Goal: Information Seeking & Learning: Learn about a topic

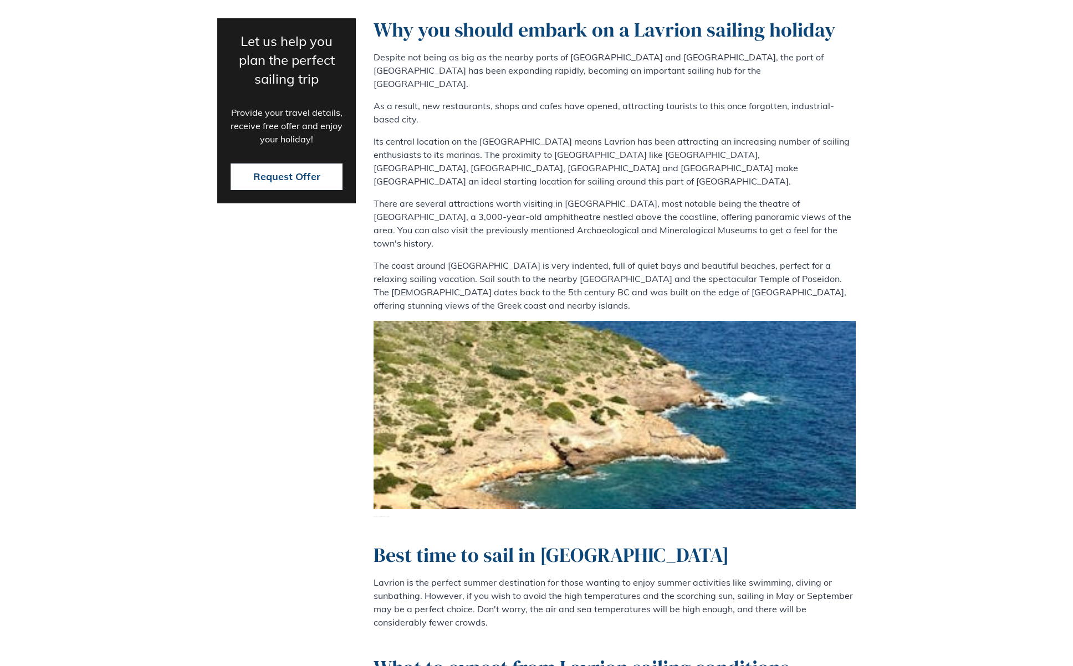
scroll to position [605, 0]
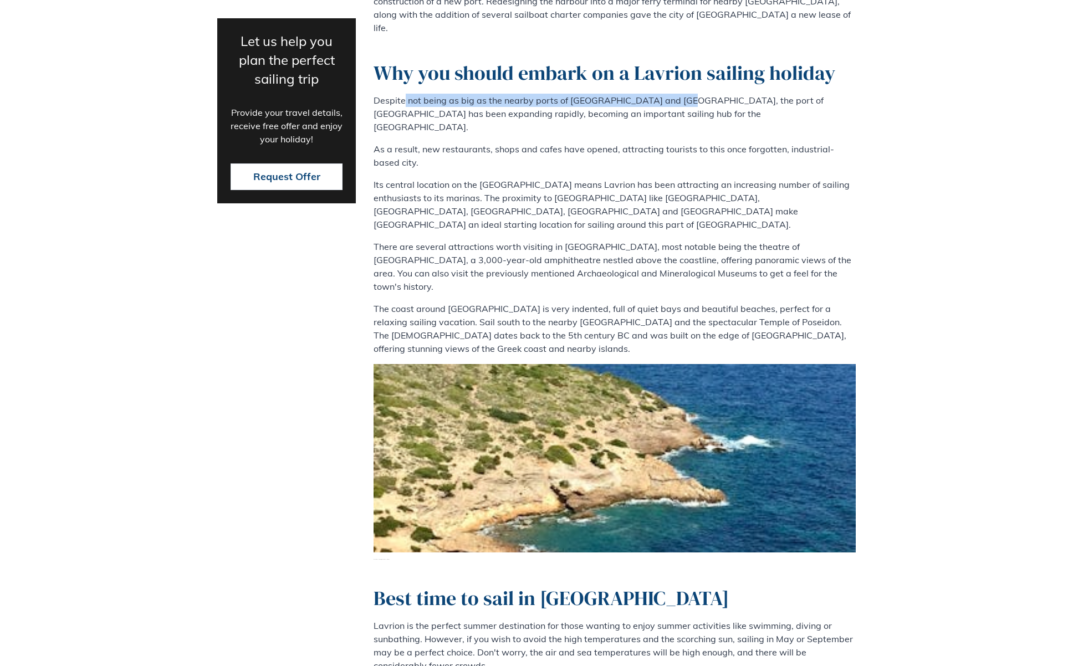
drag, startPoint x: 405, startPoint y: 88, endPoint x: 672, endPoint y: 89, distance: 267.8
click at [671, 94] on p "Despite not being as big as the nearby ports of [GEOGRAPHIC_DATA] and [GEOGRAPH…" at bounding box center [615, 114] width 482 height 40
click at [672, 94] on p "Despite not being as big as the nearby ports of [GEOGRAPHIC_DATA] and [GEOGRAPH…" at bounding box center [615, 114] width 482 height 40
drag, startPoint x: 661, startPoint y: 86, endPoint x: 716, endPoint y: 91, distance: 55.2
click at [716, 94] on p "Despite not being as big as the nearby ports of [GEOGRAPHIC_DATA] and [GEOGRAPH…" at bounding box center [615, 114] width 482 height 40
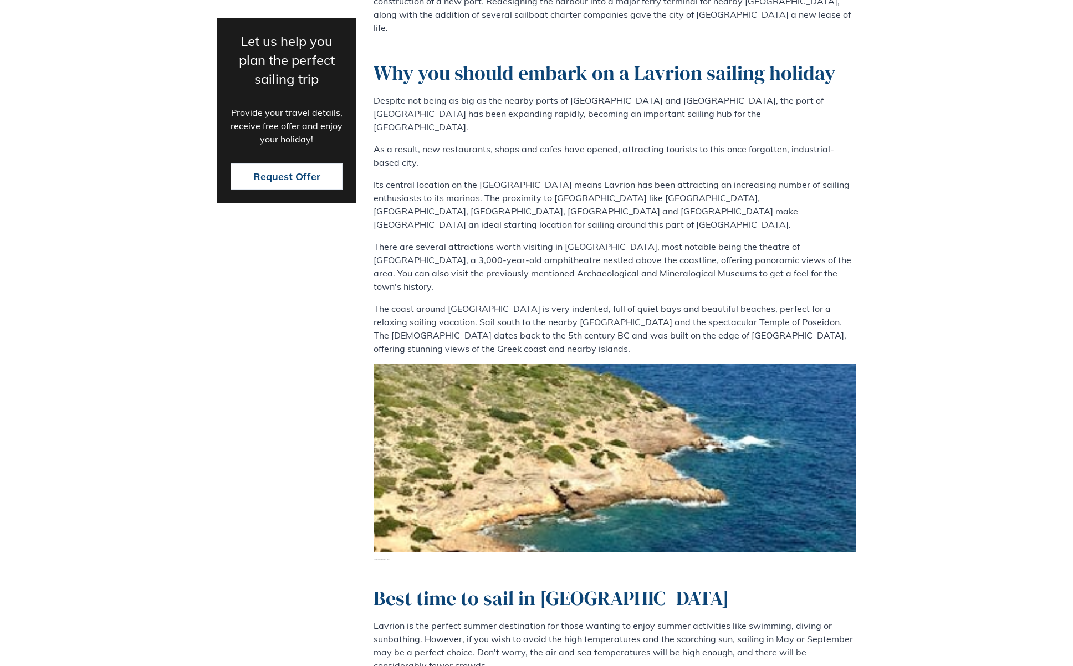
click at [719, 94] on p "Despite not being as big as the nearby ports of [GEOGRAPHIC_DATA] and [GEOGRAPH…" at bounding box center [615, 114] width 482 height 40
drag, startPoint x: 736, startPoint y: 88, endPoint x: 698, endPoint y: 84, distance: 38.5
click at [695, 94] on p "Despite not being as big as the nearby ports of [GEOGRAPHIC_DATA] and [GEOGRAPH…" at bounding box center [615, 114] width 482 height 40
click at [701, 94] on p "Despite not being as big as the nearby ports of [GEOGRAPHIC_DATA] and [GEOGRAPH…" at bounding box center [615, 114] width 482 height 40
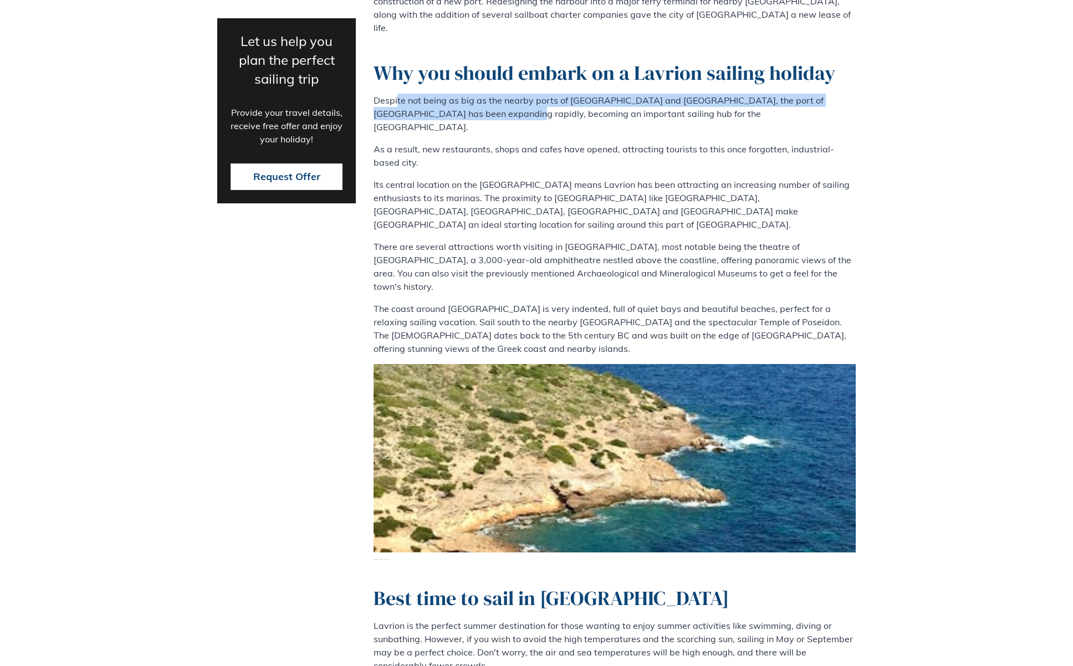
drag, startPoint x: 396, startPoint y: 88, endPoint x: 467, endPoint y: 100, distance: 71.5
click at [467, 100] on p "Despite not being as big as the nearby ports of [GEOGRAPHIC_DATA] and [GEOGRAPH…" at bounding box center [615, 114] width 482 height 40
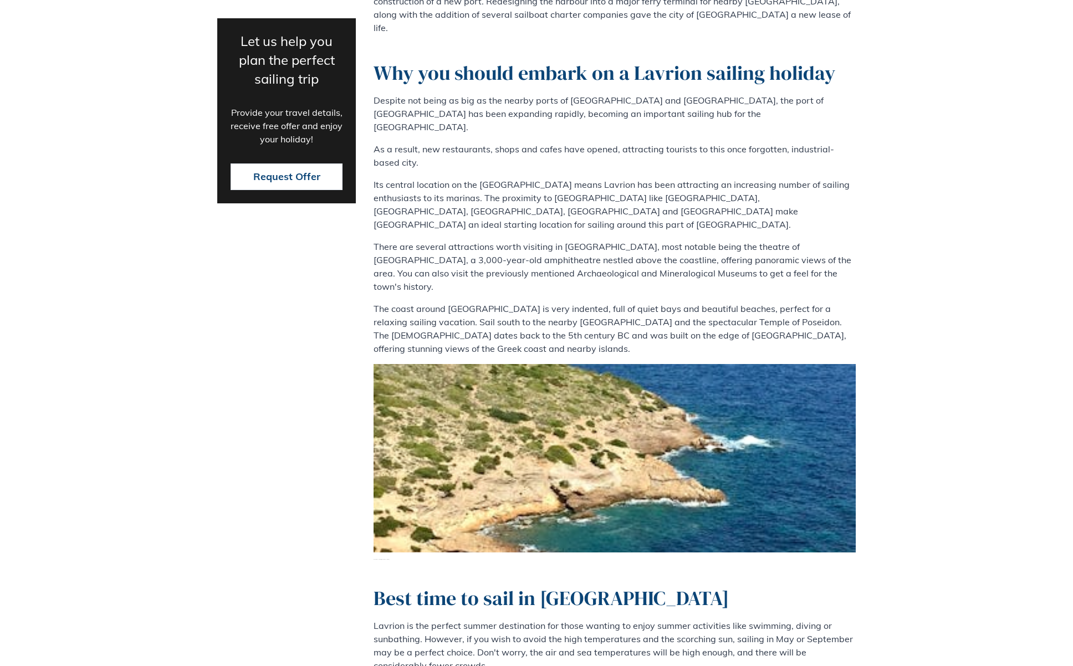
click at [496, 102] on p "Despite not being as big as the nearby ports of [GEOGRAPHIC_DATA] and [GEOGRAPH…" at bounding box center [615, 114] width 482 height 40
drag, startPoint x: 496, startPoint y: 102, endPoint x: 569, endPoint y: 101, distance: 72.6
click at [569, 101] on p "Despite not being as big as the nearby ports of [GEOGRAPHIC_DATA] and [GEOGRAPH…" at bounding box center [615, 114] width 482 height 40
drag, startPoint x: 593, startPoint y: 170, endPoint x: 624, endPoint y: 166, distance: 30.7
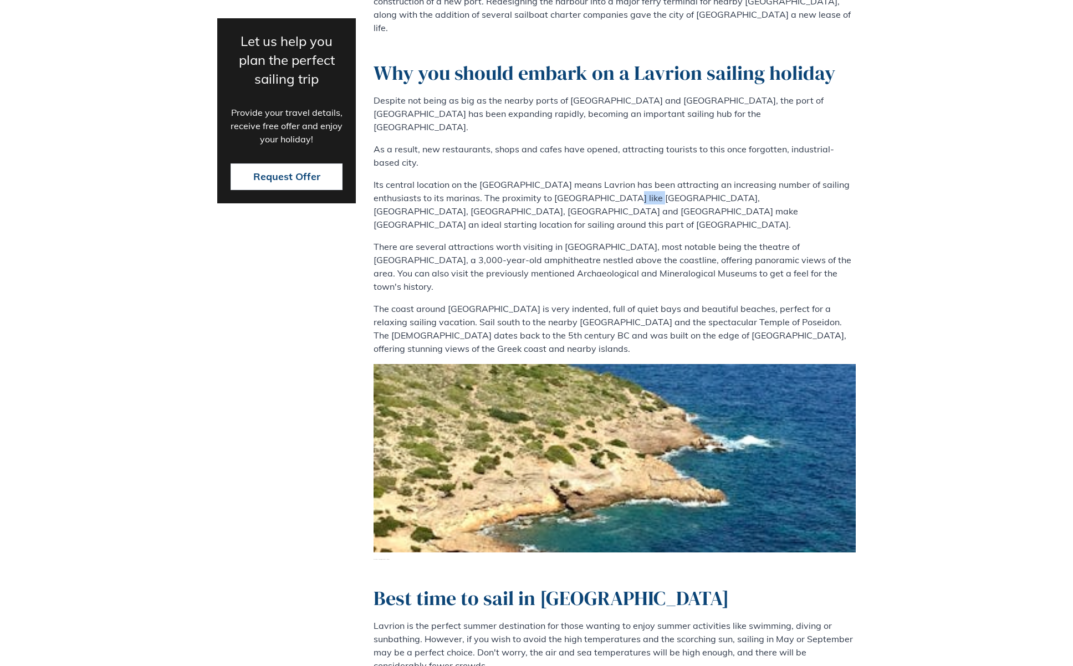
click at [623, 178] on p "Its central location on the [GEOGRAPHIC_DATA] means Lavrion has been attracting…" at bounding box center [615, 204] width 482 height 53
click at [644, 178] on p "Its central location on the [GEOGRAPHIC_DATA] means Lavrion has been attracting…" at bounding box center [615, 204] width 482 height 53
drag, startPoint x: 636, startPoint y: 171, endPoint x: 696, endPoint y: 172, distance: 60.4
click at [696, 178] on p "Its central location on the [GEOGRAPHIC_DATA] means Lavrion has been attracting…" at bounding box center [615, 204] width 482 height 53
click at [701, 178] on p "Its central location on the [GEOGRAPHIC_DATA] means Lavrion has been attracting…" at bounding box center [615, 204] width 482 height 53
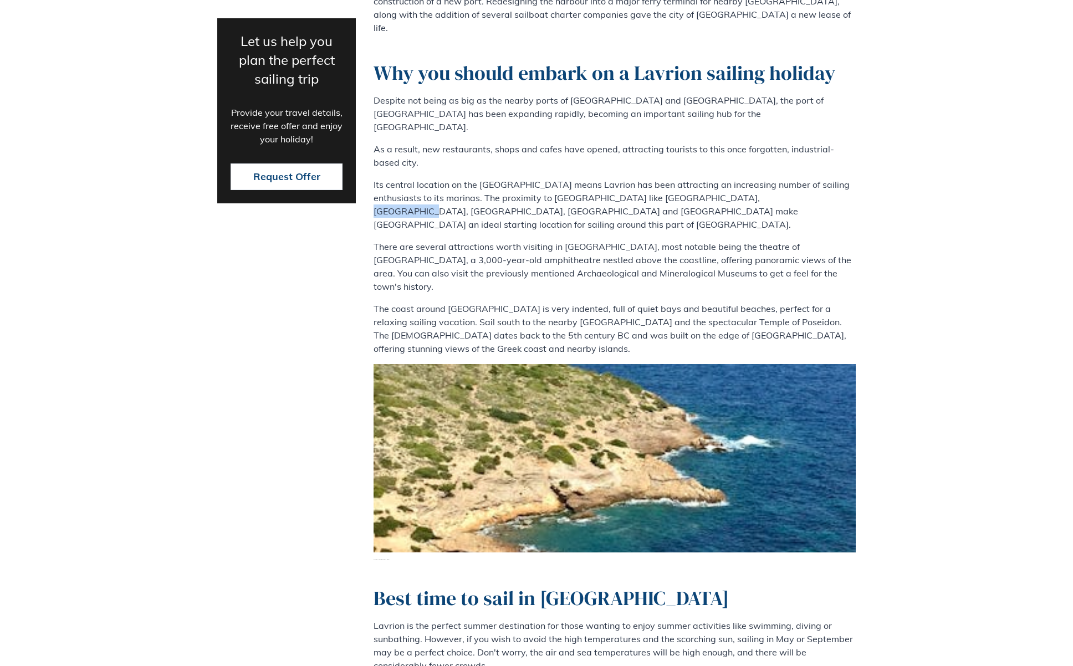
drag, startPoint x: 701, startPoint y: 172, endPoint x: 751, endPoint y: 175, distance: 49.9
click at [751, 178] on p "Its central location on the [GEOGRAPHIC_DATA] means Lavrion has been attracting…" at bounding box center [615, 204] width 482 height 53
click at [830, 185] on p "Its central location on the [GEOGRAPHIC_DATA] means Lavrion has been attracting…" at bounding box center [615, 204] width 482 height 53
drag, startPoint x: 437, startPoint y: 177, endPoint x: 520, endPoint y: 185, distance: 83.5
click at [520, 185] on p "Its central location on the [GEOGRAPHIC_DATA] means Lavrion has been attracting…" at bounding box center [615, 204] width 482 height 53
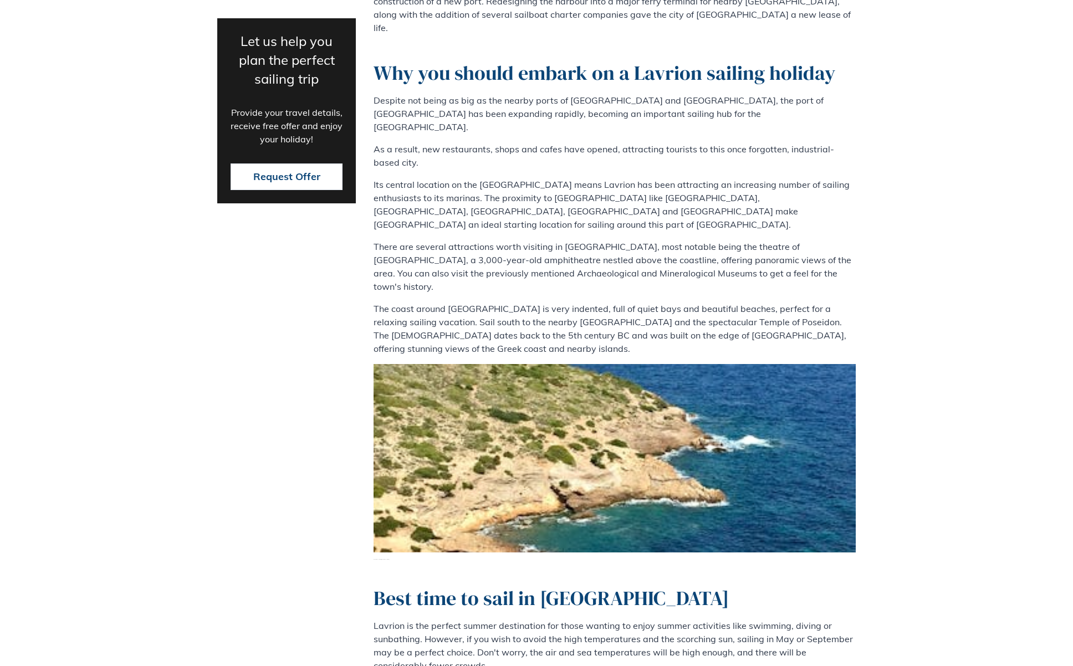
click at [521, 185] on p "Its central location on the [GEOGRAPHIC_DATA] means Lavrion has been attracting…" at bounding box center [615, 204] width 482 height 53
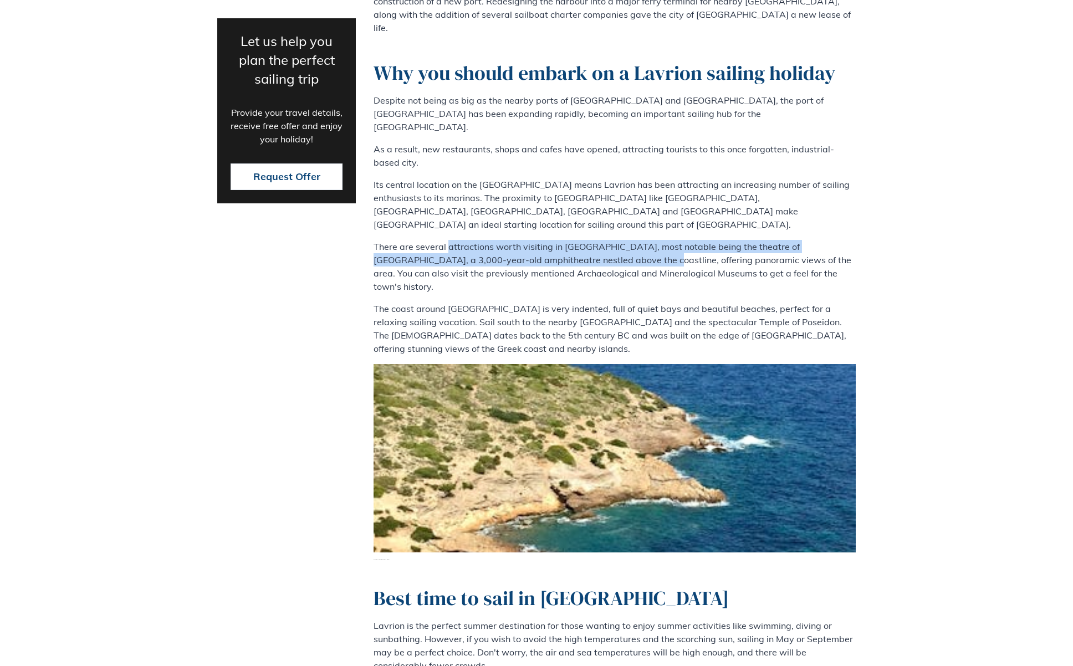
drag, startPoint x: 448, startPoint y: 202, endPoint x: 588, endPoint y: 220, distance: 140.8
click at [588, 240] on p "There are several attractions worth visiting in [GEOGRAPHIC_DATA], most notable…" at bounding box center [615, 266] width 482 height 53
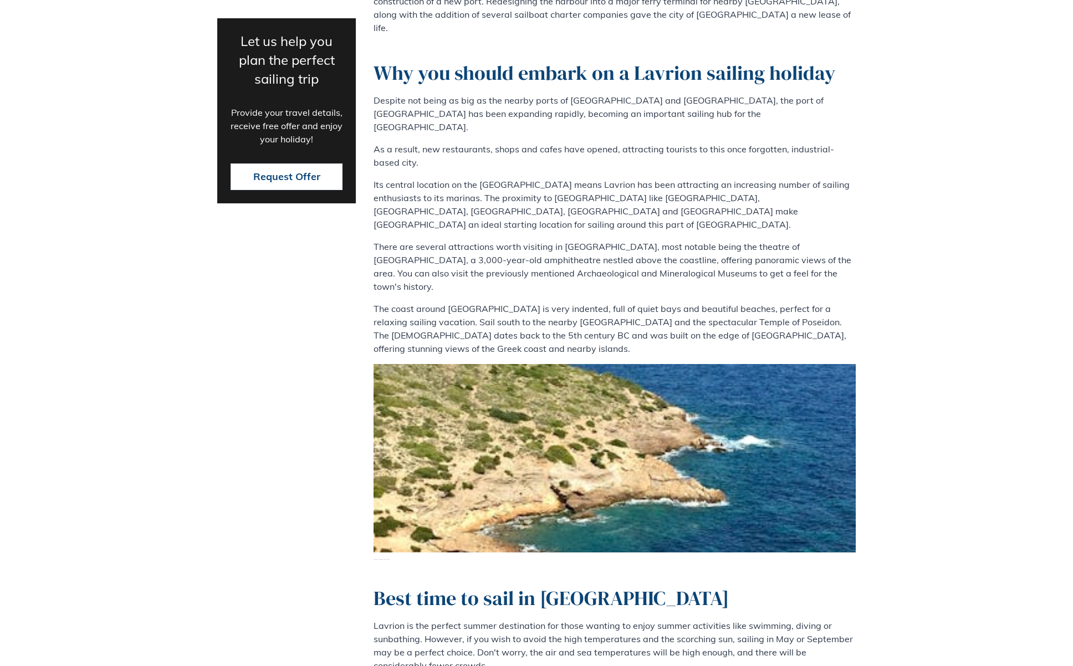
drag, startPoint x: 601, startPoint y: 221, endPoint x: 618, endPoint y: 223, distance: 16.8
click at [604, 240] on p "There are several attractions worth visiting in [GEOGRAPHIC_DATA], most notable…" at bounding box center [615, 266] width 482 height 53
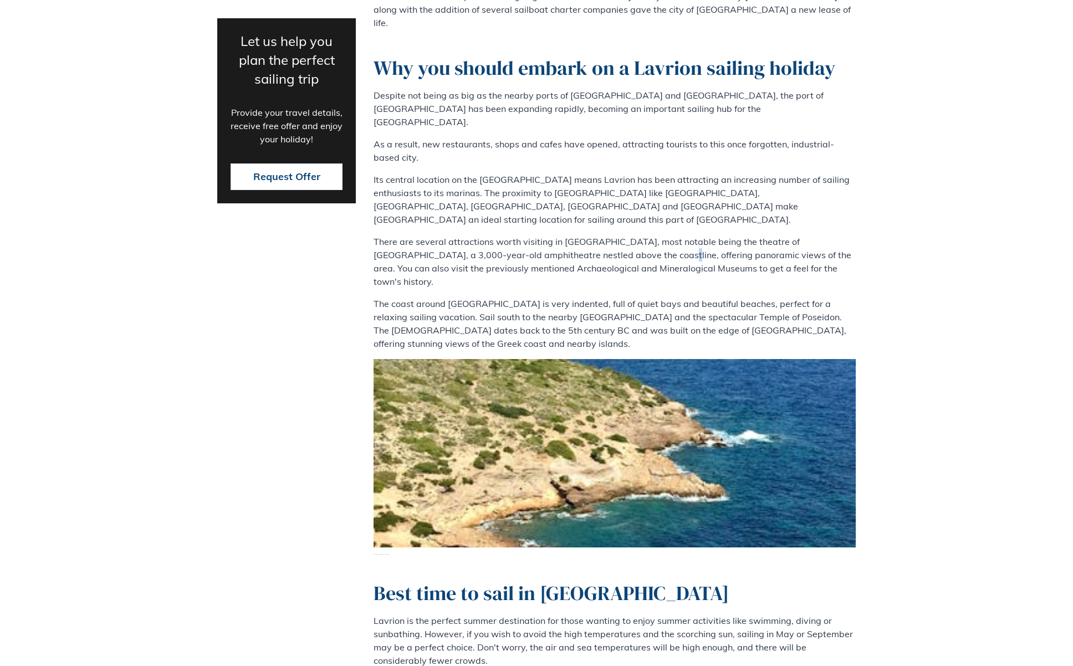
scroll to position [621, 0]
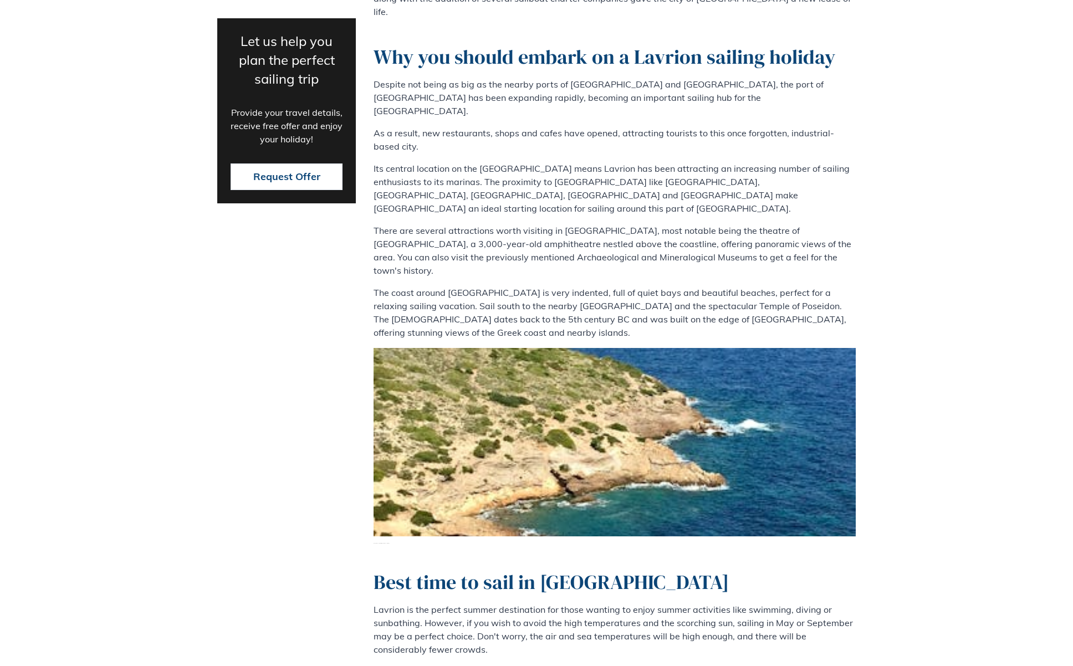
click at [579, 224] on p "There are several attractions worth visiting in [GEOGRAPHIC_DATA], most notable…" at bounding box center [615, 250] width 482 height 53
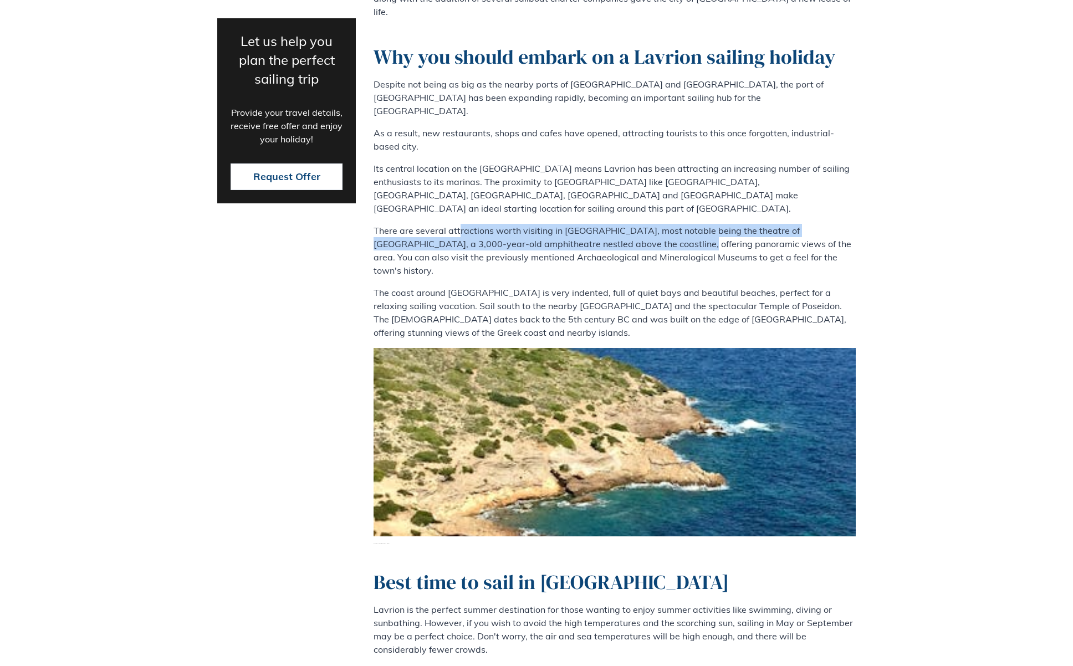
drag, startPoint x: 458, startPoint y: 194, endPoint x: 627, endPoint y: 206, distance: 169.5
click at [627, 224] on p "There are several attractions worth visiting in [GEOGRAPHIC_DATA], most notable…" at bounding box center [615, 250] width 482 height 53
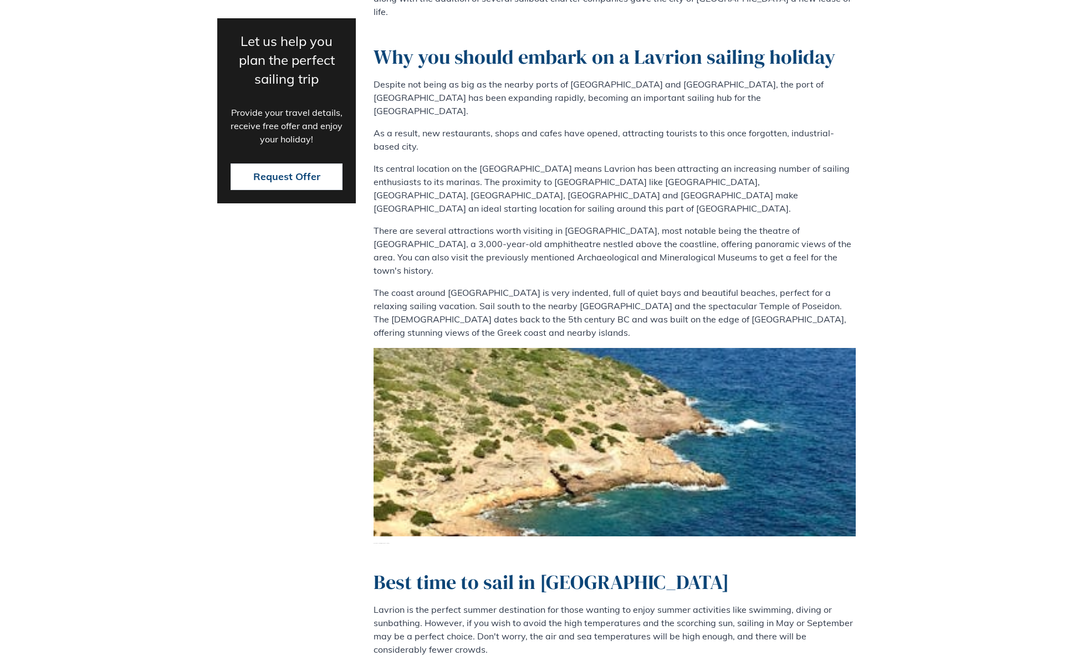
click at [628, 224] on p "There are several attractions worth visiting in [GEOGRAPHIC_DATA], most notable…" at bounding box center [615, 250] width 482 height 53
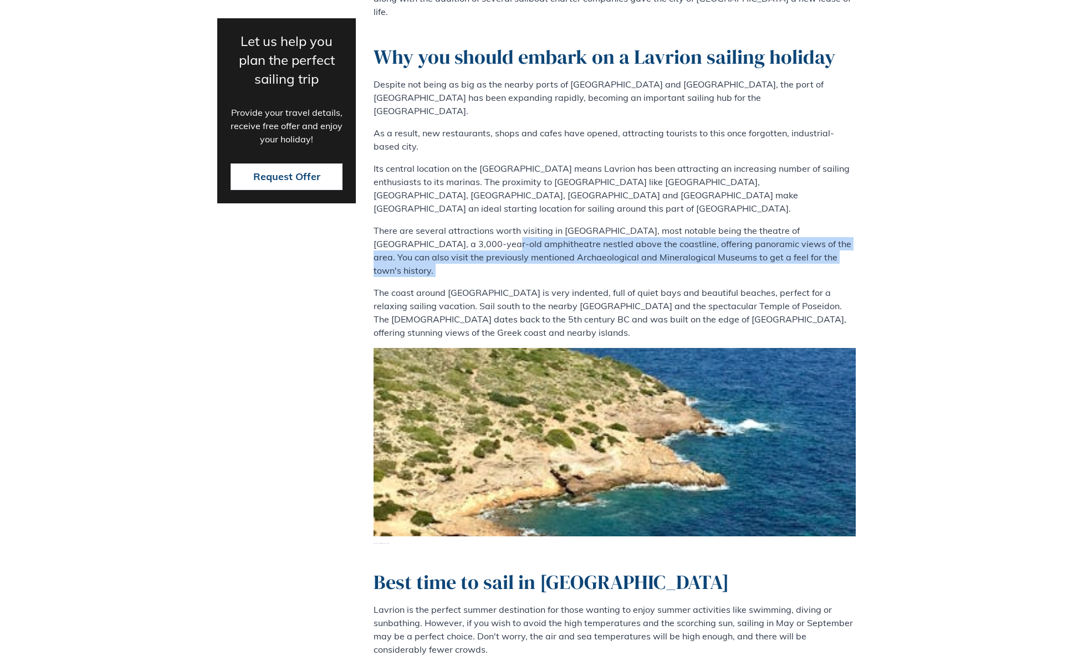
drag, startPoint x: 437, startPoint y: 209, endPoint x: 588, endPoint y: 232, distance: 152.5
click at [588, 232] on div "A brief introduction to [PERSON_NAME] (also known as [GEOGRAPHIC_DATA] or [GEOG…" at bounding box center [615, 104] width 482 height 469
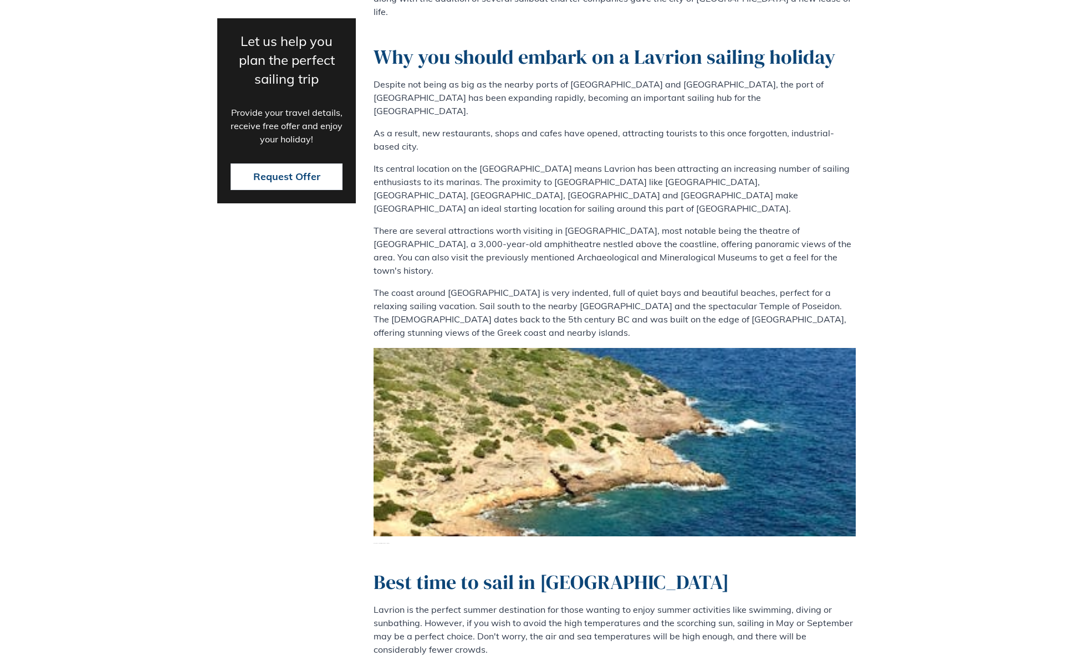
click at [589, 227] on div "A brief introduction to [PERSON_NAME] (also known as [GEOGRAPHIC_DATA] or [GEOG…" at bounding box center [615, 104] width 482 height 469
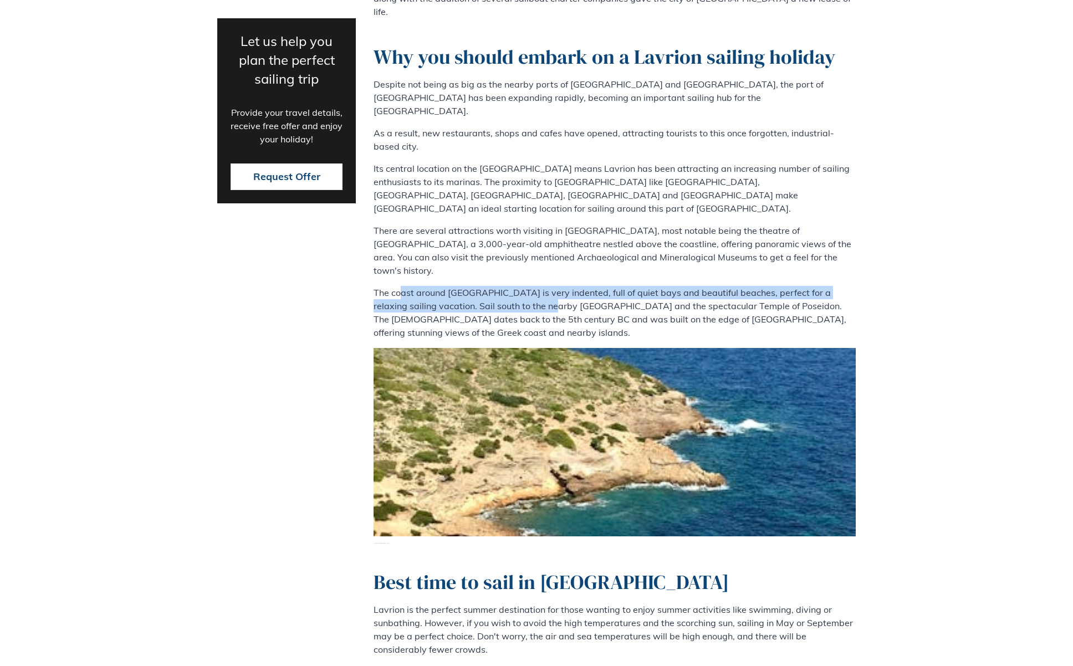
drag, startPoint x: 400, startPoint y: 236, endPoint x: 536, endPoint y: 246, distance: 136.8
click at [536, 286] on p "The coast around [GEOGRAPHIC_DATA] is very indented, full of quiet bays and bea…" at bounding box center [615, 312] width 482 height 53
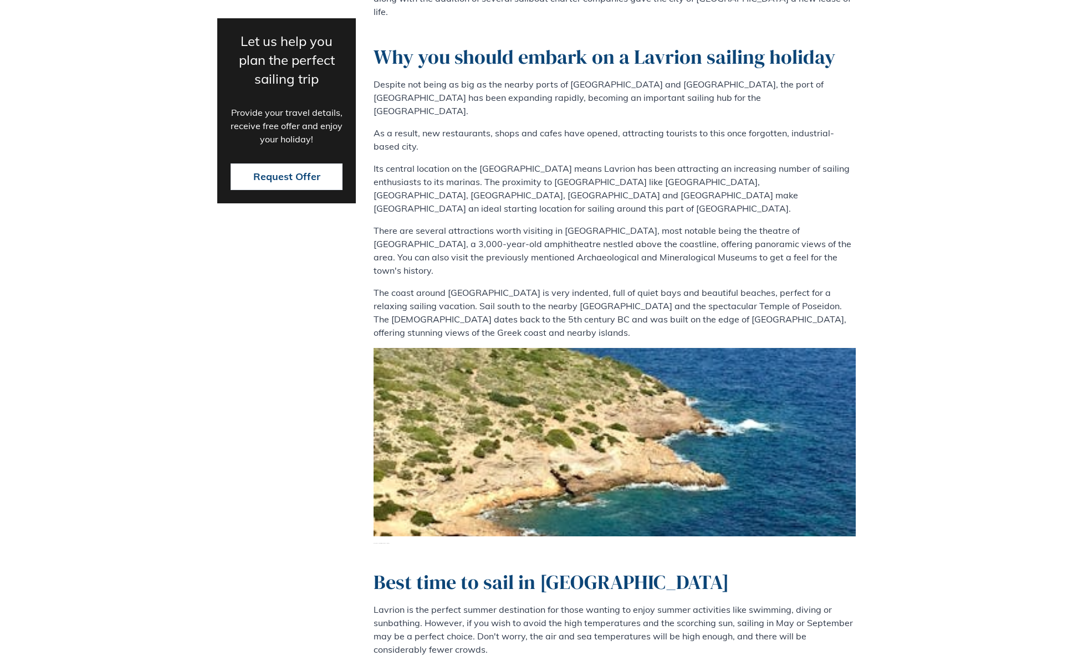
click at [542, 286] on p "The coast around [GEOGRAPHIC_DATA] is very indented, full of quiet bays and bea…" at bounding box center [615, 312] width 482 height 53
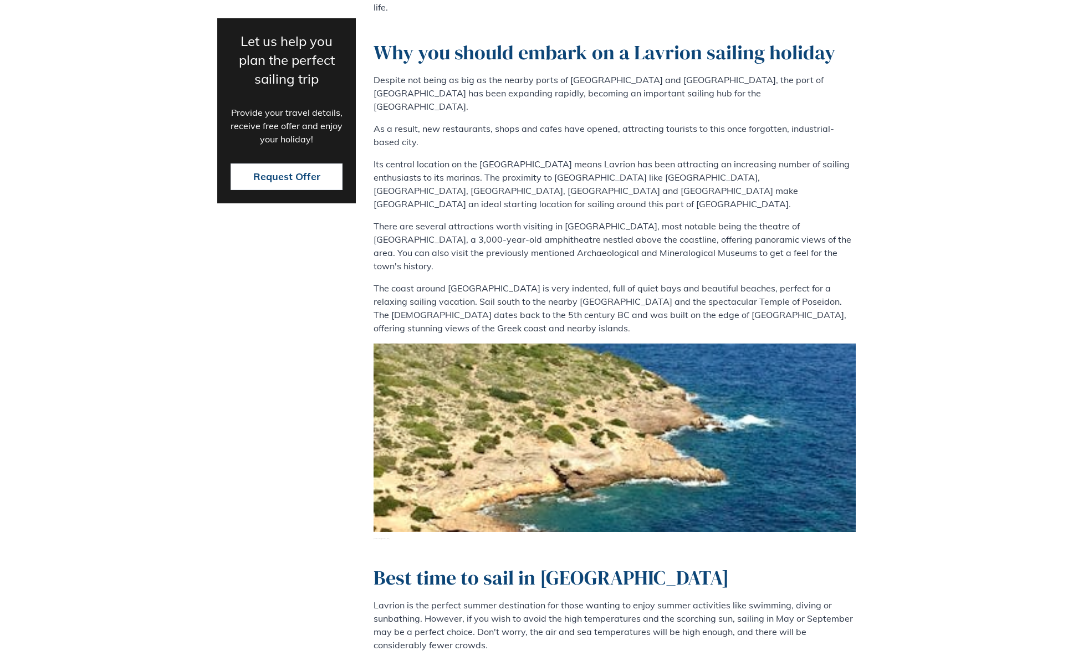
scroll to position [628, 0]
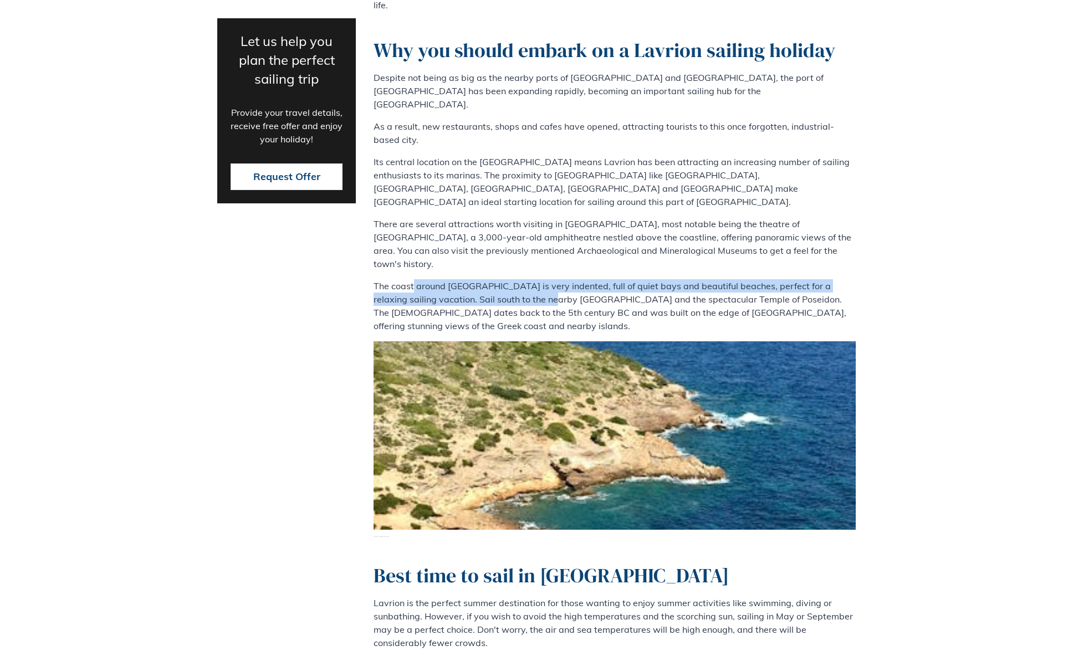
drag, startPoint x: 414, startPoint y: 228, endPoint x: 536, endPoint y: 246, distance: 123.2
click at [536, 279] on p "The coast around [GEOGRAPHIC_DATA] is very indented, full of quiet bays and bea…" at bounding box center [615, 305] width 482 height 53
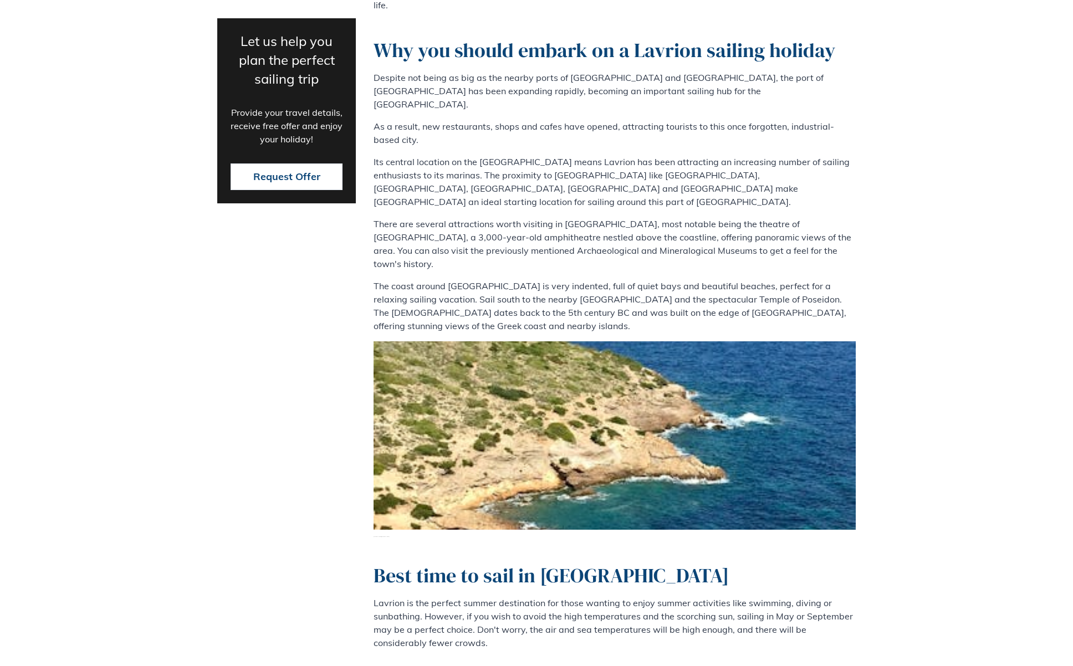
click at [540, 279] on p "The coast around [GEOGRAPHIC_DATA] is very indented, full of quiet bays and bea…" at bounding box center [615, 305] width 482 height 53
drag, startPoint x: 518, startPoint y: 243, endPoint x: 587, endPoint y: 246, distance: 68.8
click at [587, 279] on p "The coast around [GEOGRAPHIC_DATA] is very indented, full of quiet bays and bea…" at bounding box center [615, 305] width 482 height 53
drag, startPoint x: 588, startPoint y: 245, endPoint x: 597, endPoint y: 245, distance: 8.9
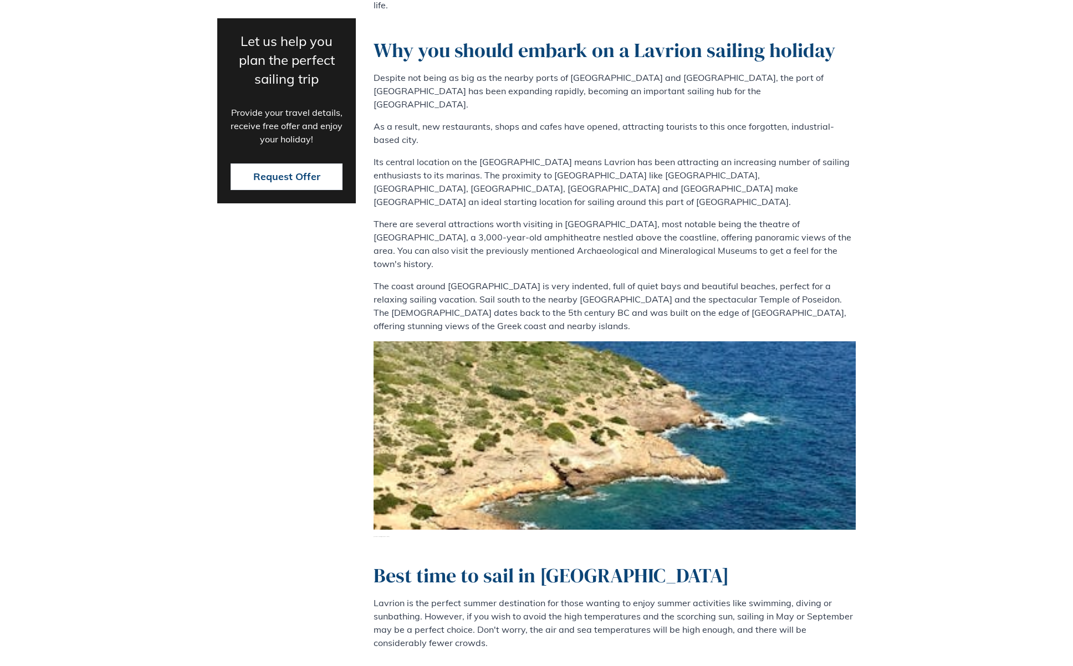
click at [589, 279] on p "The coast around [GEOGRAPHIC_DATA] is very indented, full of quiet bays and bea…" at bounding box center [615, 305] width 482 height 53
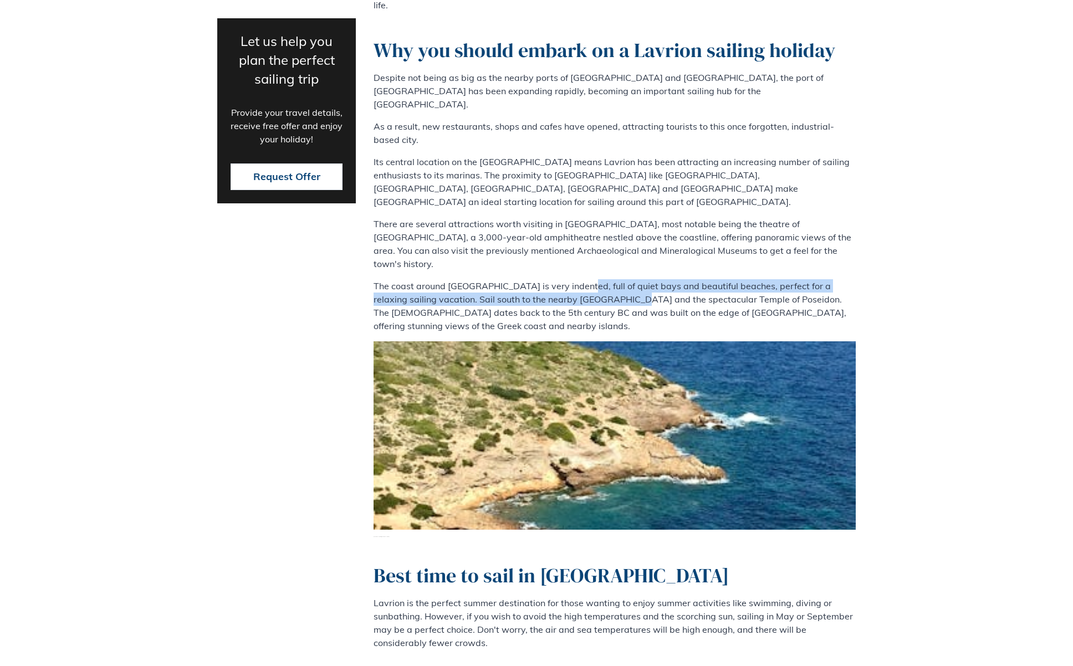
drag, startPoint x: 613, startPoint y: 248, endPoint x: 567, endPoint y: 228, distance: 50.9
click at [567, 279] on p "The coast around [GEOGRAPHIC_DATA] is very indented, full of quiet bays and bea…" at bounding box center [615, 305] width 482 height 53
click at [568, 279] on p "The coast around [GEOGRAPHIC_DATA] is very indented, full of quiet bays and bea…" at bounding box center [615, 305] width 482 height 53
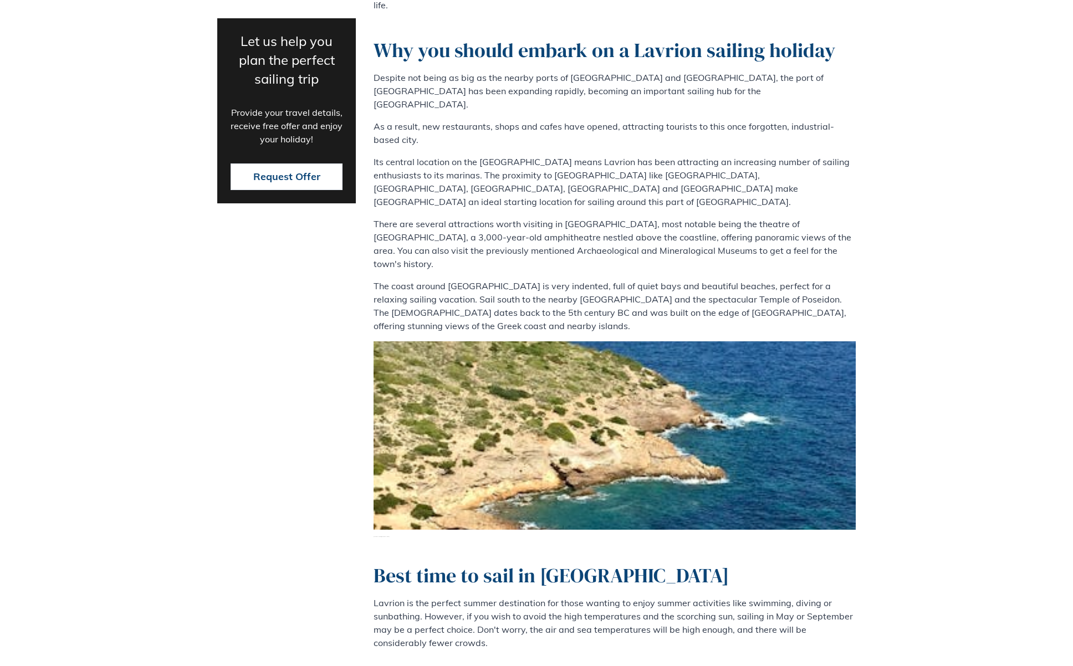
scroll to position [1004, 0]
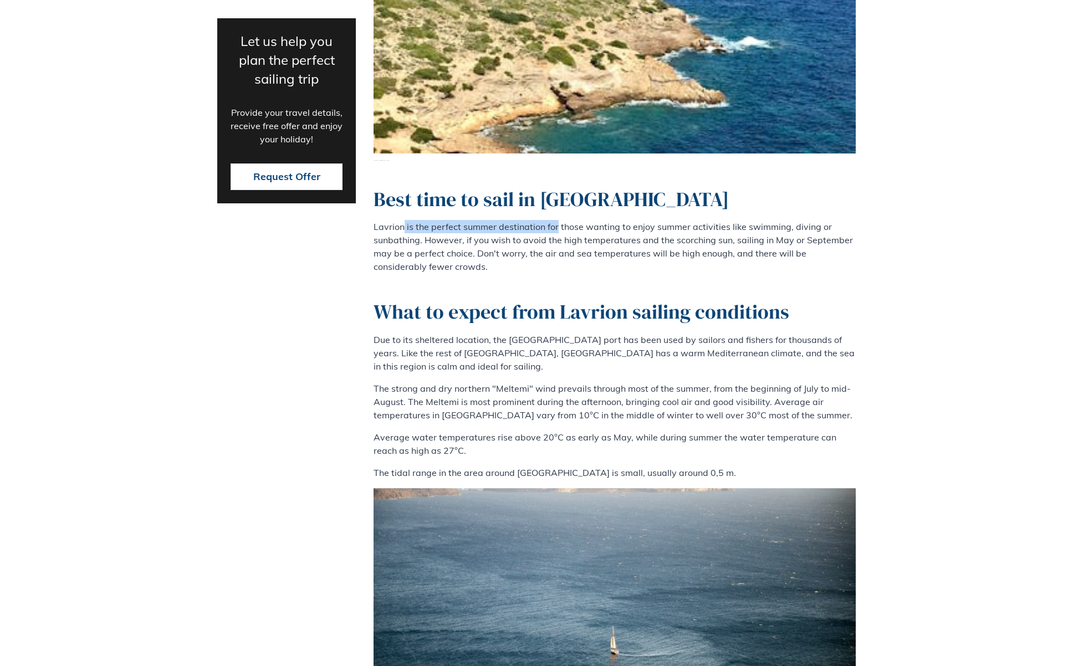
drag, startPoint x: 404, startPoint y: 178, endPoint x: 562, endPoint y: 178, distance: 157.4
click at [558, 220] on p "Lavrion is the perfect summer destination for those wanting to enjoy summer act…" at bounding box center [615, 246] width 482 height 53
click at [563, 220] on p "Lavrion is the perfect summer destination for those wanting to enjoy summer act…" at bounding box center [615, 246] width 482 height 53
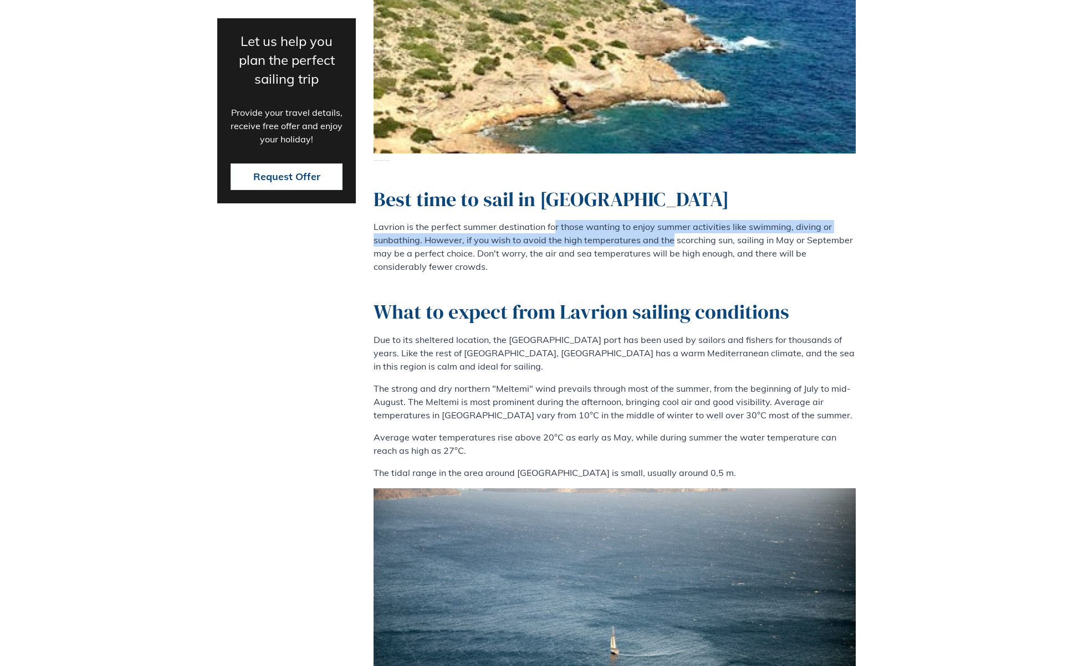
drag, startPoint x: 555, startPoint y: 176, endPoint x: 672, endPoint y: 190, distance: 117.9
click at [669, 220] on p "Lavrion is the perfect summer destination for those wanting to enjoy summer act…" at bounding box center [615, 246] width 482 height 53
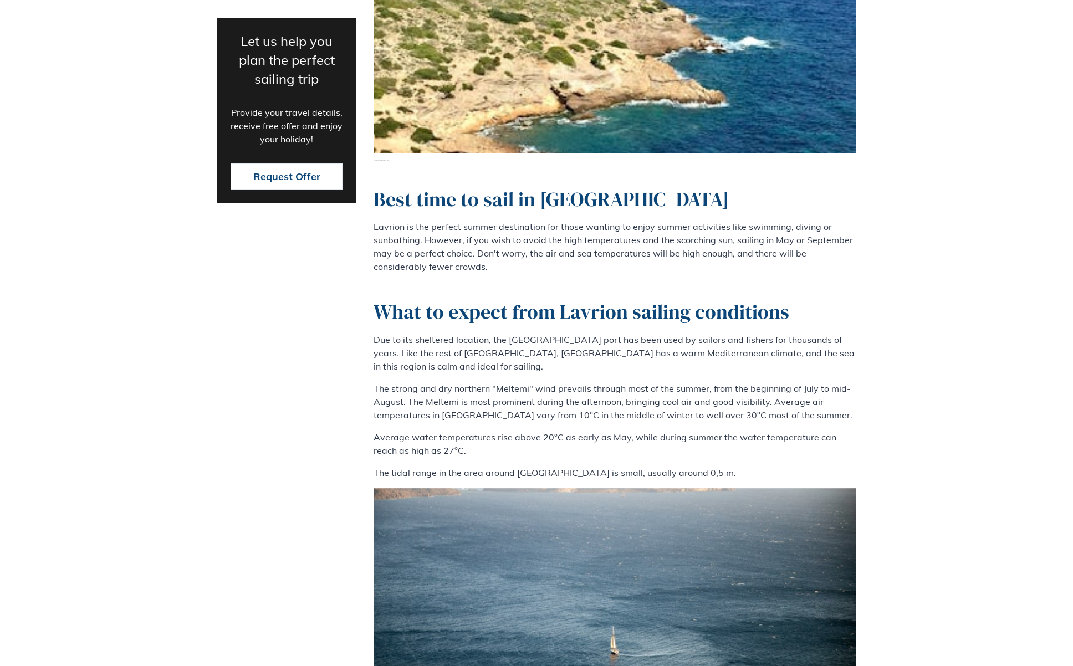
click at [672, 220] on p "Lavrion is the perfect summer destination for those wanting to enjoy summer act…" at bounding box center [615, 246] width 482 height 53
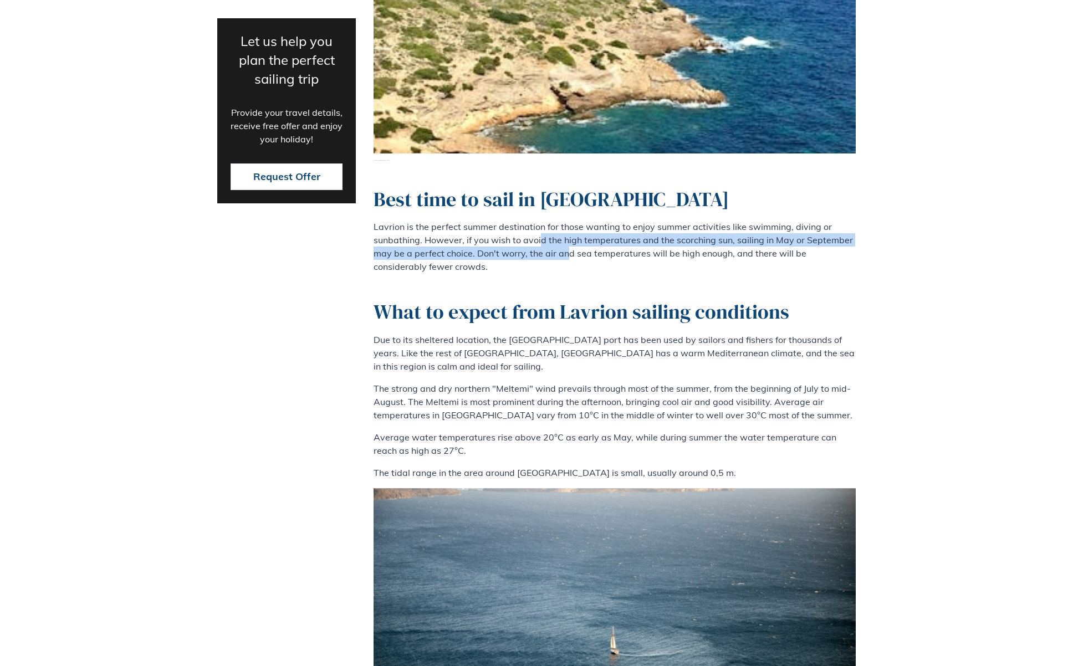
drag, startPoint x: 540, startPoint y: 187, endPoint x: 568, endPoint y: 197, distance: 29.3
click at [568, 220] on p "Lavrion is the perfect summer destination for those wanting to enjoy summer act…" at bounding box center [615, 246] width 482 height 53
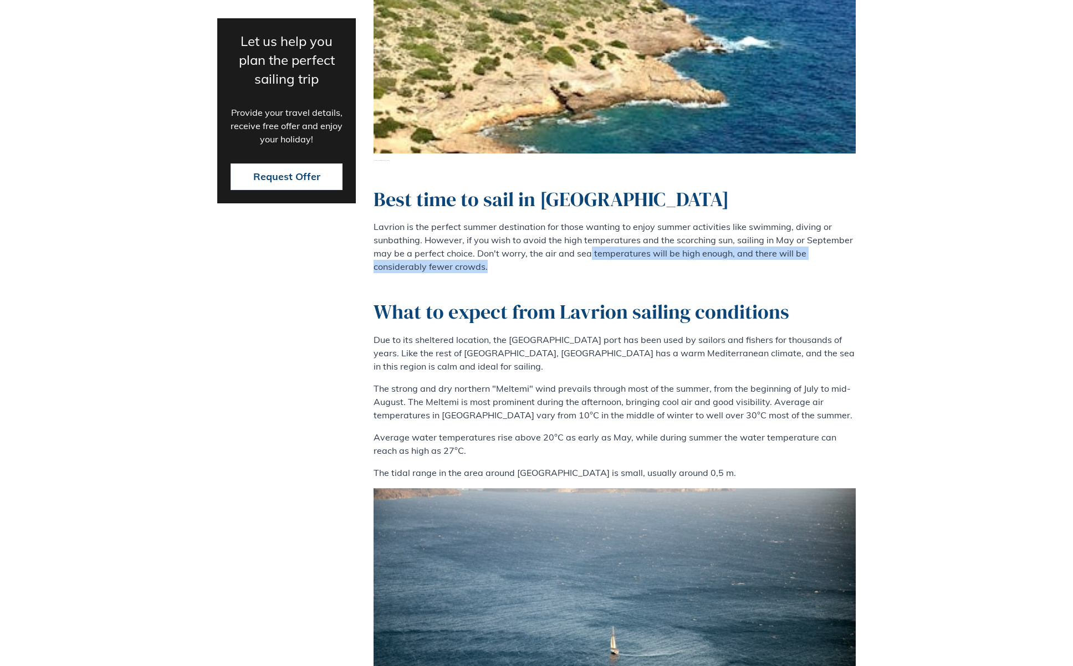
click at [588, 220] on p "Lavrion is the perfect summer destination for those wanting to enjoy summer act…" at bounding box center [615, 246] width 482 height 53
click at [648, 231] on div "Best time to sail in [GEOGRAPHIC_DATA] Lavrion is the perfect summer destinatio…" at bounding box center [615, 333] width 482 height 292
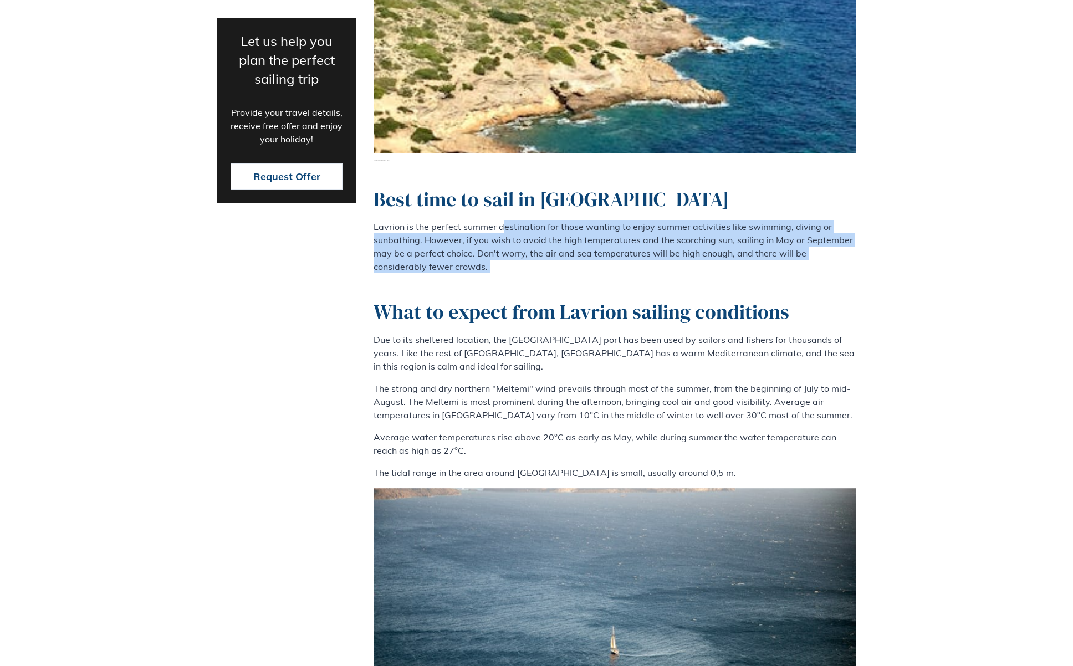
drag, startPoint x: 504, startPoint y: 177, endPoint x: 611, endPoint y: 221, distance: 115.3
click at [610, 222] on div "Best time to sail in [GEOGRAPHIC_DATA] Lavrion is the perfect summer destinatio…" at bounding box center [615, 333] width 482 height 292
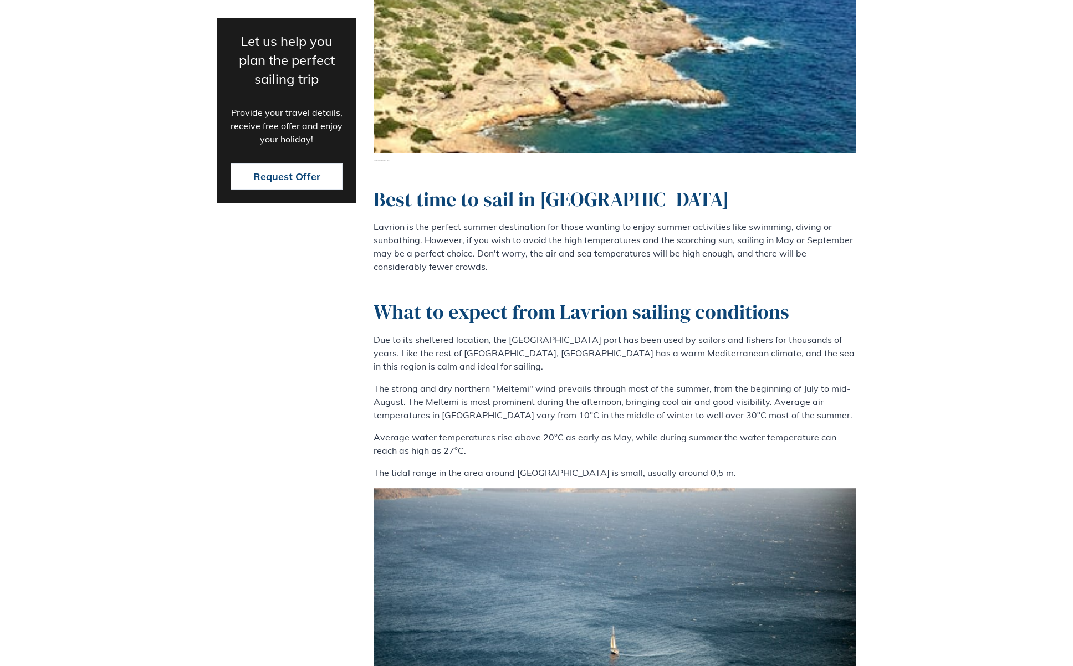
drag, startPoint x: 616, startPoint y: 221, endPoint x: 667, endPoint y: 233, distance: 51.8
click at [617, 221] on div "Best time to sail in [GEOGRAPHIC_DATA] Lavrion is the perfect summer destinatio…" at bounding box center [615, 333] width 482 height 292
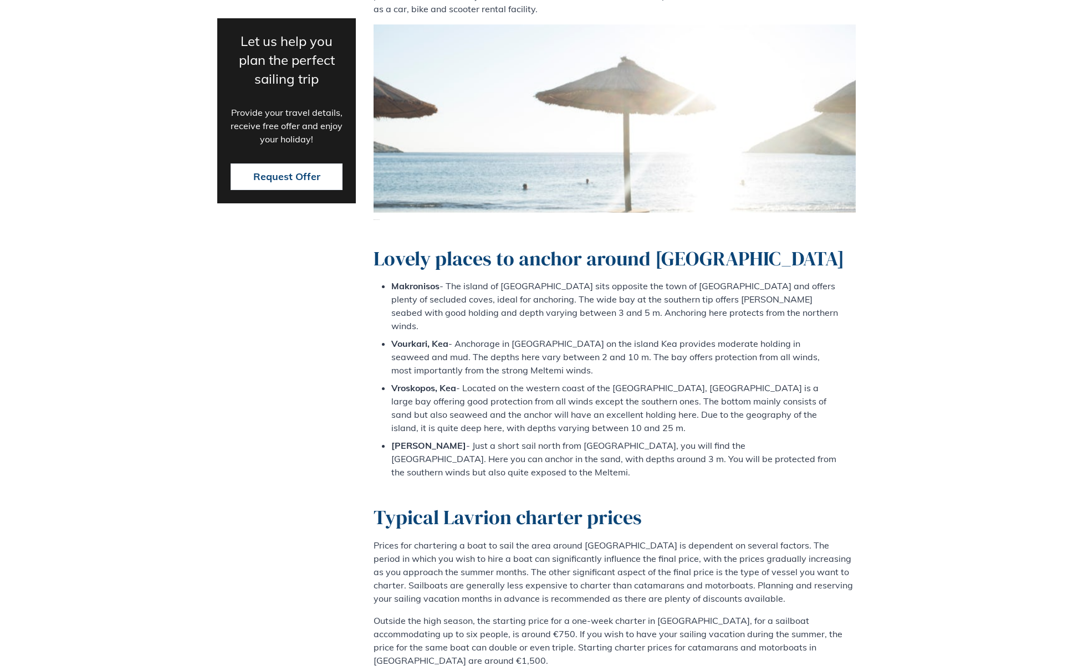
scroll to position [2168, 0]
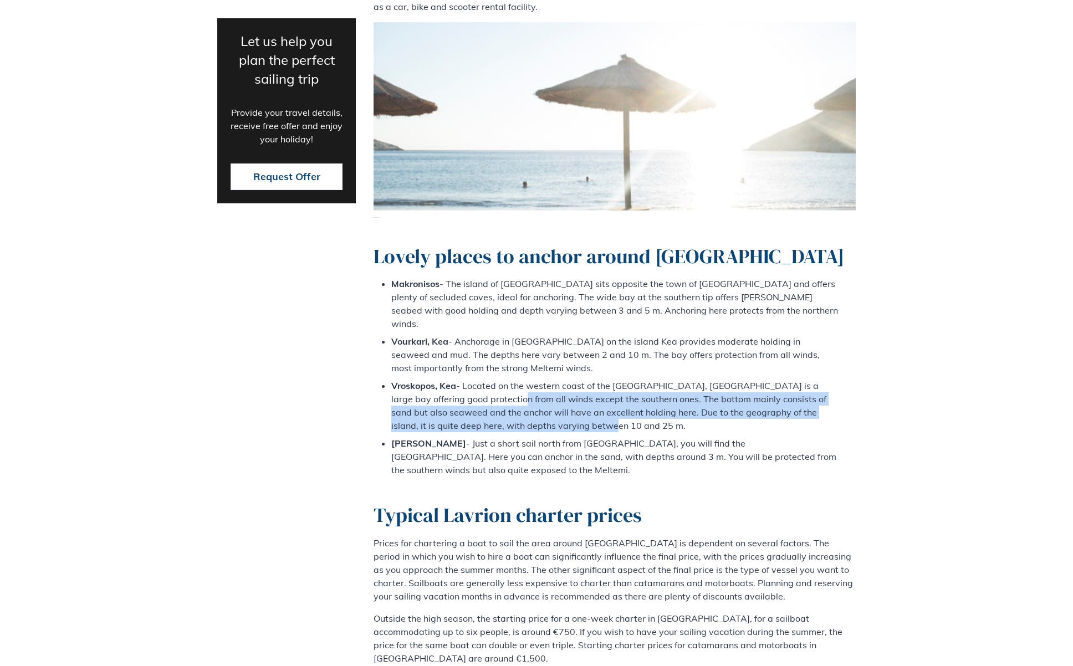
drag, startPoint x: 482, startPoint y: 283, endPoint x: 562, endPoint y: 305, distance: 83.0
click at [562, 379] on li "Vroskopos, Kea - Located on the western coast of the [GEOGRAPHIC_DATA], [GEOGRA…" at bounding box center [614, 405] width 447 height 53
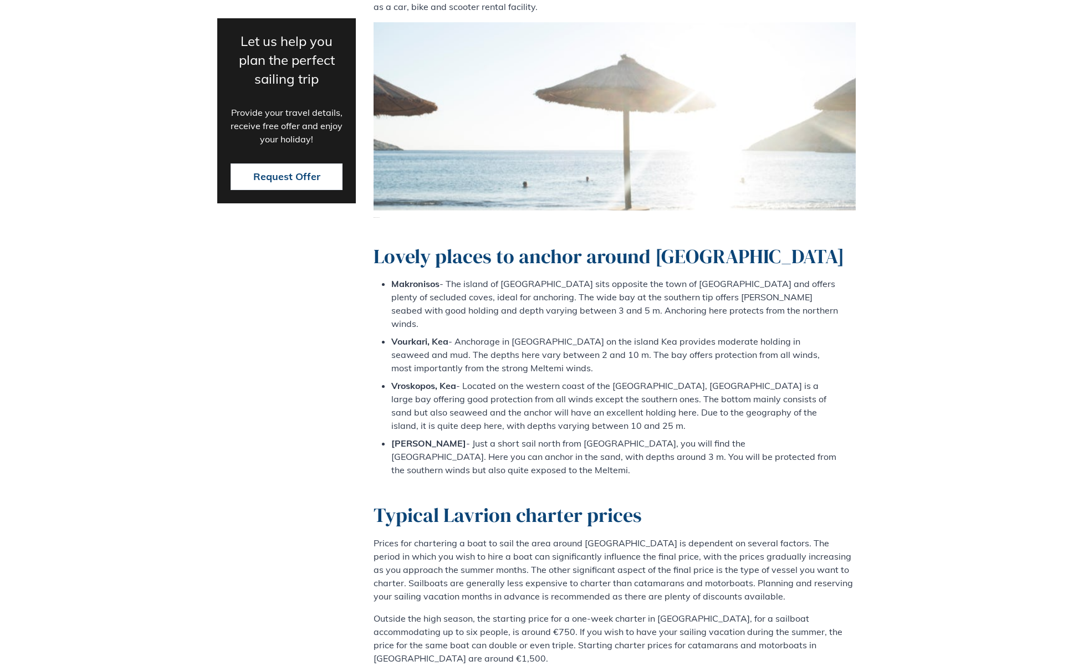
drag, startPoint x: 570, startPoint y: 306, endPoint x: 565, endPoint y: 305, distance: 5.6
click at [571, 379] on li "Vroskopos, Kea - Located on the western coast of the [GEOGRAPHIC_DATA], [GEOGRA…" at bounding box center [614, 405] width 447 height 53
drag, startPoint x: 544, startPoint y: 295, endPoint x: 571, endPoint y: 297, distance: 26.6
click at [571, 379] on li "Vroskopos, Kea - Located on the western coast of the [GEOGRAPHIC_DATA], [GEOGRA…" at bounding box center [614, 405] width 447 height 53
drag, startPoint x: 574, startPoint y: 295, endPoint x: 584, endPoint y: 296, distance: 10.0
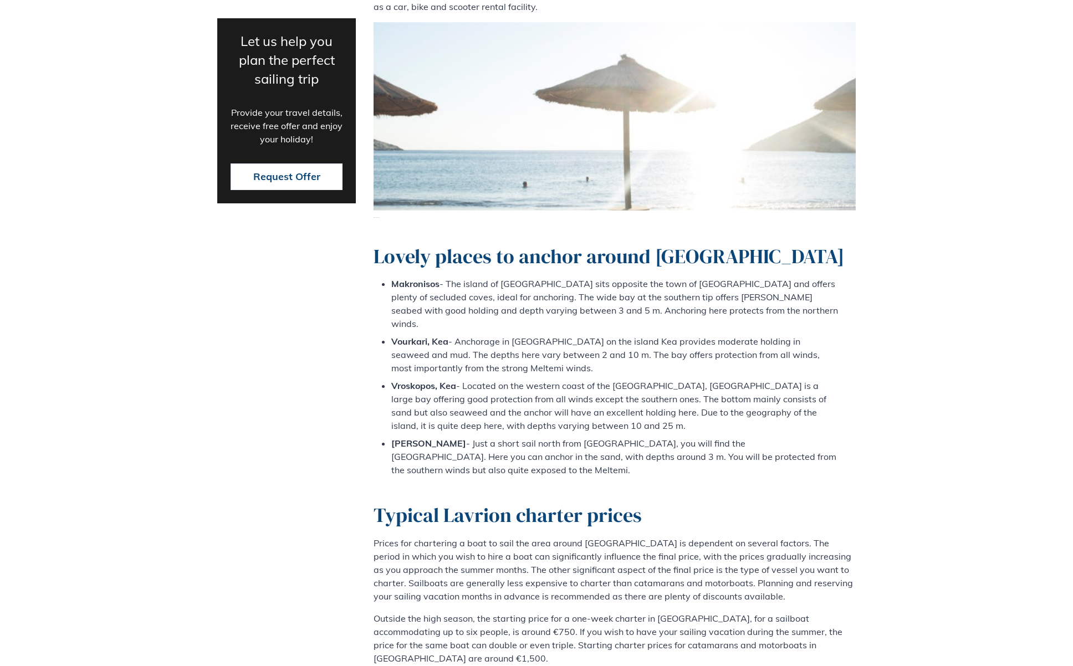
click at [574, 379] on li "Vroskopos, Kea - Located on the western coast of the [GEOGRAPHIC_DATA], [GEOGRA…" at bounding box center [614, 405] width 447 height 53
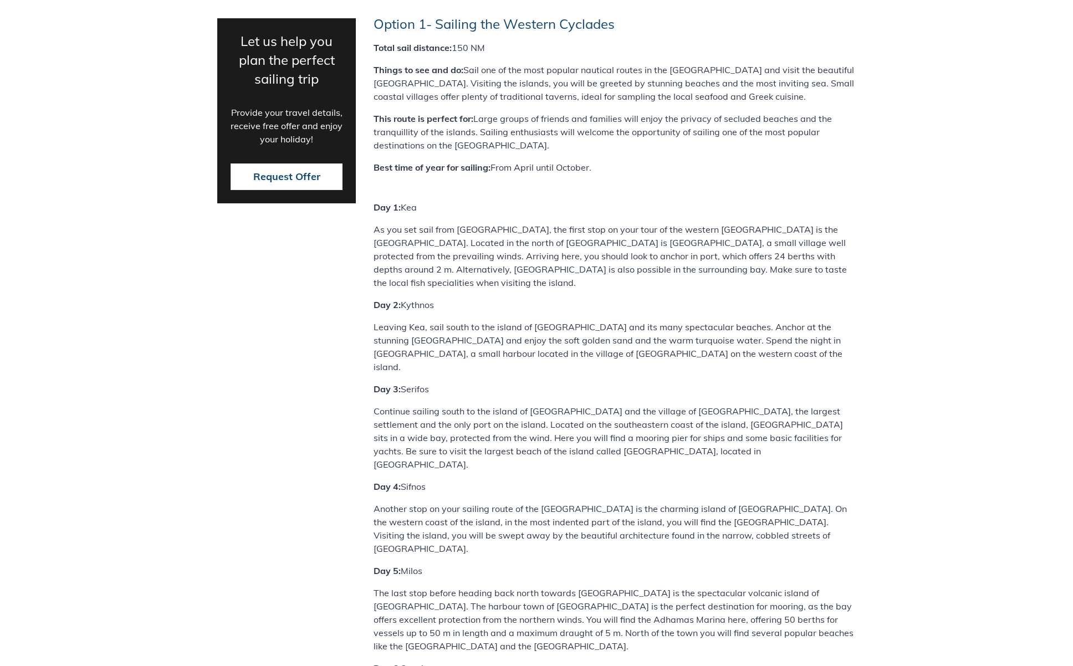
scroll to position [3342, 0]
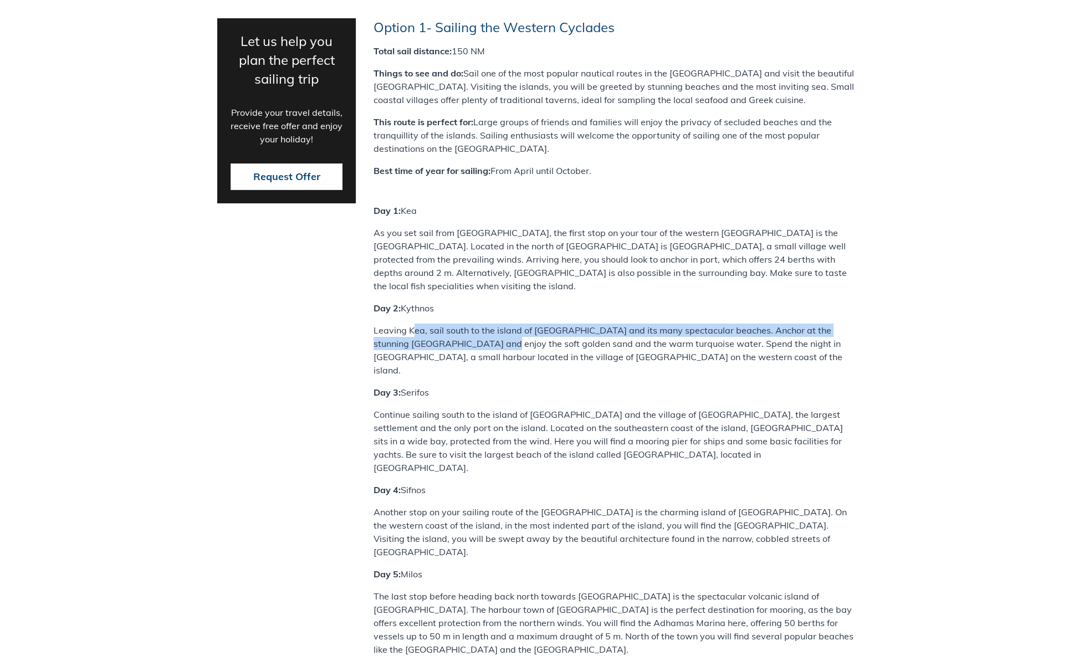
drag, startPoint x: 412, startPoint y: 145, endPoint x: 502, endPoint y: 165, distance: 91.9
click at [474, 324] on p "Leaving Kea, sail south to the island of [GEOGRAPHIC_DATA] and its many spectac…" at bounding box center [615, 350] width 482 height 53
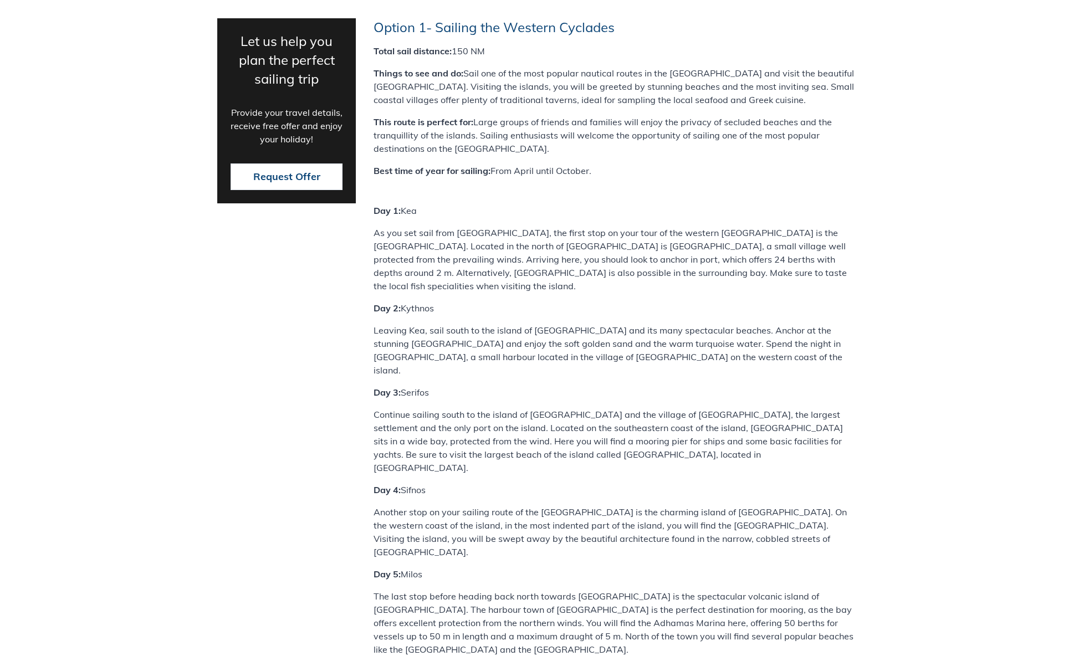
click at [507, 324] on p "Leaving Kea, sail south to the island of [GEOGRAPHIC_DATA] and its many spectac…" at bounding box center [615, 350] width 482 height 53
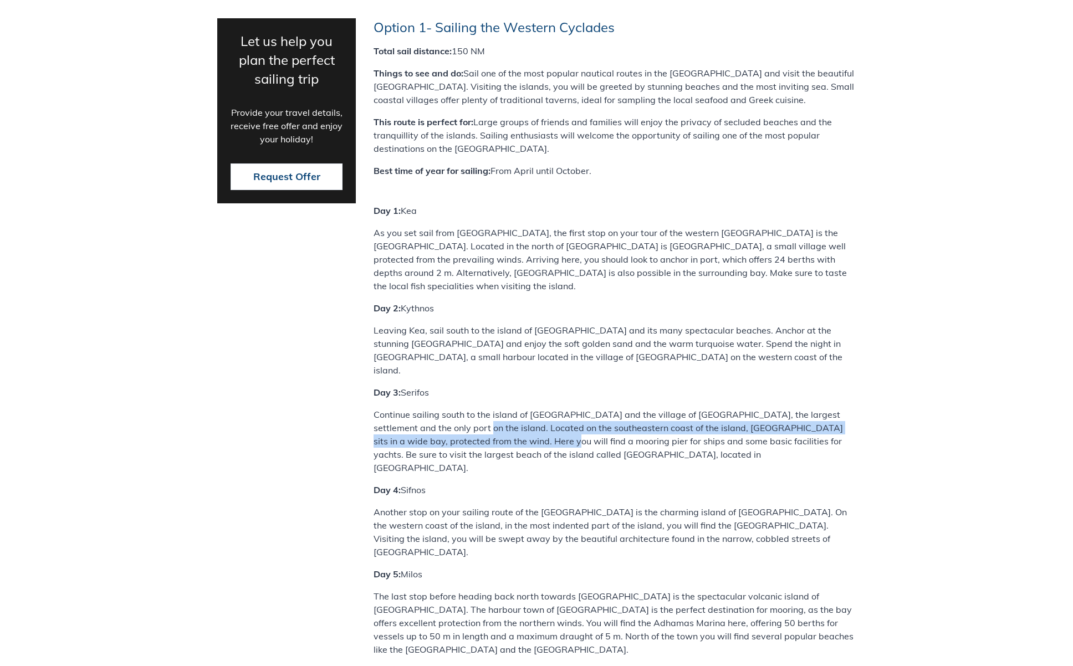
drag, startPoint x: 439, startPoint y: 222, endPoint x: 488, endPoint y: 242, distance: 52.7
click at [483, 408] on p "Continue sailing south to the island of [GEOGRAPHIC_DATA] and the village of [G…" at bounding box center [615, 441] width 482 height 67
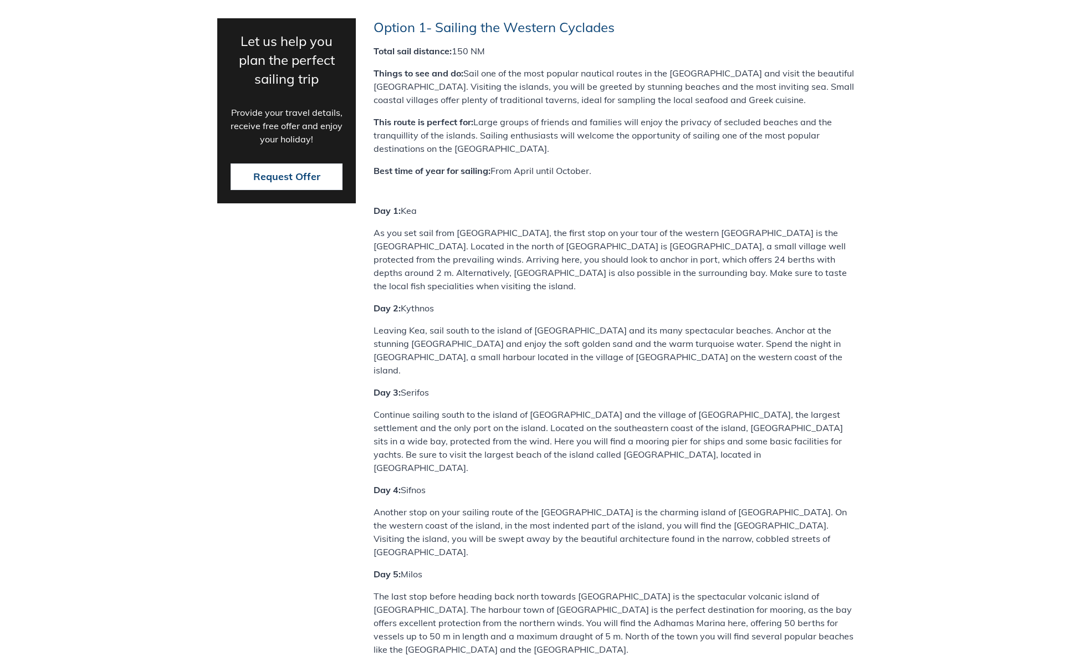
drag, startPoint x: 507, startPoint y: 249, endPoint x: 527, endPoint y: 251, distance: 20.0
click at [507, 408] on p "Continue sailing south to the island of [GEOGRAPHIC_DATA] and the village of [G…" at bounding box center [615, 441] width 482 height 67
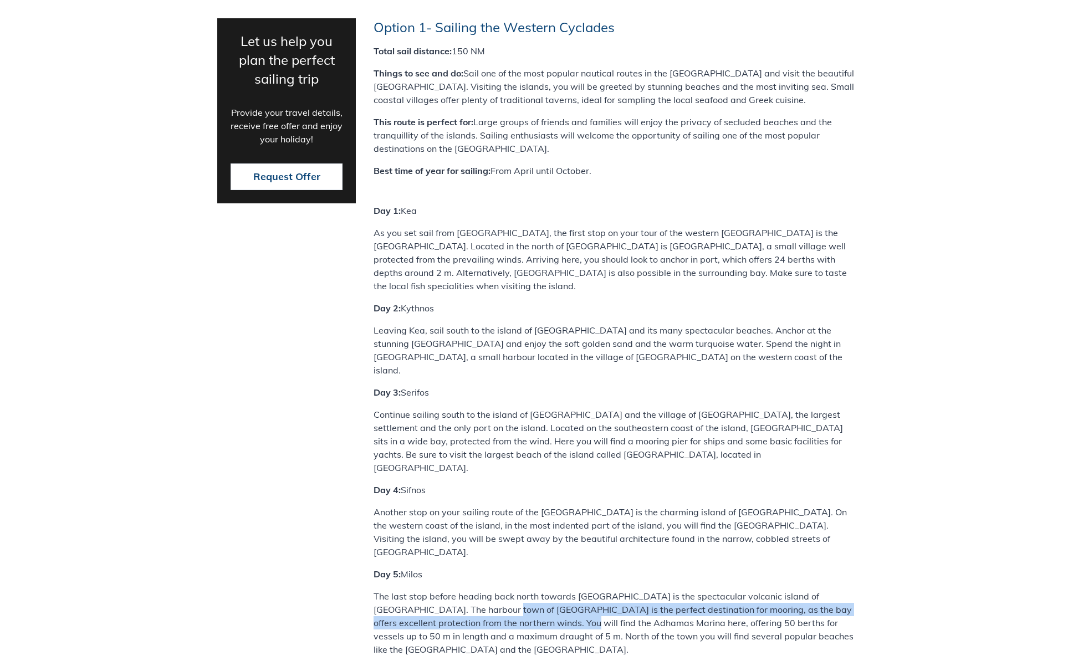
drag, startPoint x: 447, startPoint y: 376, endPoint x: 513, endPoint y: 390, distance: 66.8
click at [513, 590] on p "The last stop before heading back north towards [GEOGRAPHIC_DATA] is the specta…" at bounding box center [615, 623] width 482 height 67
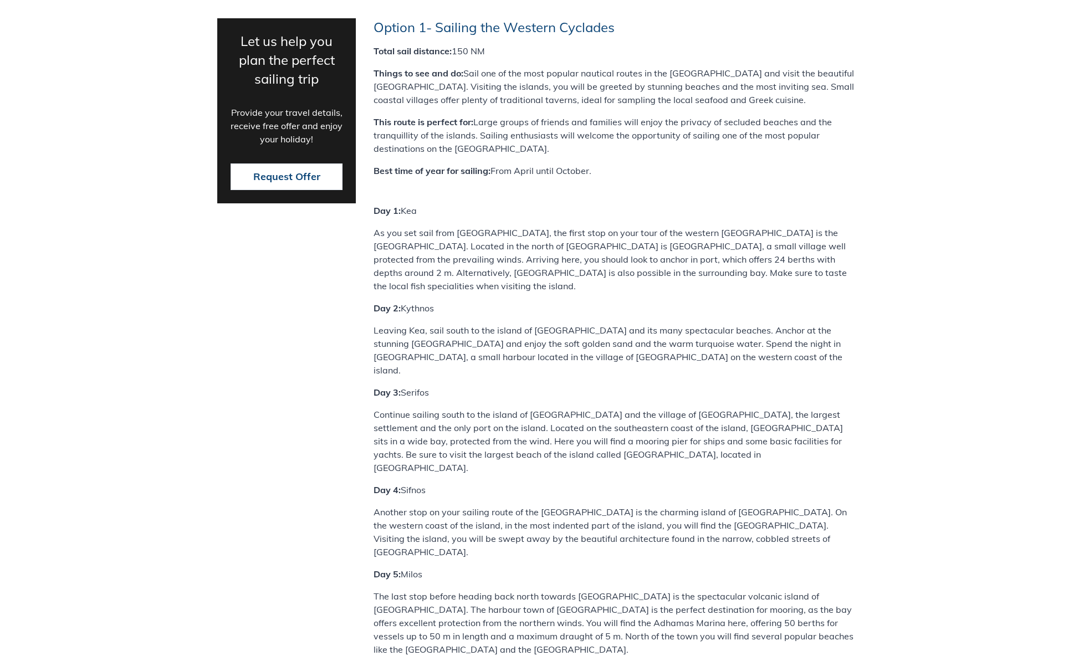
click at [527, 590] on p "The last stop before heading back north towards [GEOGRAPHIC_DATA] is the specta…" at bounding box center [615, 623] width 482 height 67
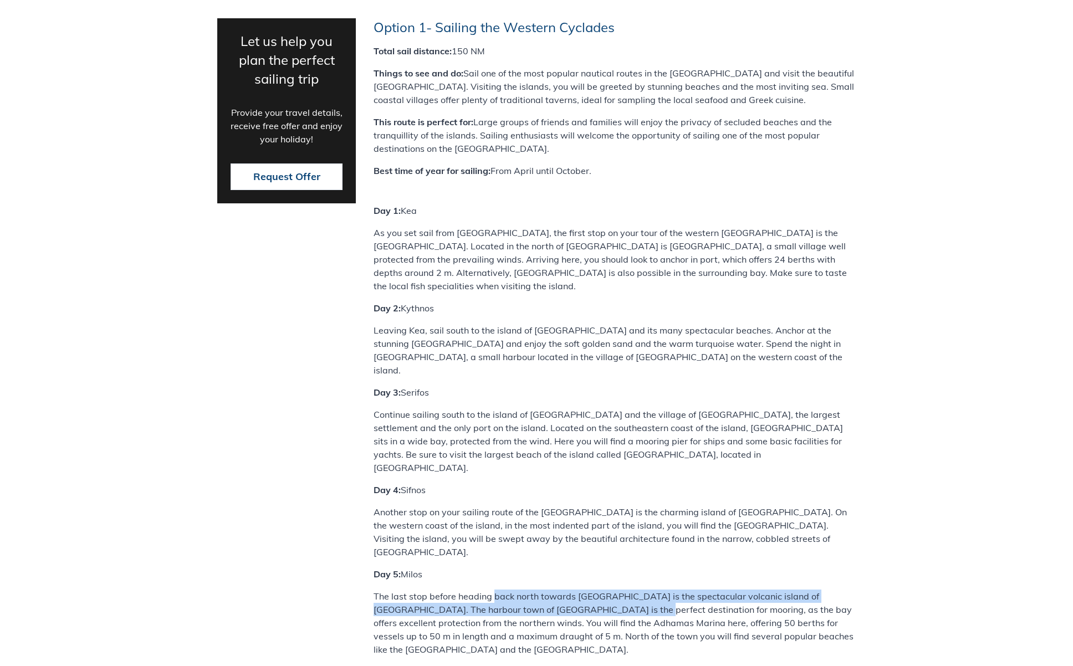
drag, startPoint x: 493, startPoint y: 369, endPoint x: 595, endPoint y: 389, distance: 103.5
click at [579, 590] on p "The last stop before heading back north towards [GEOGRAPHIC_DATA] is the specta…" at bounding box center [615, 623] width 482 height 67
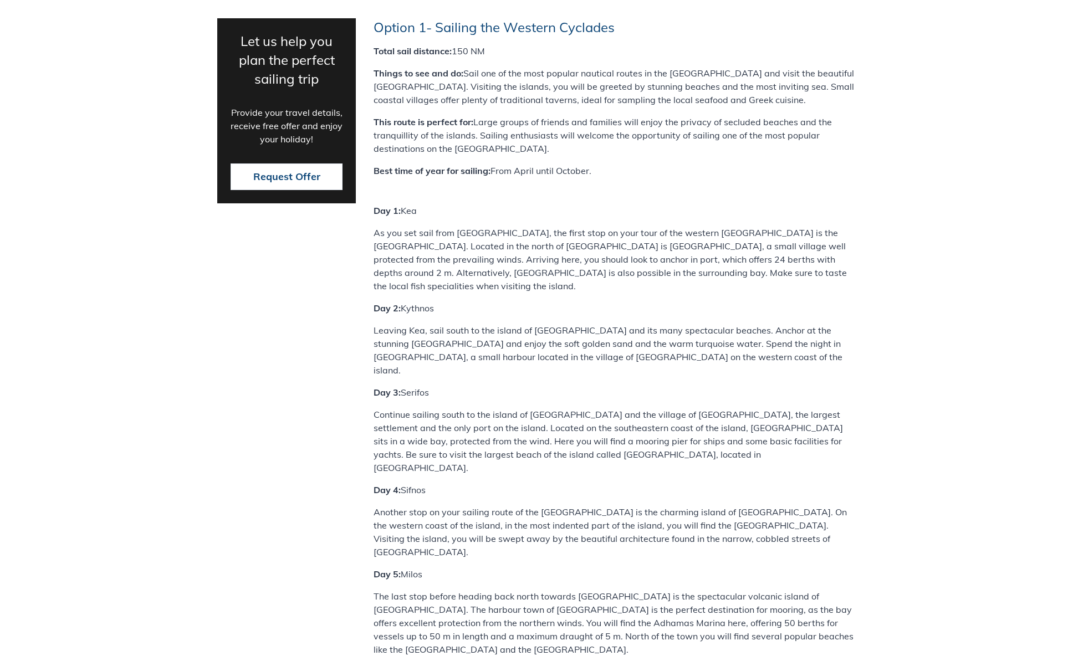
click at [604, 590] on p "The last stop before heading back north towards [GEOGRAPHIC_DATA] is the specta…" at bounding box center [615, 623] width 482 height 67
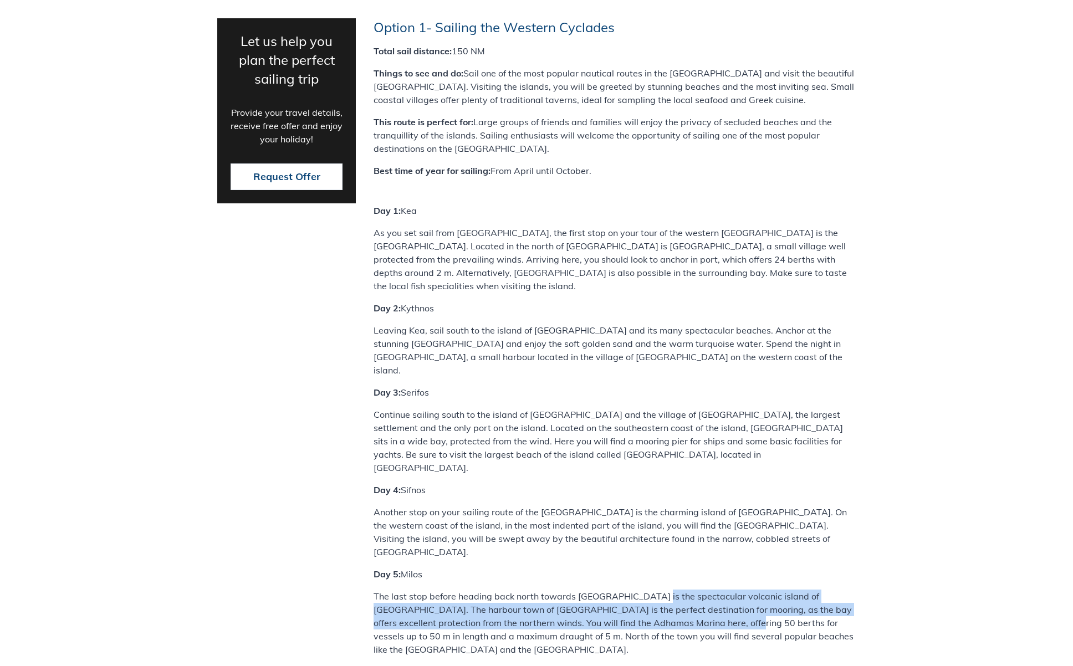
drag, startPoint x: 648, startPoint y: 373, endPoint x: 672, endPoint y: 392, distance: 31.9
click at [671, 590] on p "The last stop before heading back north towards [GEOGRAPHIC_DATA] is the specta…" at bounding box center [615, 623] width 482 height 67
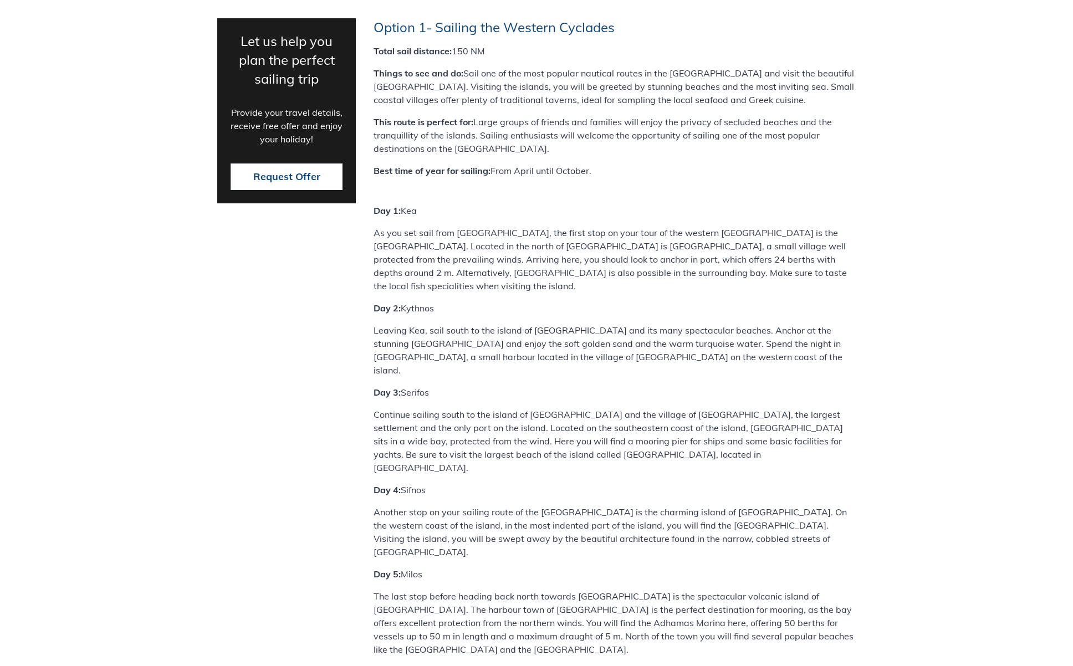
click at [726, 590] on p "The last stop before heading back north towards [GEOGRAPHIC_DATA] is the specta…" at bounding box center [615, 623] width 482 height 67
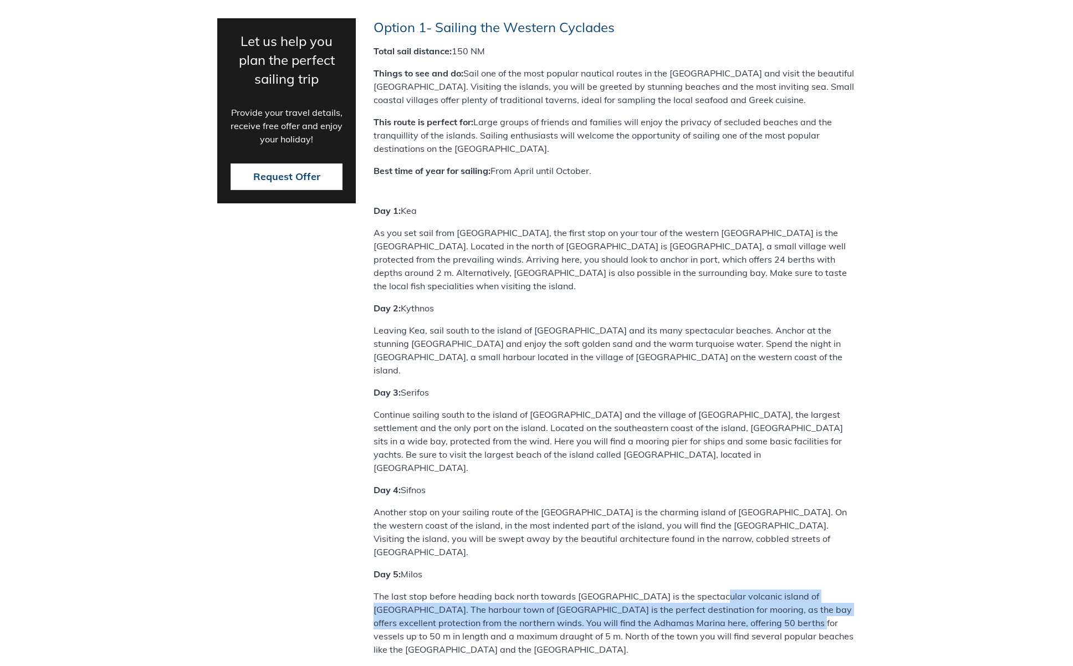
drag, startPoint x: 705, startPoint y: 362, endPoint x: 732, endPoint y: 397, distance: 44.3
click at [732, 590] on p "The last stop before heading back north towards [GEOGRAPHIC_DATA] is the specta…" at bounding box center [615, 623] width 482 height 67
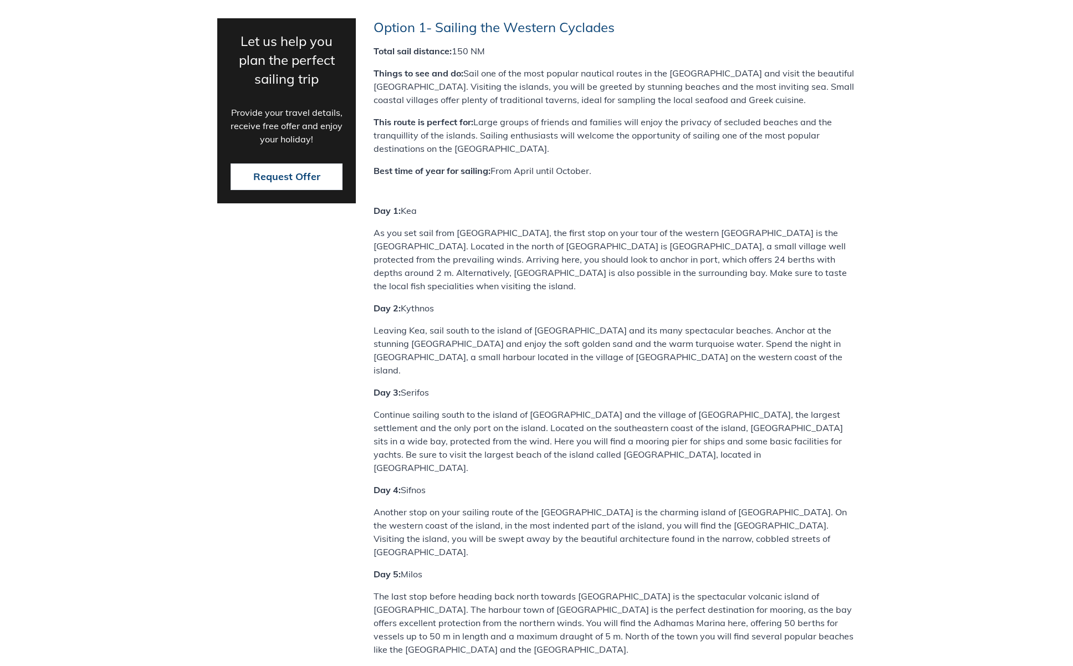
click at [732, 590] on p "The last stop before heading back north towards [GEOGRAPHIC_DATA] is the specta…" at bounding box center [615, 623] width 482 height 67
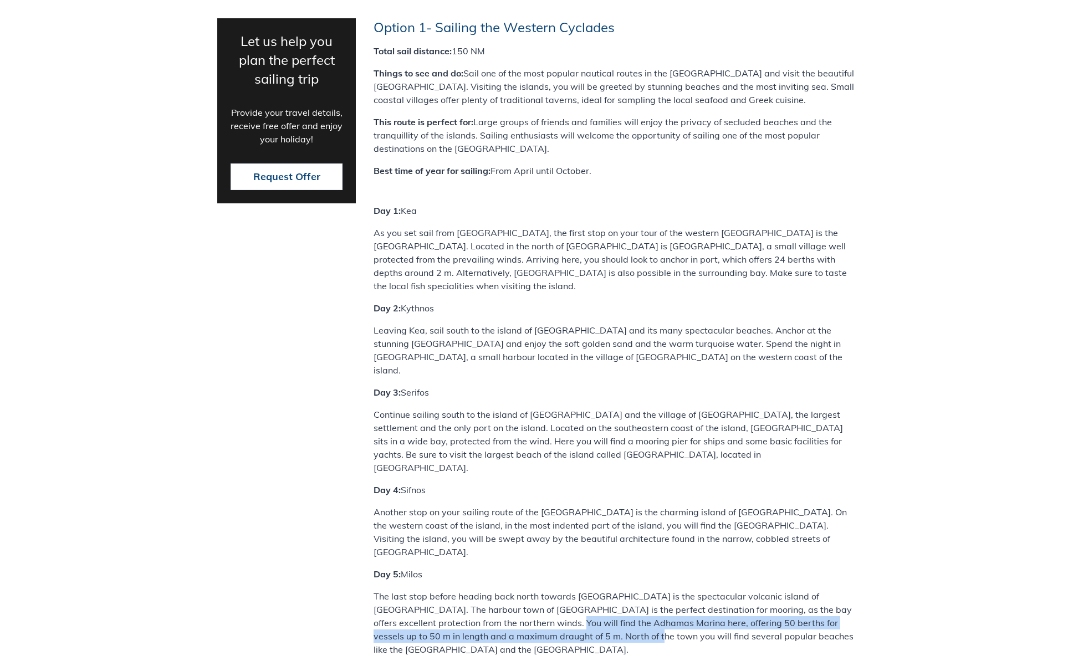
drag, startPoint x: 500, startPoint y: 389, endPoint x: 550, endPoint y: 400, distance: 51.8
click at [550, 590] on p "The last stop before heading back north towards [GEOGRAPHIC_DATA] is the specta…" at bounding box center [615, 623] width 482 height 67
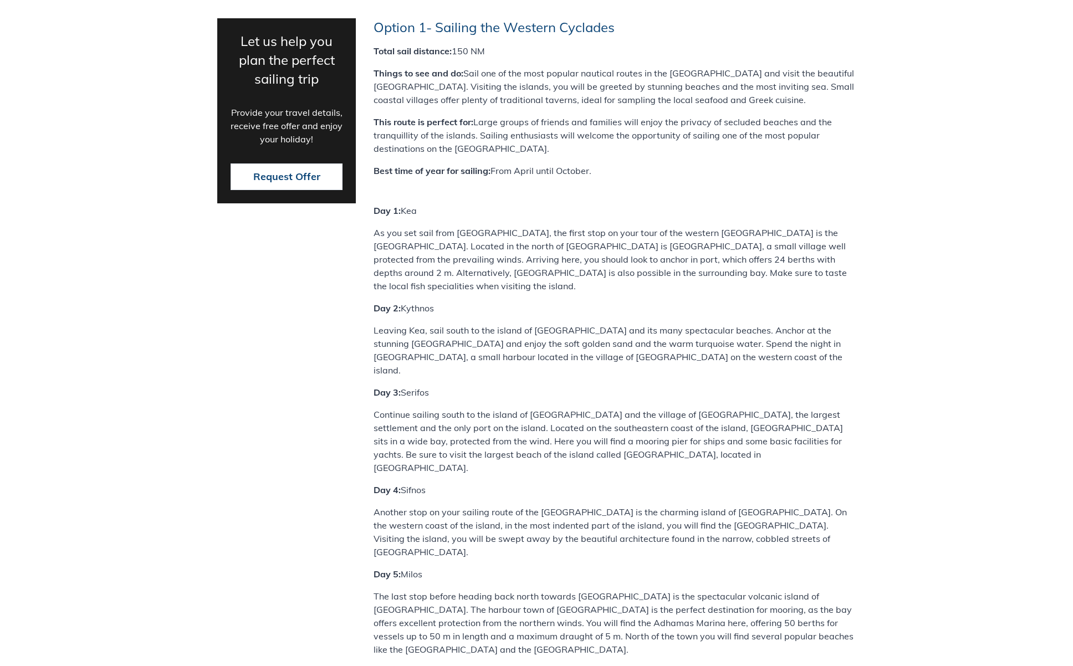
click at [555, 590] on p "The last stop before heading back north towards [GEOGRAPHIC_DATA] is the specta…" at bounding box center [615, 623] width 482 height 67
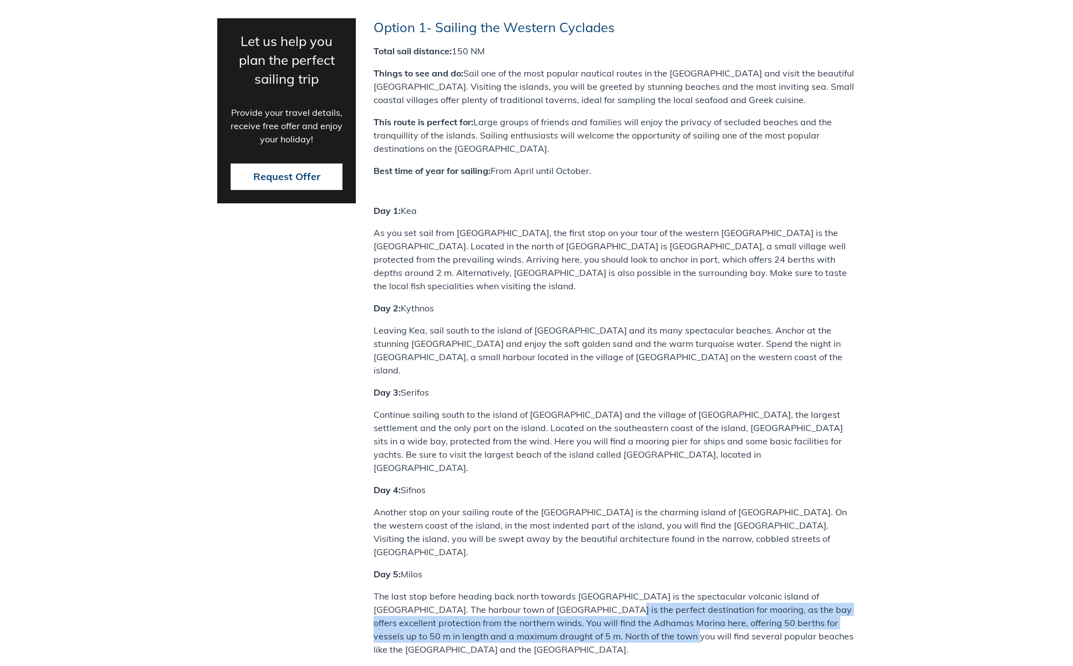
drag, startPoint x: 541, startPoint y: 385, endPoint x: 585, endPoint y: 401, distance: 47.2
click at [585, 590] on p "The last stop before heading back north towards [GEOGRAPHIC_DATA] is the specta…" at bounding box center [615, 623] width 482 height 67
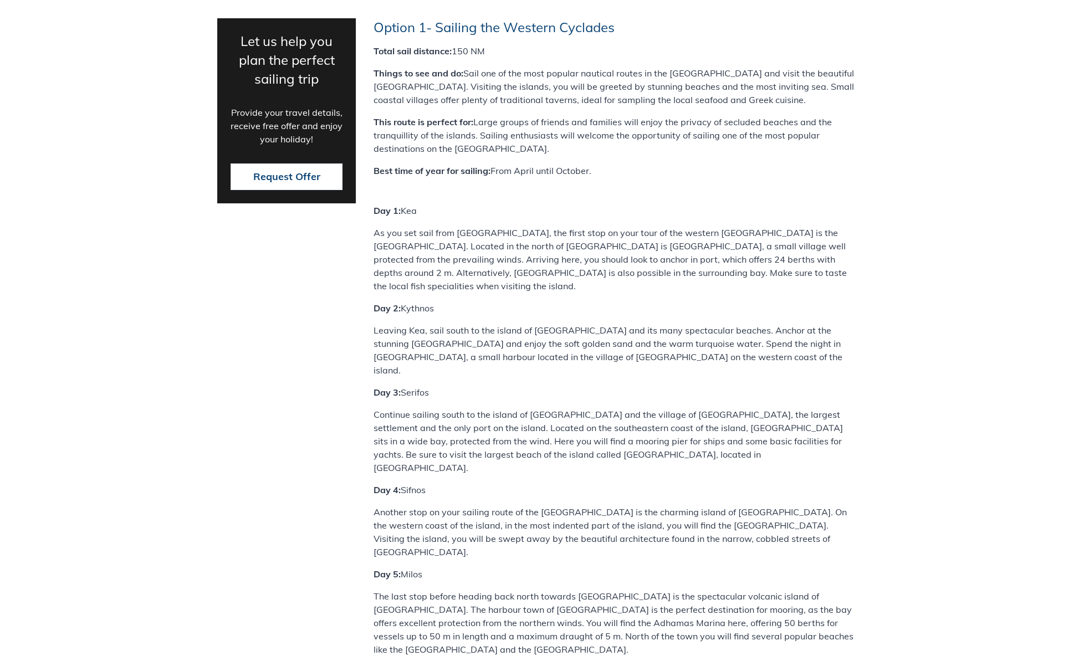
click at [624, 590] on p "The last stop before heading back north towards [GEOGRAPHIC_DATA] is the specta…" at bounding box center [615, 623] width 482 height 67
drag, startPoint x: 380, startPoint y: 448, endPoint x: 475, endPoint y: 455, distance: 94.4
drag, startPoint x: 482, startPoint y: 454, endPoint x: 570, endPoint y: 453, distance: 88.1
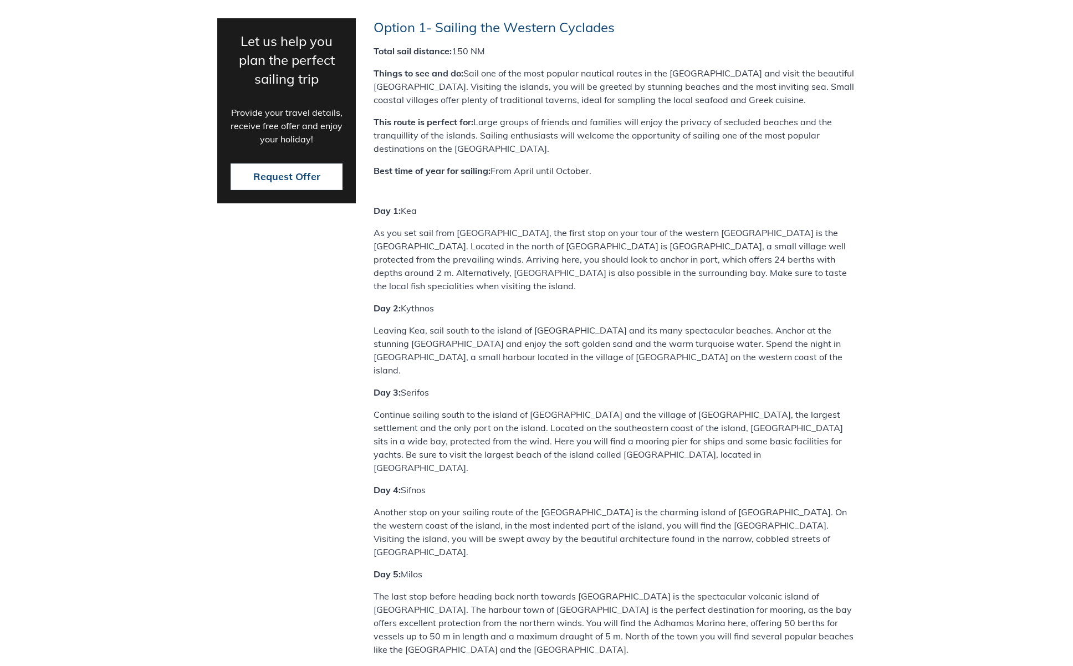
drag, startPoint x: 620, startPoint y: 455, endPoint x: 664, endPoint y: 458, distance: 43.9
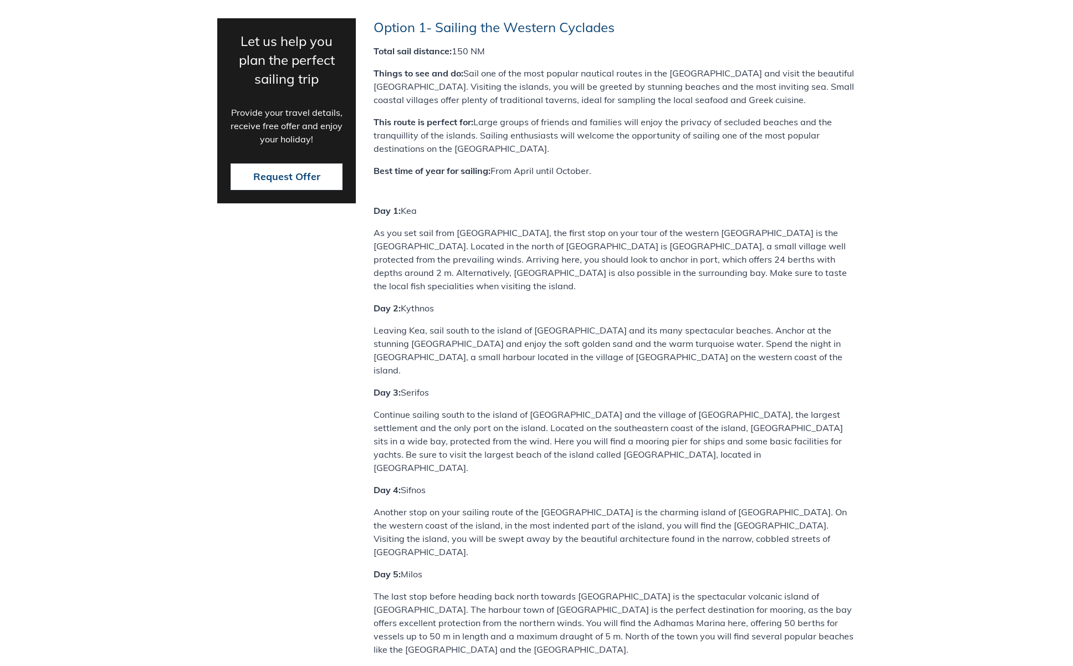
drag, startPoint x: 670, startPoint y: 475, endPoint x: 563, endPoint y: 456, distance: 109.2
drag, startPoint x: 487, startPoint y: 465, endPoint x: 604, endPoint y: 468, distance: 117.0
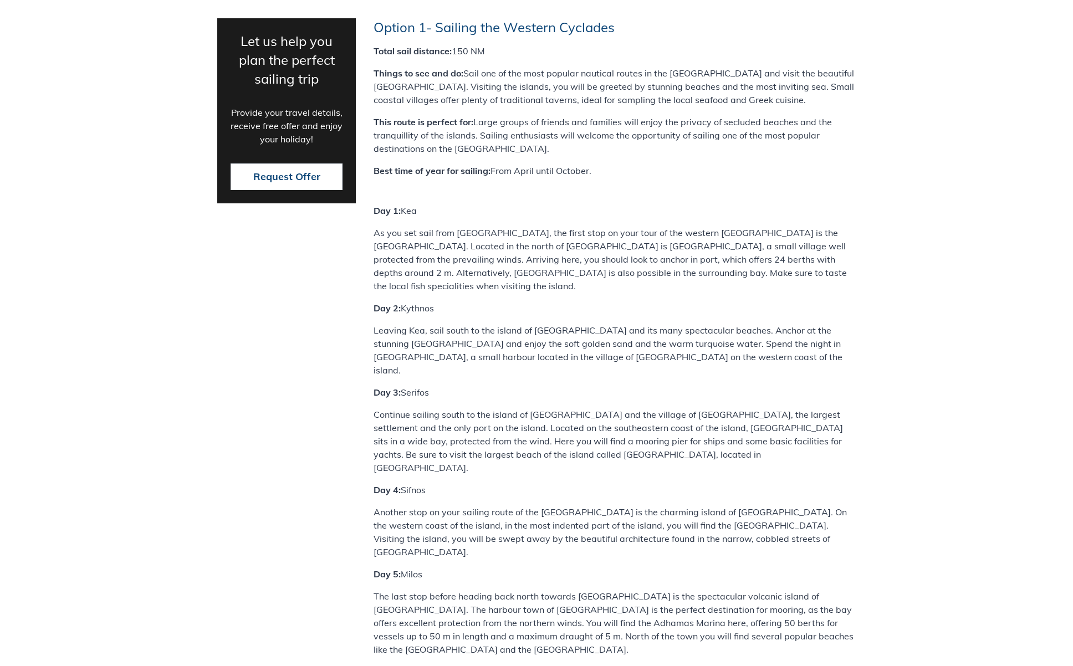
drag, startPoint x: 601, startPoint y: 472, endPoint x: 570, endPoint y: 458, distance: 34.7
drag, startPoint x: 424, startPoint y: 502, endPoint x: 528, endPoint y: 515, distance: 105.6
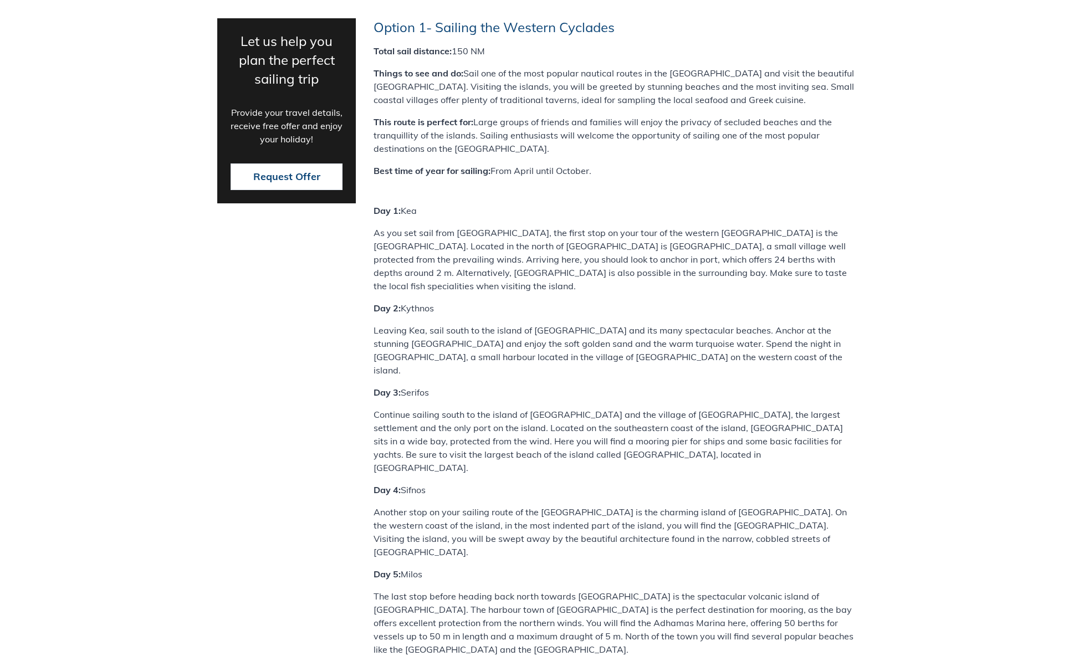
drag, startPoint x: 440, startPoint y: 502, endPoint x: 532, endPoint y: 514, distance: 92.3
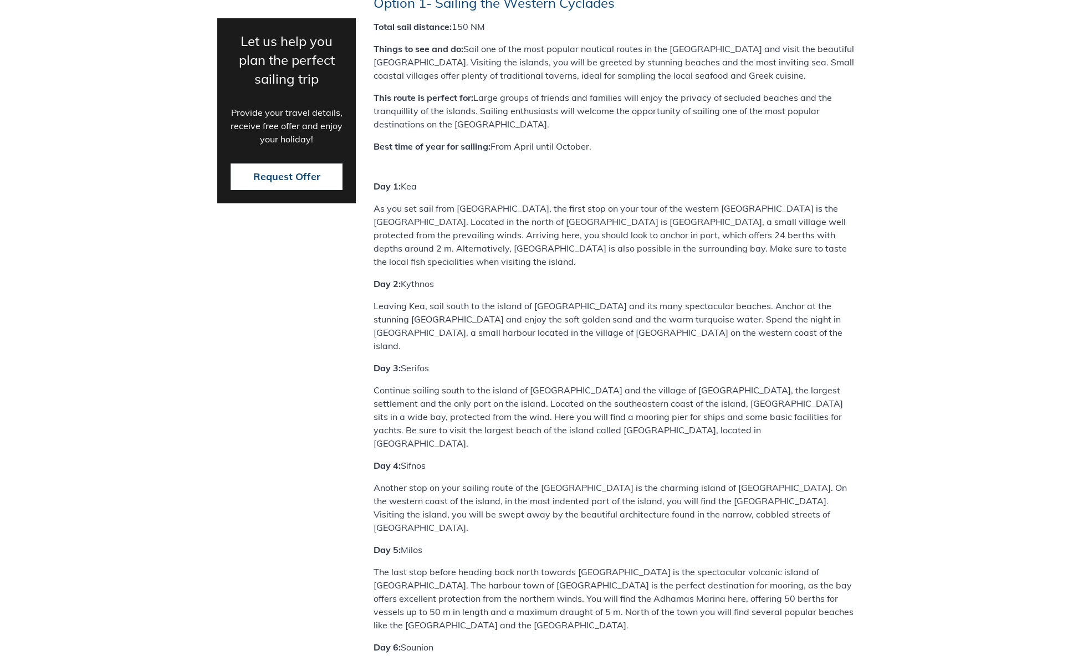
scroll to position [3388, 0]
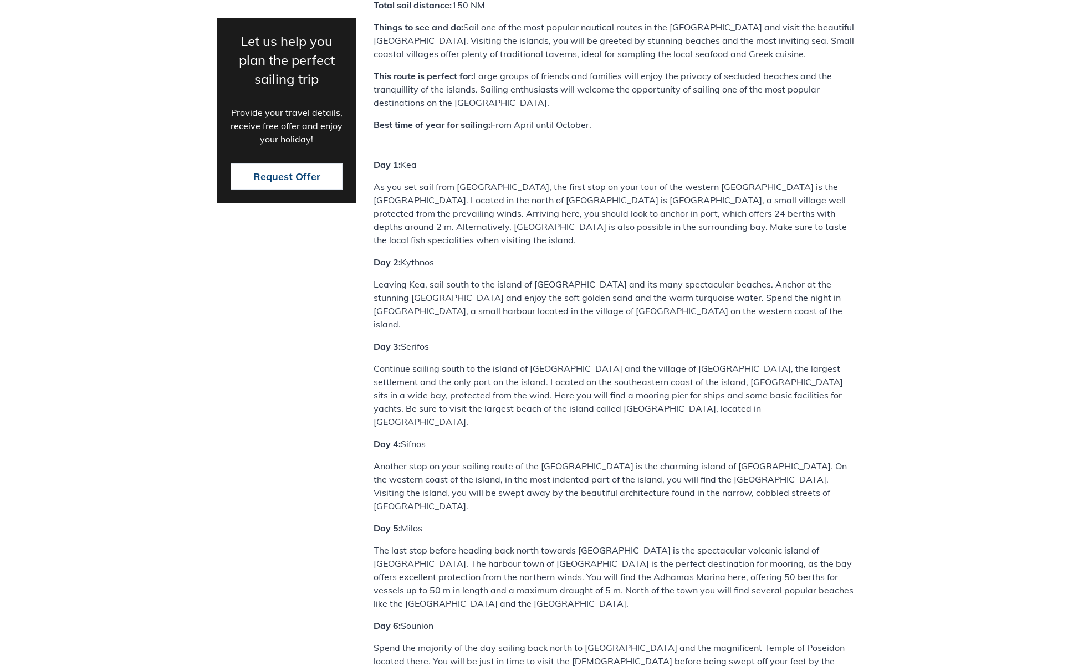
drag, startPoint x: 555, startPoint y: 453, endPoint x: 669, endPoint y: 465, distance: 113.7
drag, startPoint x: 670, startPoint y: 456, endPoint x: 739, endPoint y: 457, distance: 68.8
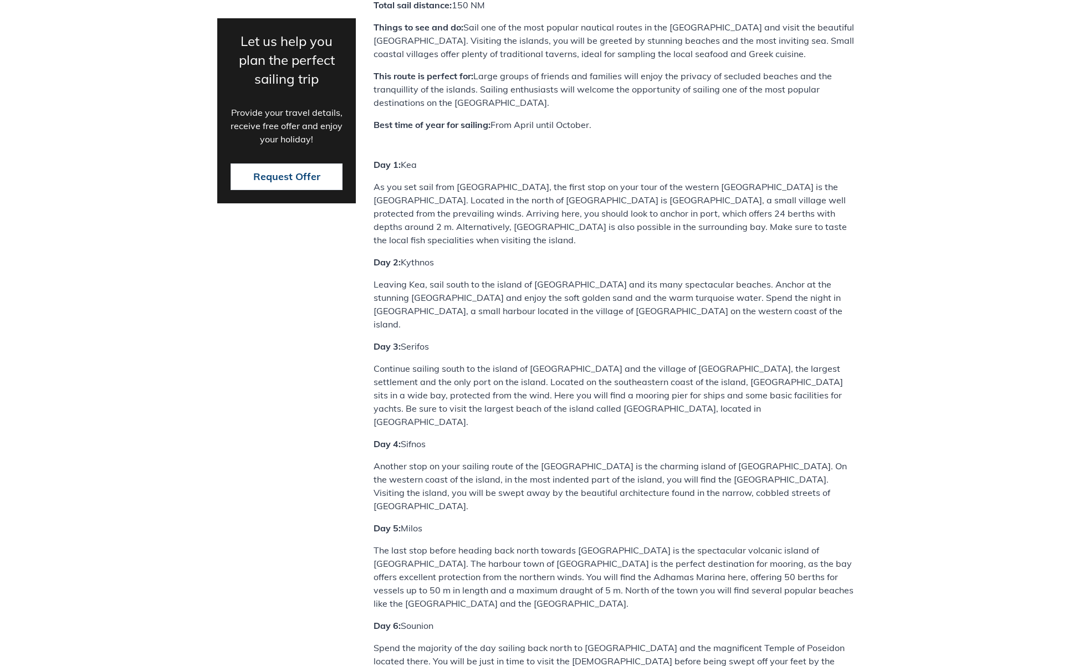
drag, startPoint x: 758, startPoint y: 461, endPoint x: 726, endPoint y: 452, distance: 32.8
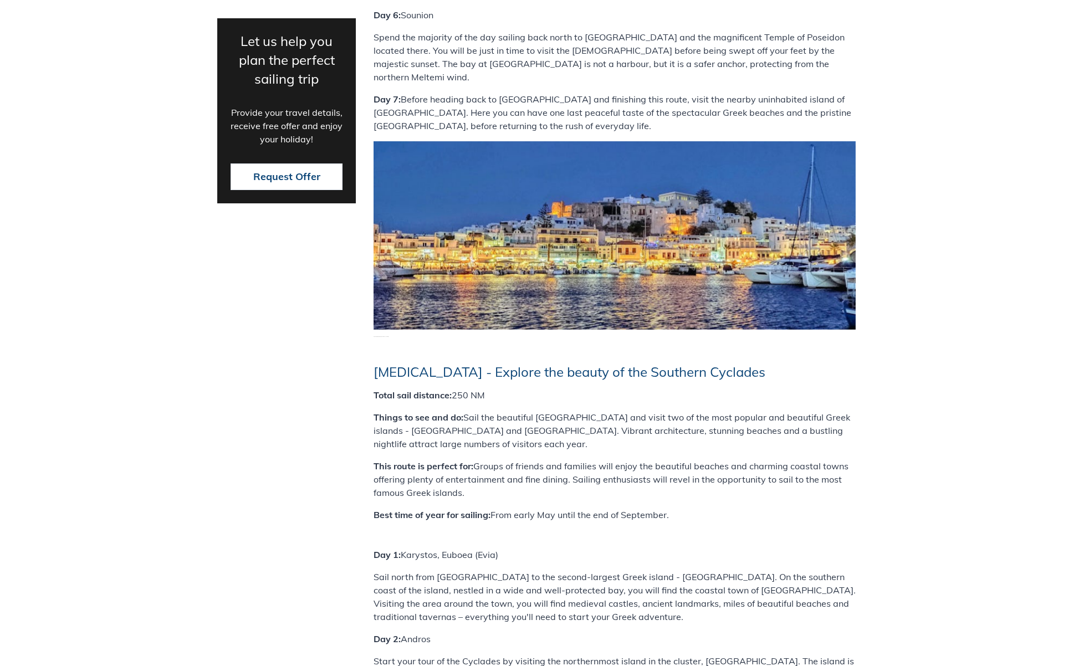
scroll to position [4087, 0]
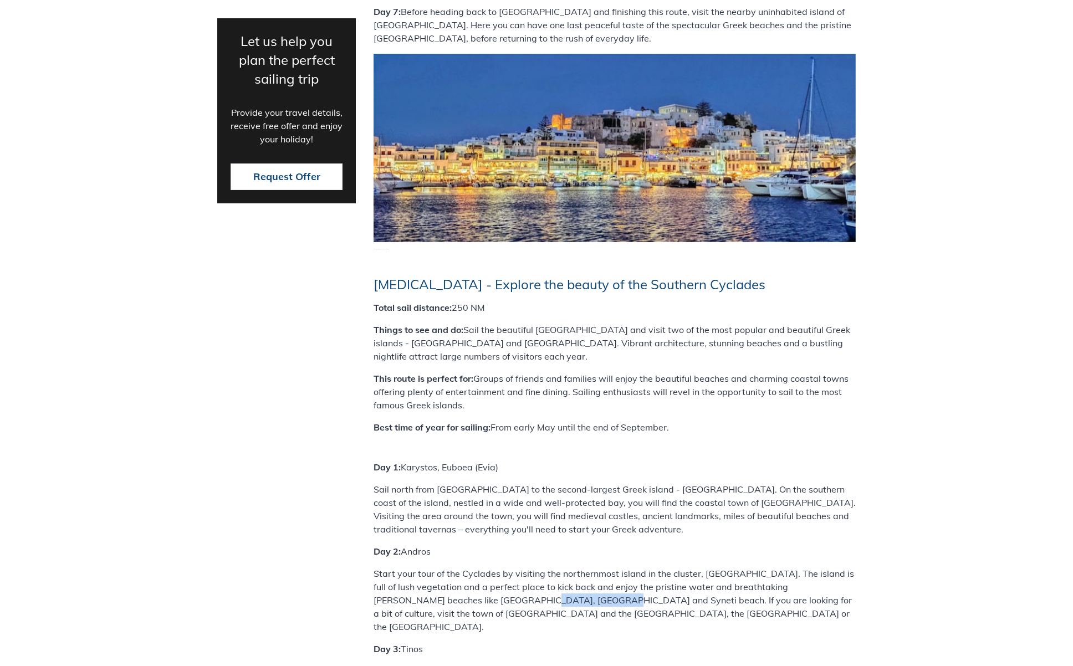
drag, startPoint x: 473, startPoint y: 338, endPoint x: 533, endPoint y: 344, distance: 60.2
click at [533, 567] on p "Start your tour of the Cyclades by visiting the northernmost island in the clus…" at bounding box center [615, 600] width 482 height 67
click at [557, 567] on p "Start your tour of the Cyclades by visiting the northernmost island in the clus…" at bounding box center [615, 600] width 482 height 67
drag, startPoint x: 637, startPoint y: 380, endPoint x: 684, endPoint y: 368, distance: 48.1
click at [638, 643] on p "Day 3: Tinos" at bounding box center [615, 649] width 482 height 13
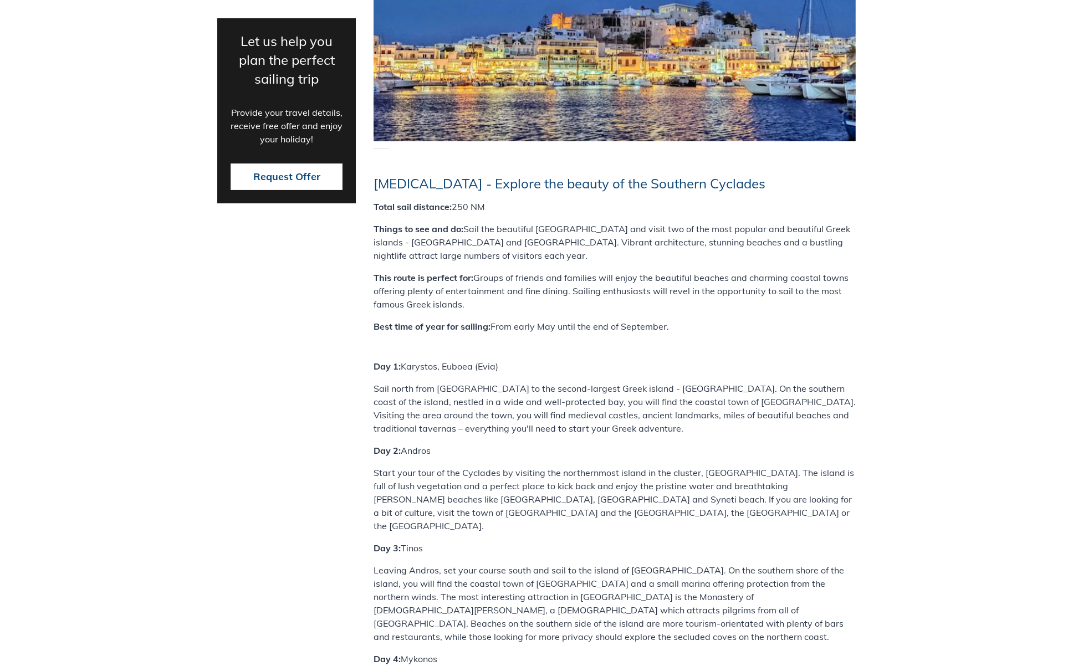
scroll to position [4190, 0]
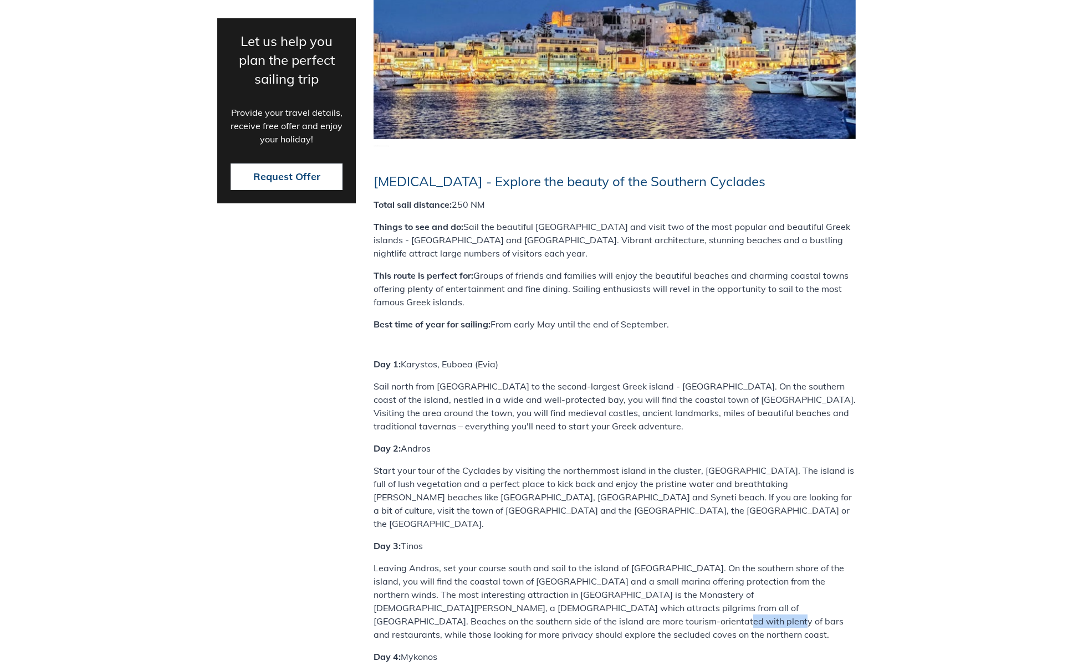
drag, startPoint x: 454, startPoint y: 346, endPoint x: 533, endPoint y: 389, distance: 90.3
click at [503, 562] on p "Leaving Andros, set your course south and sail to the island of [GEOGRAPHIC_DAT…" at bounding box center [615, 602] width 482 height 80
drag, startPoint x: 521, startPoint y: 407, endPoint x: 579, endPoint y: 429, distance: 61.4
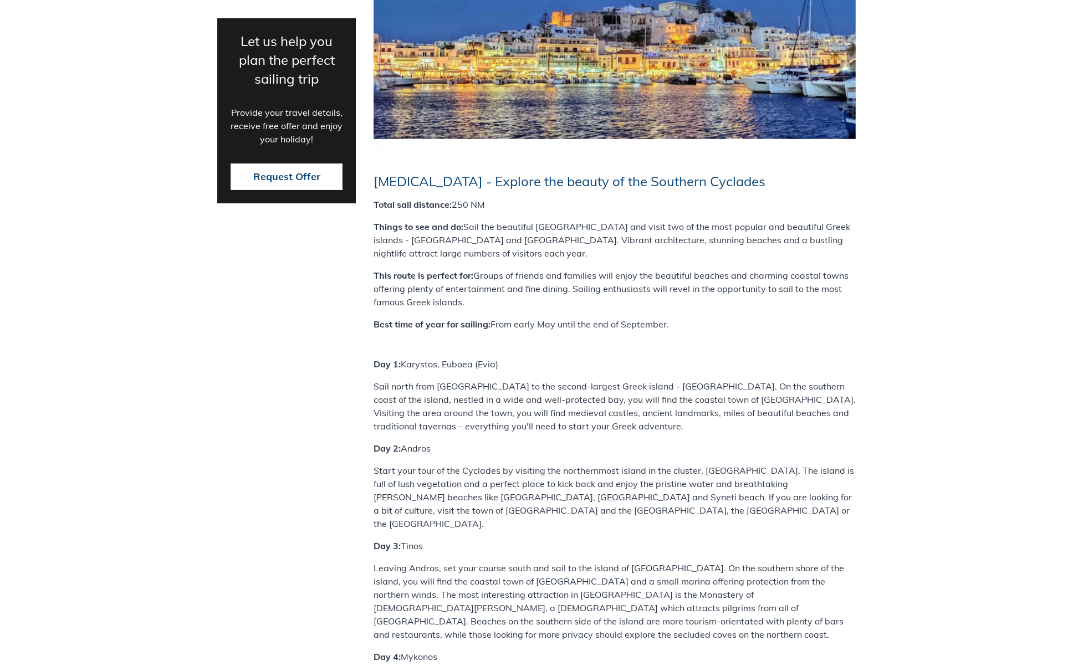
drag, startPoint x: 516, startPoint y: 529, endPoint x: 574, endPoint y: 559, distance: 65.7
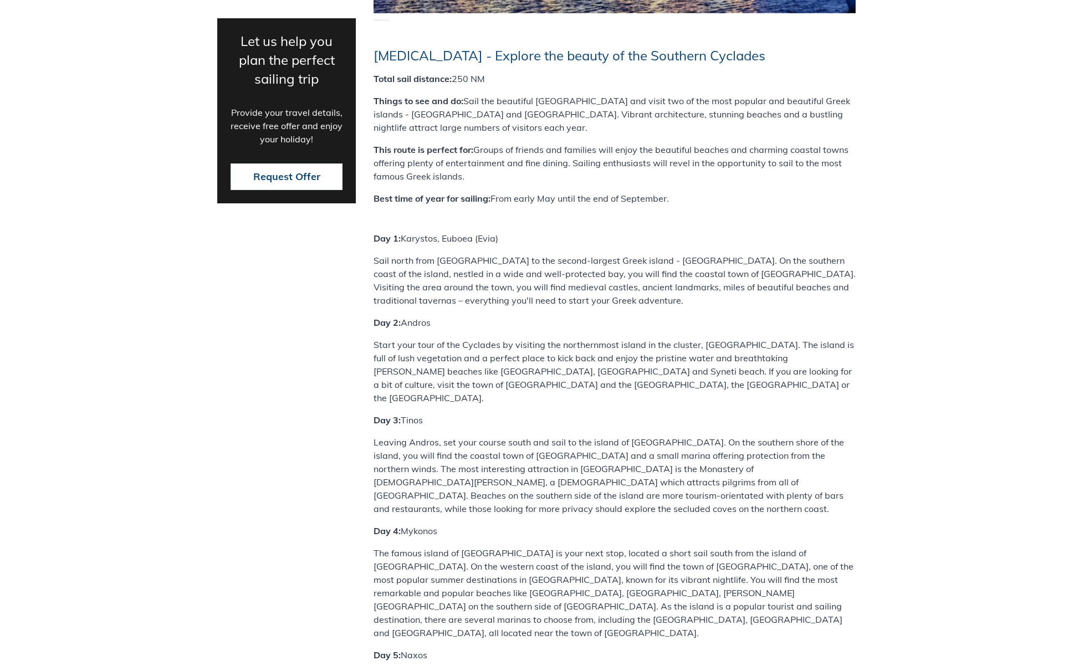
scroll to position [4397, 0]
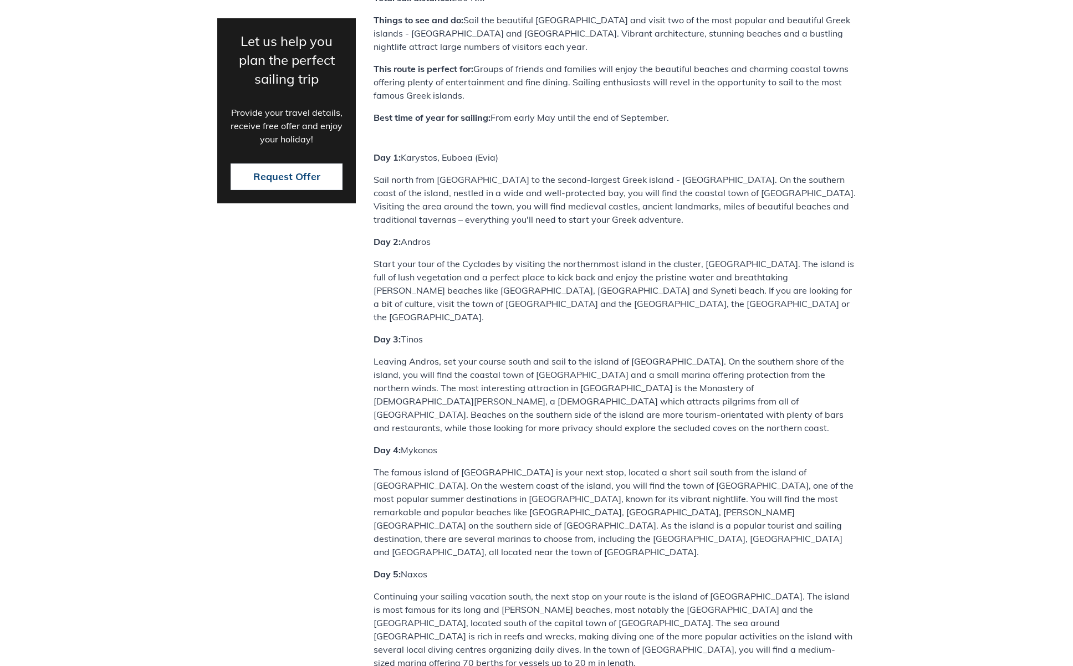
drag, startPoint x: 605, startPoint y: 541, endPoint x: 585, endPoint y: 476, distance: 68.0
click at [584, 478] on div "[MEDICAL_DATA] - Explore the beauty of the Southern Cyclades Total sail distanc…" at bounding box center [615, 429] width 482 height 925
drag, startPoint x: 468, startPoint y: 373, endPoint x: 581, endPoint y: 461, distance: 143.0
click at [581, 461] on div "[MEDICAL_DATA] - Explore the beauty of the Southern Cyclades Total sail distanc…" at bounding box center [615, 429] width 482 height 925
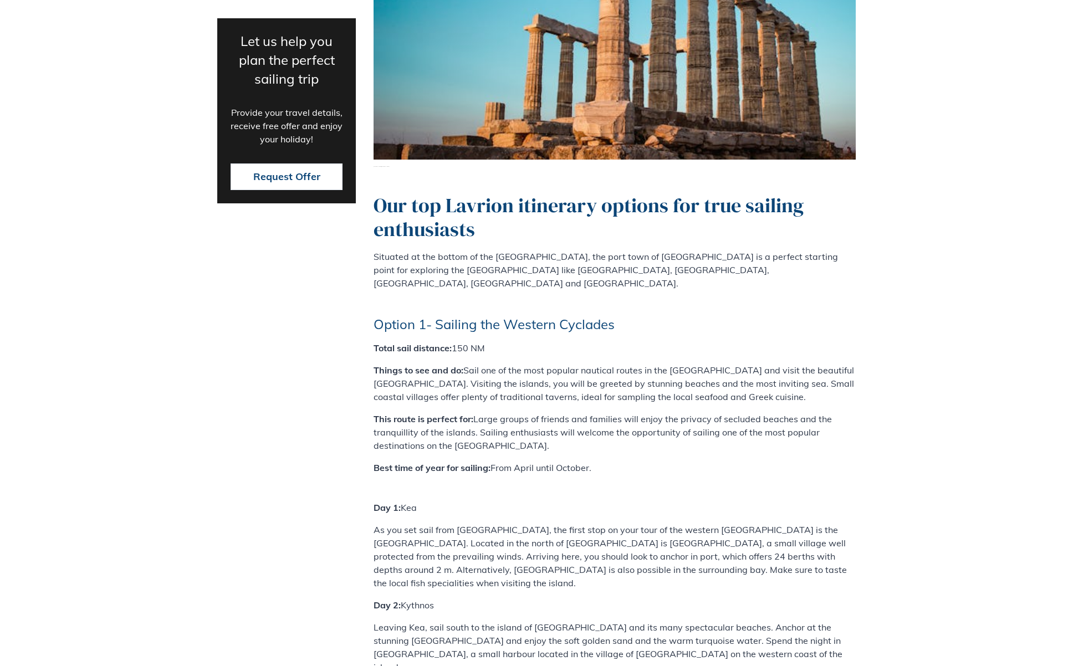
scroll to position [3047, 0]
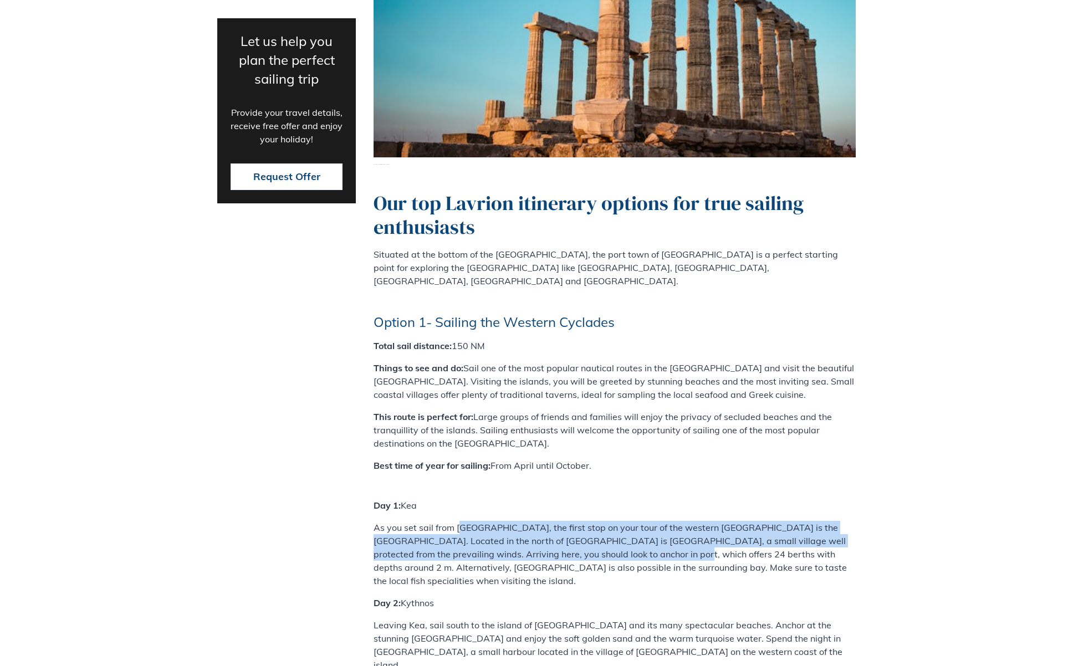
drag, startPoint x: 459, startPoint y: 356, endPoint x: 595, endPoint y: 380, distance: 138.0
click at [595, 521] on p "As you set sail from [GEOGRAPHIC_DATA], the first stop on your tour of the west…" at bounding box center [615, 554] width 482 height 67
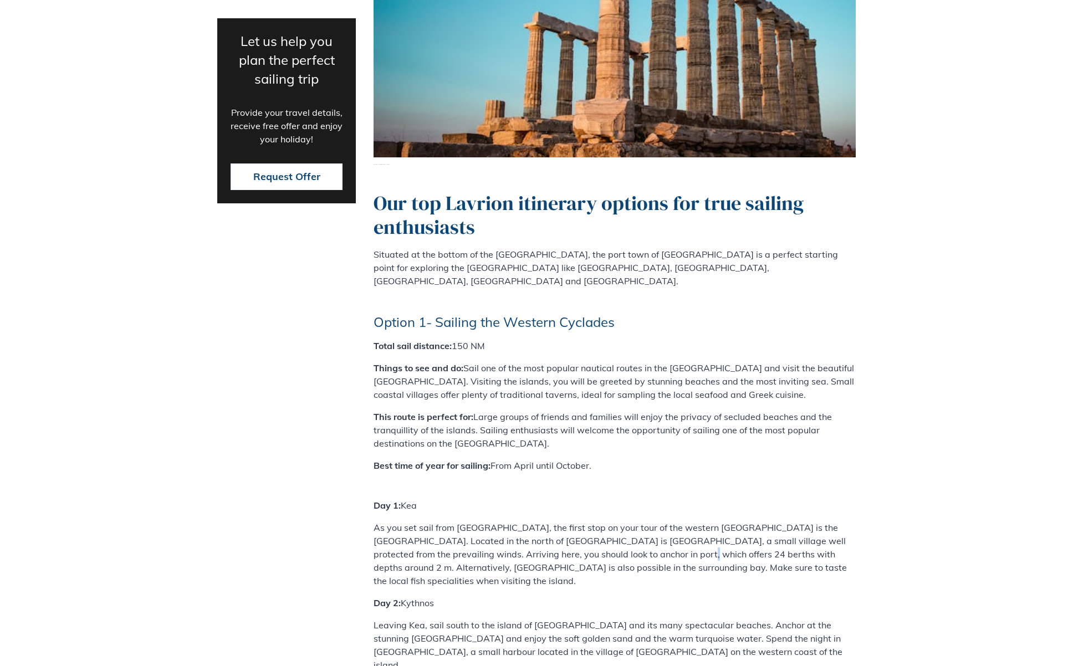
click at [601, 521] on p "As you set sail from [GEOGRAPHIC_DATA], the first stop on your tour of the west…" at bounding box center [615, 554] width 482 height 67
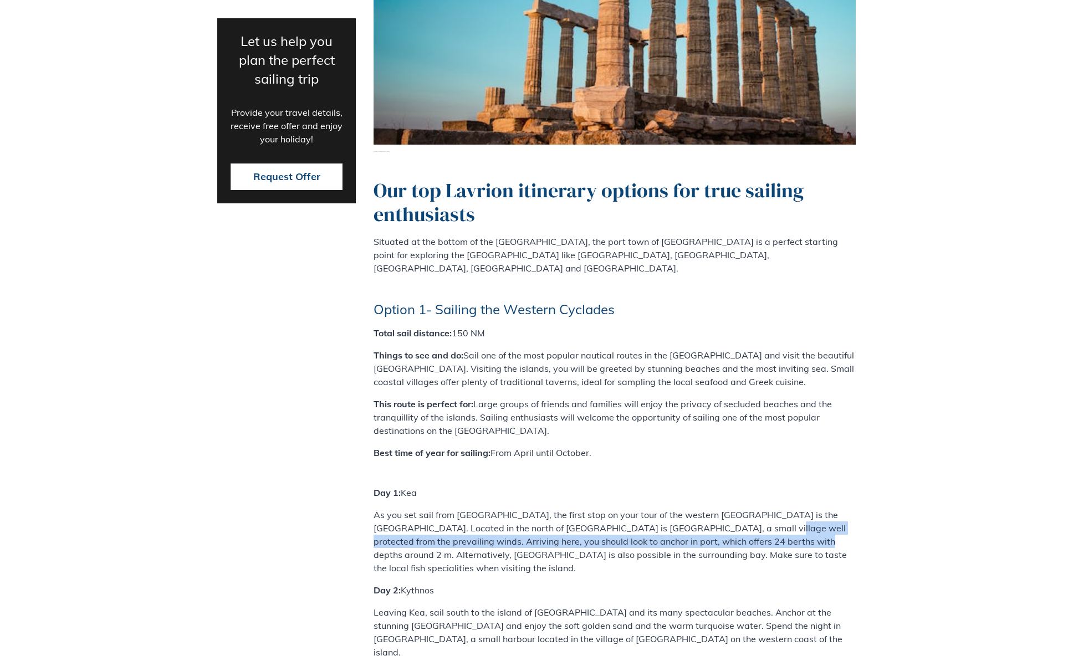
drag, startPoint x: 694, startPoint y: 345, endPoint x: 716, endPoint y: 361, distance: 27.8
click at [715, 508] on p "As you set sail from [GEOGRAPHIC_DATA], the first stop on your tour of the west…" at bounding box center [615, 541] width 482 height 67
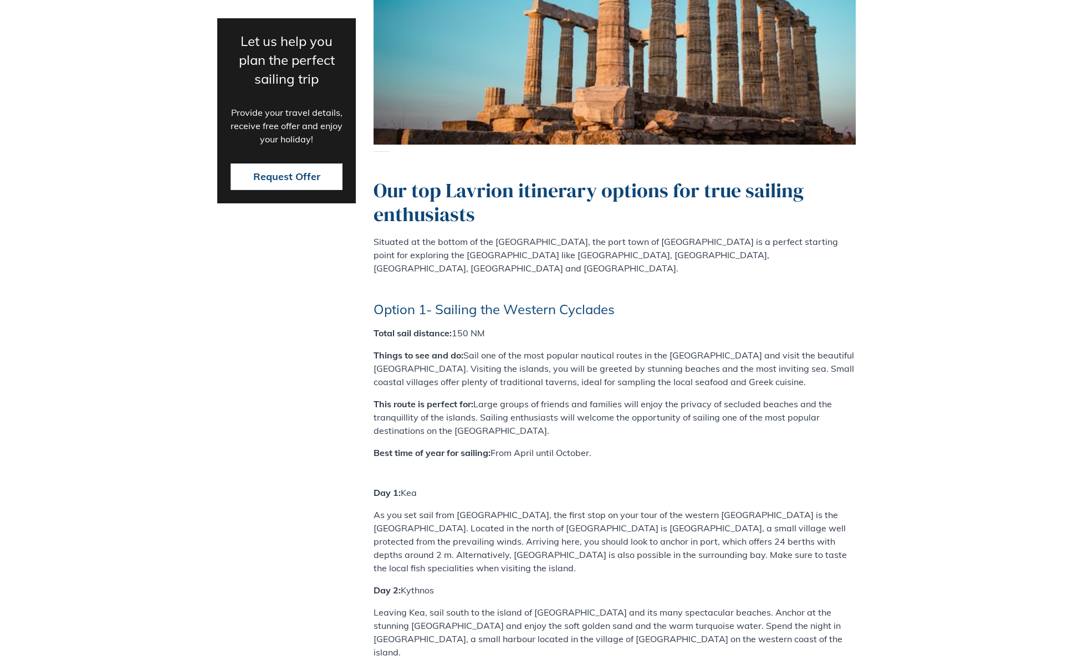
click at [731, 508] on p "As you set sail from [GEOGRAPHIC_DATA], the first stop on your tour of the west…" at bounding box center [615, 541] width 482 height 67
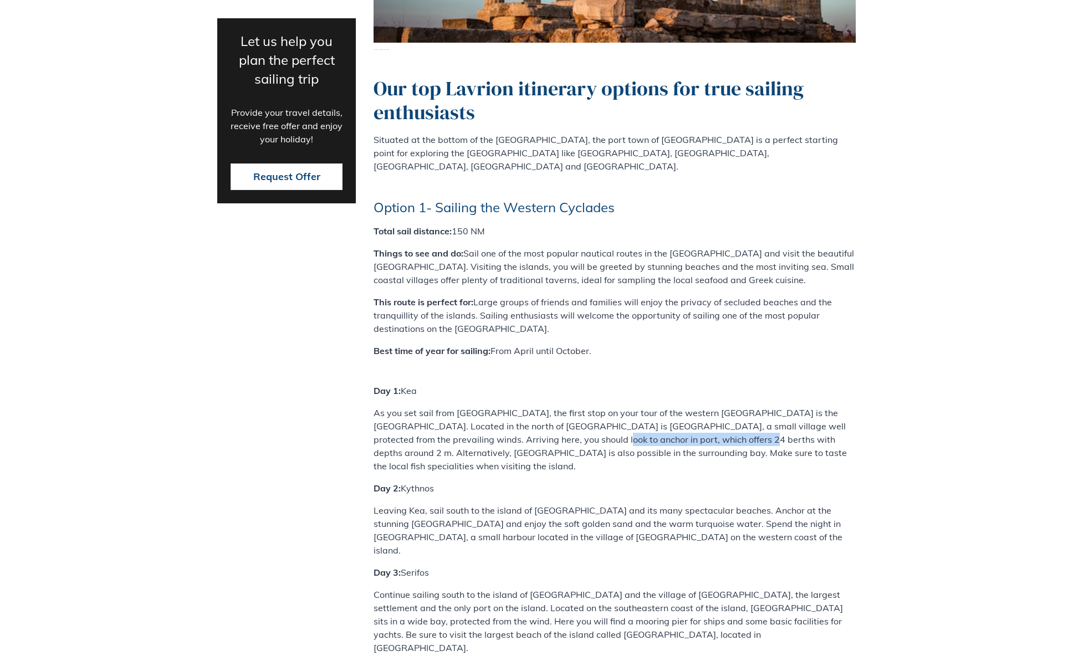
drag, startPoint x: 512, startPoint y: 266, endPoint x: 669, endPoint y: 265, distance: 156.9
click at [669, 406] on p "As you set sail from [GEOGRAPHIC_DATA], the first stop on your tour of the west…" at bounding box center [615, 439] width 482 height 67
click at [685, 406] on p "As you set sail from [GEOGRAPHIC_DATA], the first stop on your tour of the west…" at bounding box center [615, 439] width 482 height 67
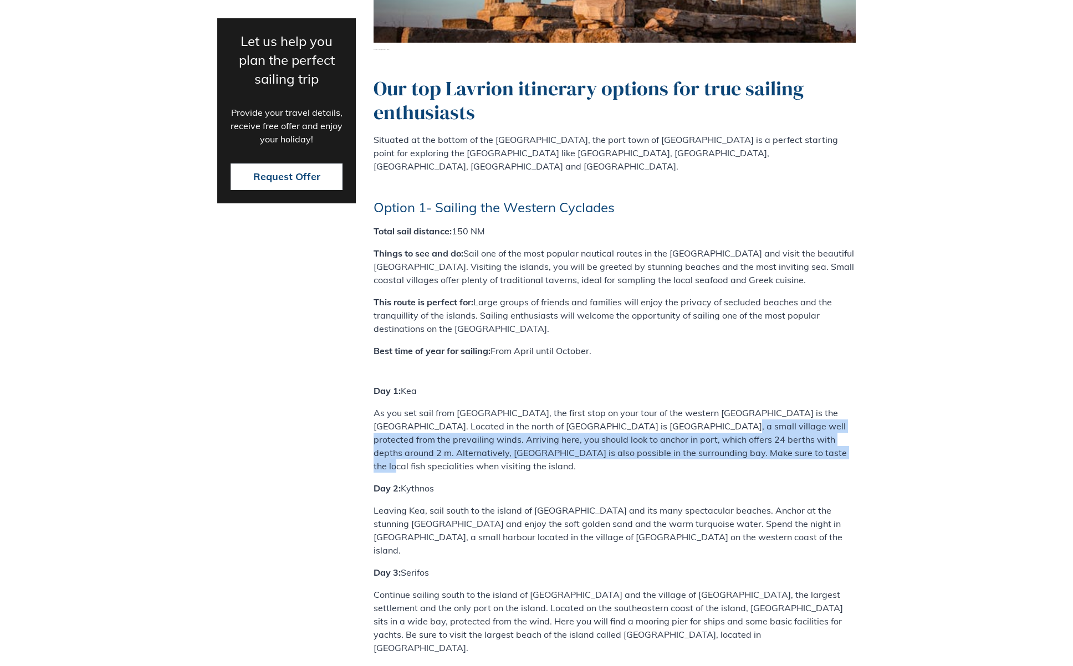
drag, startPoint x: 657, startPoint y: 256, endPoint x: 702, endPoint y: 271, distance: 47.3
click at [702, 406] on p "As you set sail from [GEOGRAPHIC_DATA], the first stop on your tour of the west…" at bounding box center [615, 439] width 482 height 67
click at [703, 406] on p "As you set sail from [GEOGRAPHIC_DATA], the first stop on your tour of the west…" at bounding box center [615, 439] width 482 height 67
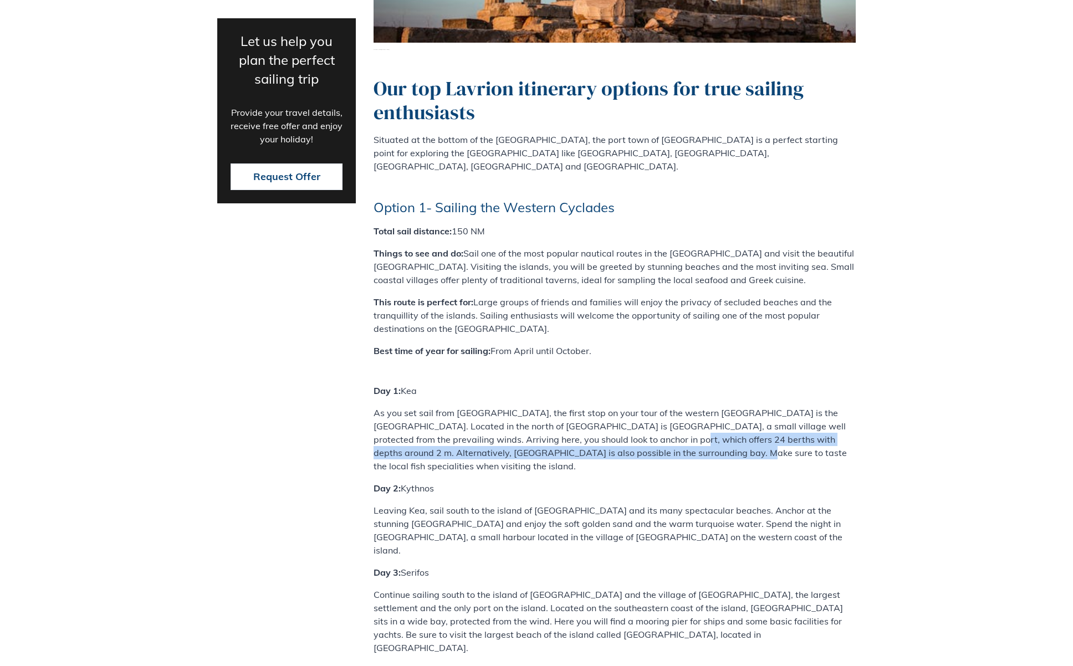
drag, startPoint x: 587, startPoint y: 263, endPoint x: 609, endPoint y: 273, distance: 24.3
click at [609, 406] on p "As you set sail from [GEOGRAPHIC_DATA], the first stop on your tour of the west…" at bounding box center [615, 439] width 482 height 67
drag, startPoint x: 563, startPoint y: 275, endPoint x: 585, endPoint y: 274, distance: 22.2
click at [523, 406] on p "As you set sail from [GEOGRAPHIC_DATA], the first stop on your tour of the west…" at bounding box center [615, 439] width 482 height 67
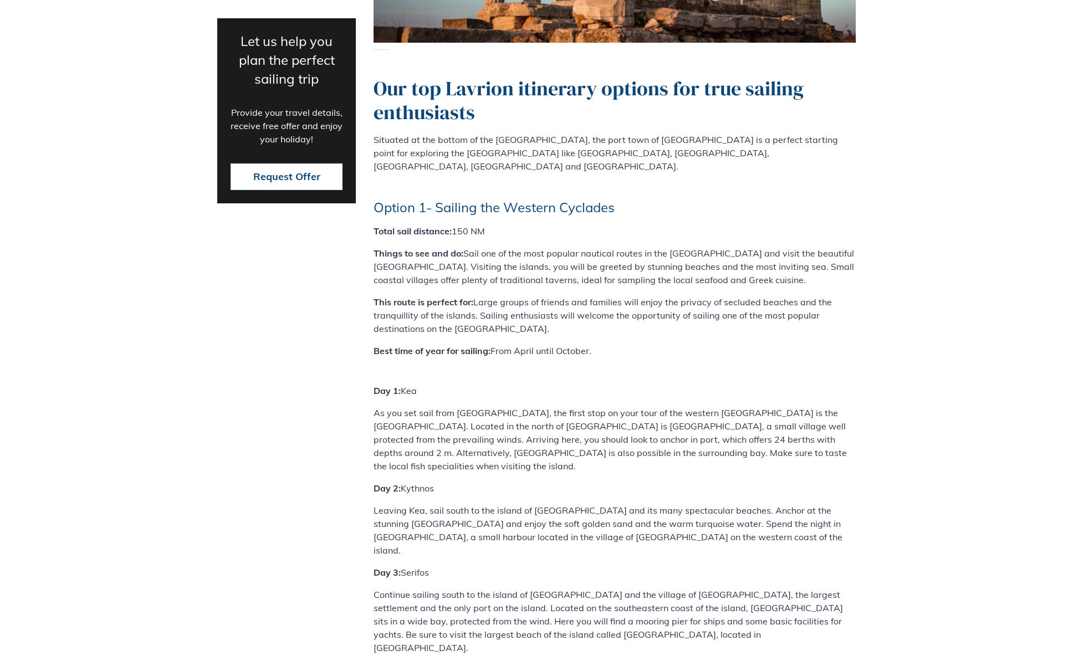
click at [586, 406] on p "As you set sail from [GEOGRAPHIC_DATA], the first stop on your tour of the west…" at bounding box center [615, 439] width 482 height 67
drag, startPoint x: 598, startPoint y: 279, endPoint x: 579, endPoint y: 272, distance: 20.0
click at [579, 406] on p "As you set sail from [GEOGRAPHIC_DATA], the first stop on your tour of the west…" at bounding box center [615, 439] width 482 height 67
click at [584, 406] on p "As you set sail from [GEOGRAPHIC_DATA], the first stop on your tour of the west…" at bounding box center [615, 439] width 482 height 67
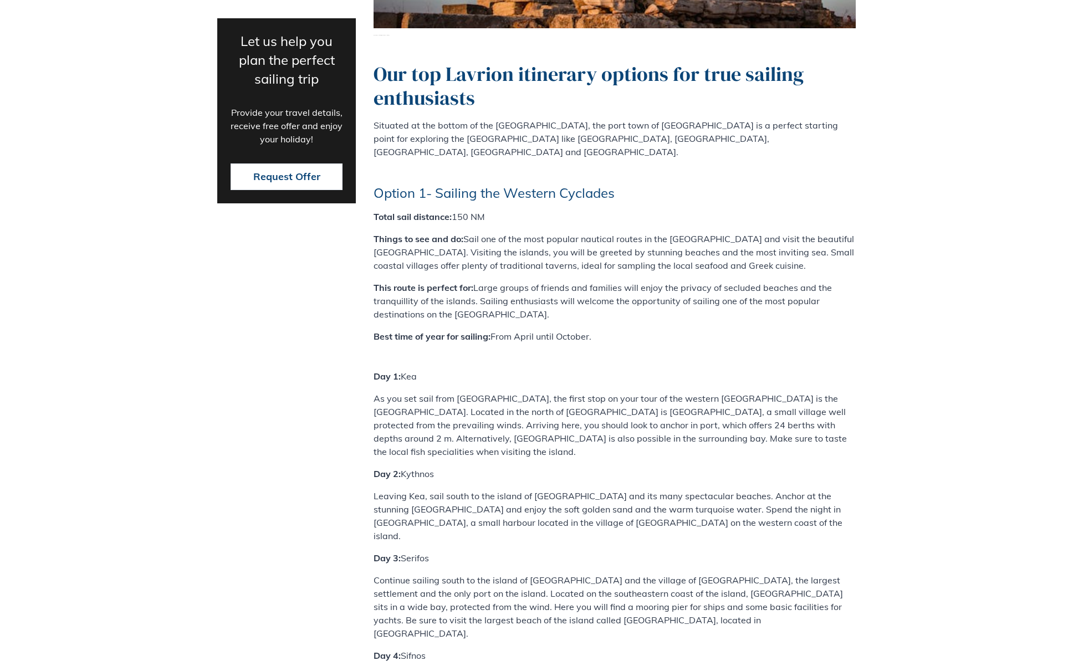
scroll to position [3179, 0]
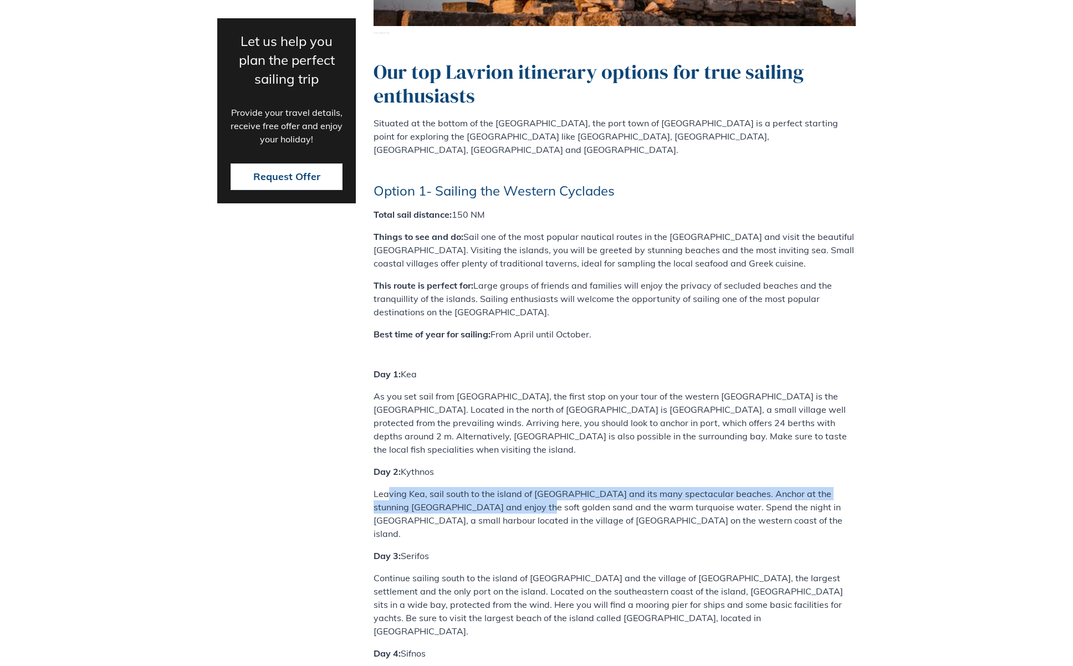
drag, startPoint x: 391, startPoint y: 303, endPoint x: 513, endPoint y: 320, distance: 123.2
click at [513, 487] on p "Leaving Kea, sail south to the island of [GEOGRAPHIC_DATA] and its many spectac…" at bounding box center [615, 513] width 482 height 53
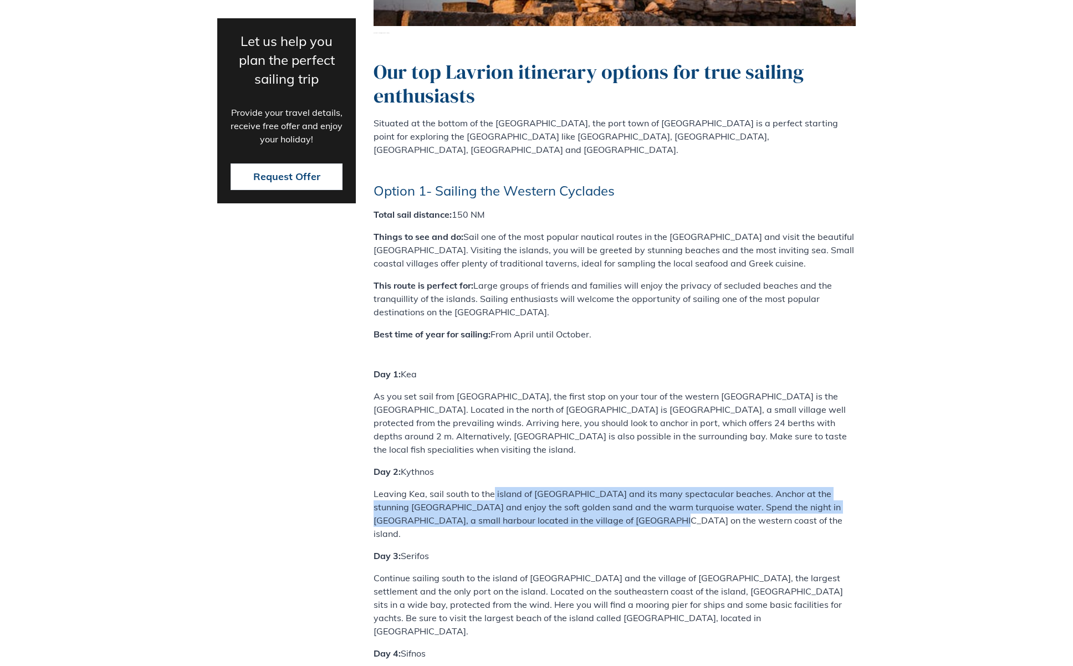
drag, startPoint x: 502, startPoint y: 308, endPoint x: 630, endPoint y: 329, distance: 129.3
click at [628, 487] on p "Leaving Kea, sail south to the island of [GEOGRAPHIC_DATA] and its many spectac…" at bounding box center [615, 513] width 482 height 53
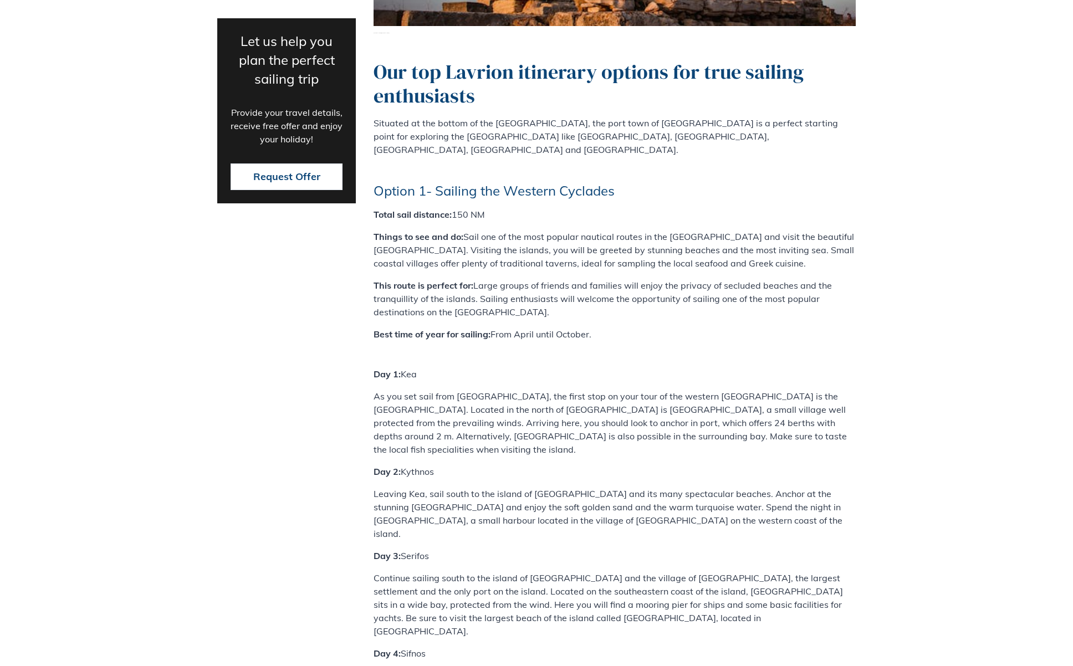
click at [630, 487] on p "Leaving Kea, sail south to the island of [GEOGRAPHIC_DATA] and its many spectac…" at bounding box center [615, 513] width 482 height 53
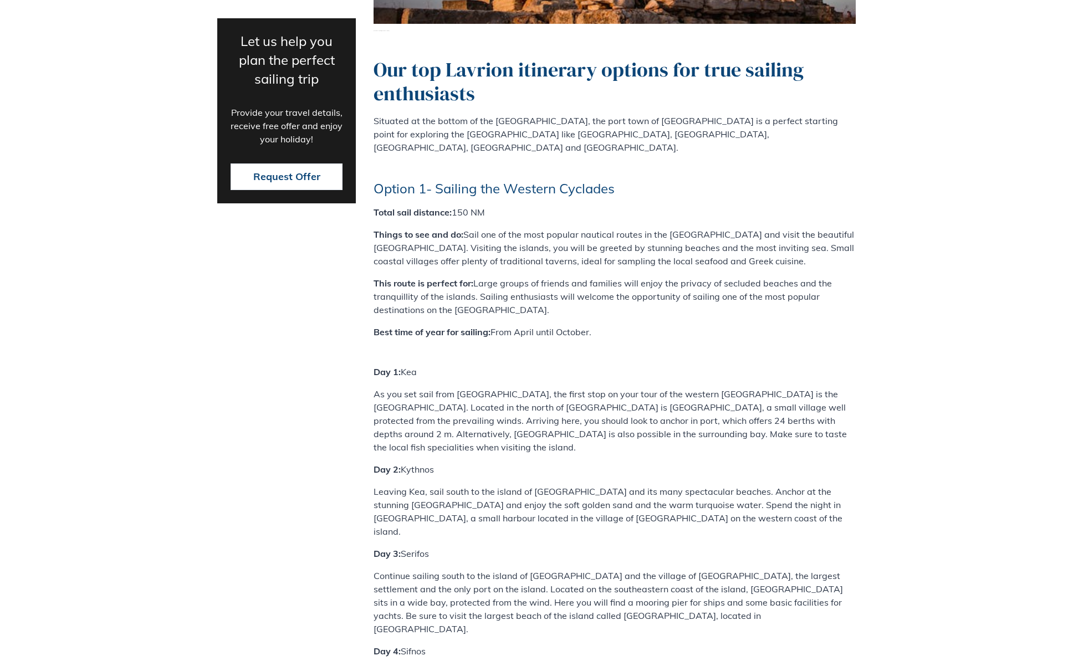
scroll to position [3193, 0]
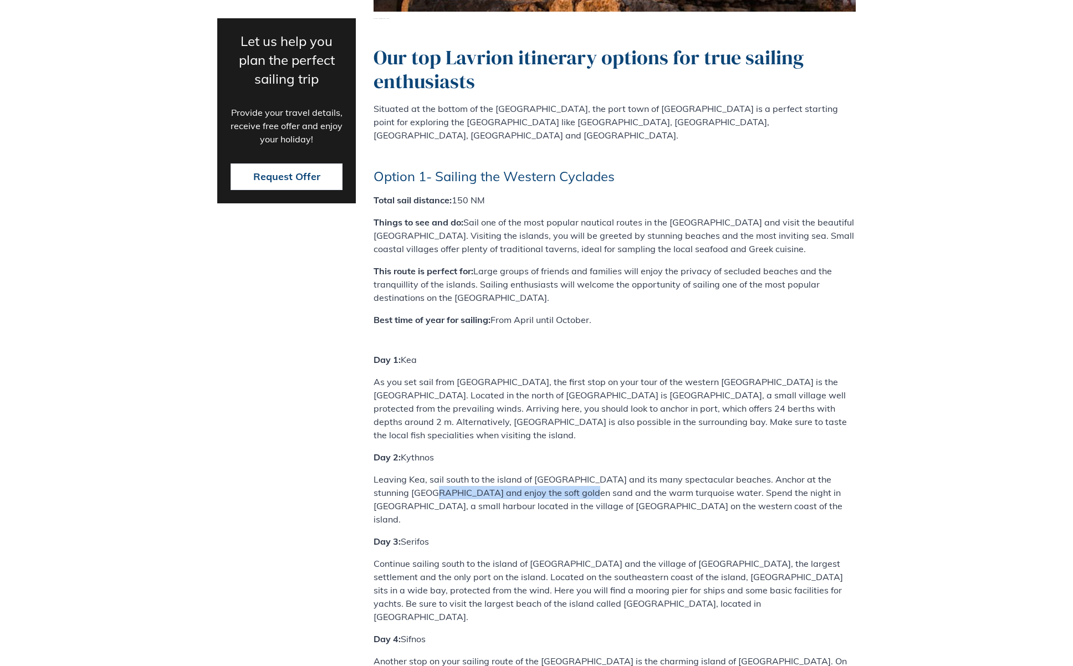
drag, startPoint x: 412, startPoint y: 303, endPoint x: 560, endPoint y: 304, distance: 148.0
click at [560, 473] on p "Leaving Kea, sail south to the island of [GEOGRAPHIC_DATA] and its many spectac…" at bounding box center [615, 499] width 482 height 53
click at [566, 473] on p "Leaving Kea, sail south to the island of [GEOGRAPHIC_DATA] and its many spectac…" at bounding box center [615, 499] width 482 height 53
drag, startPoint x: 537, startPoint y: 304, endPoint x: 752, endPoint y: 307, distance: 215.1
click at [752, 473] on p "Leaving Kea, sail south to the island of [GEOGRAPHIC_DATA] and its many spectac…" at bounding box center [615, 499] width 482 height 53
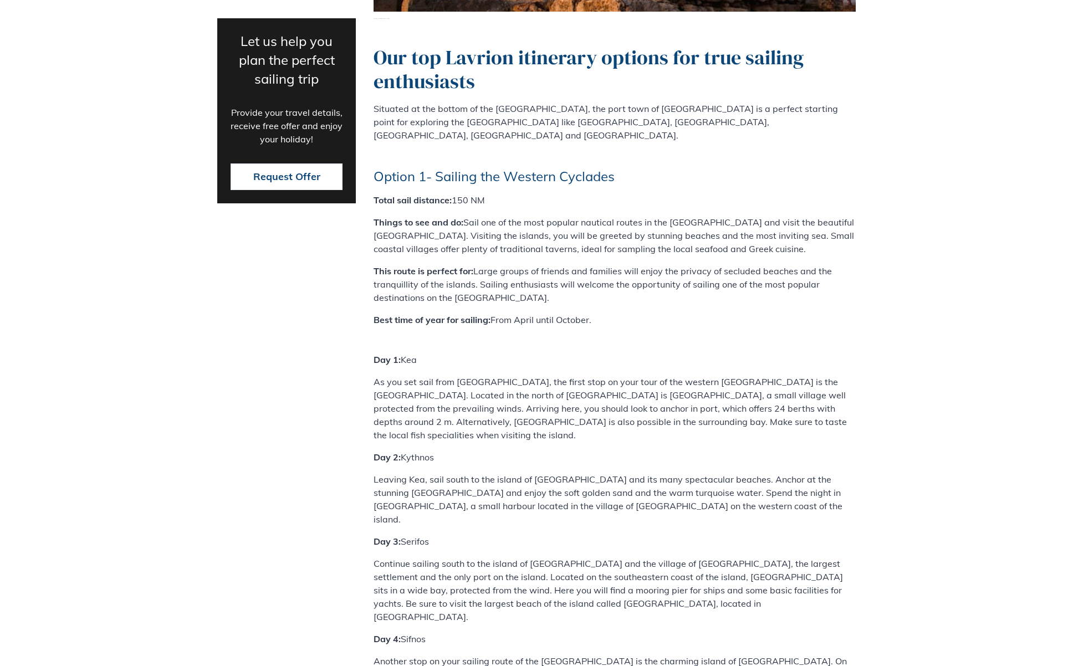
click at [763, 473] on p "Leaving Kea, sail south to the island of [GEOGRAPHIC_DATA] and its many spectac…" at bounding box center [615, 499] width 482 height 53
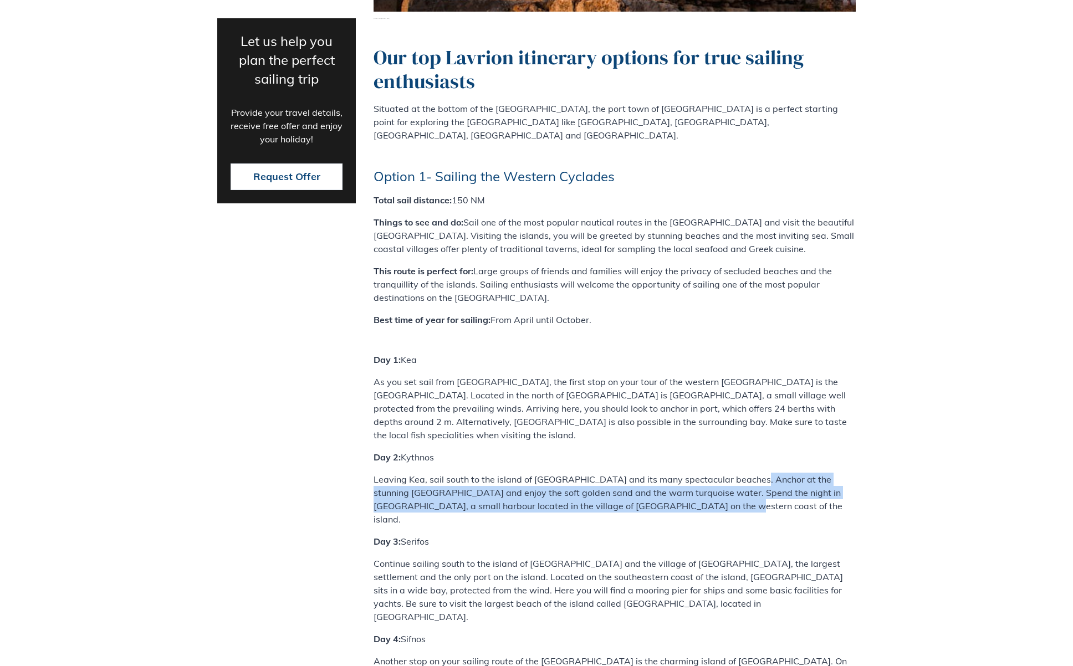
drag, startPoint x: 751, startPoint y: 294, endPoint x: 773, endPoint y: 312, distance: 28.1
click at [773, 473] on p "Leaving Kea, sail south to the island of [GEOGRAPHIC_DATA] and its many spectac…" at bounding box center [615, 499] width 482 height 53
drag, startPoint x: 580, startPoint y: 317, endPoint x: 567, endPoint y: 295, distance: 24.6
click at [553, 473] on p "Leaving Kea, sail south to the island of [GEOGRAPHIC_DATA] and its many spectac…" at bounding box center [615, 499] width 482 height 53
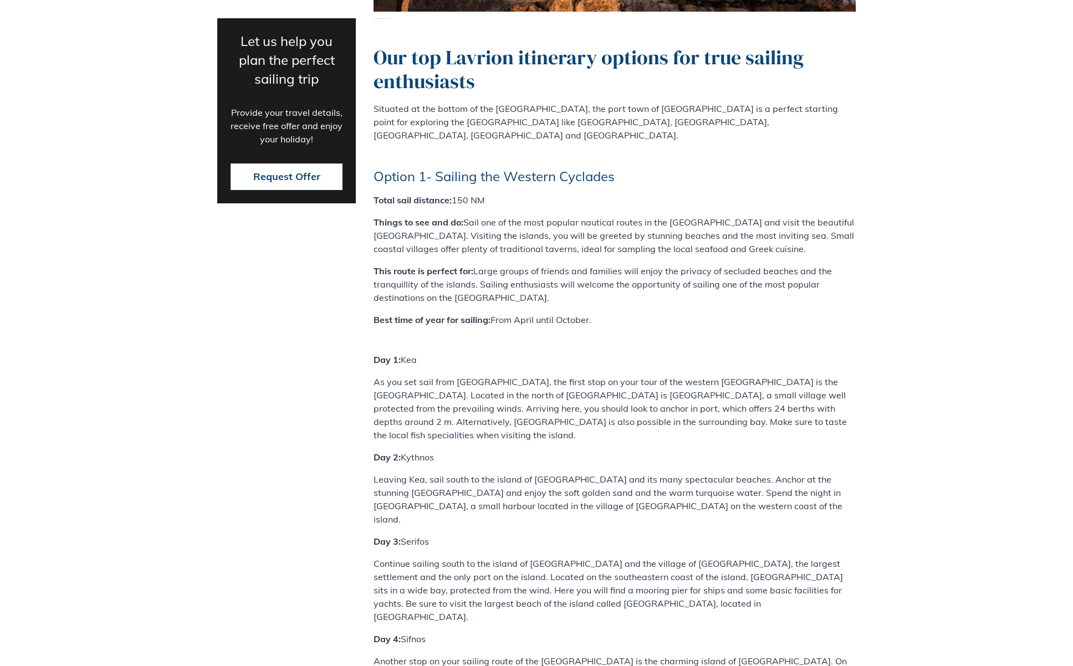
click at [595, 473] on p "Leaving Kea, sail south to the island of [GEOGRAPHIC_DATA] and its many spectac…" at bounding box center [615, 499] width 482 height 53
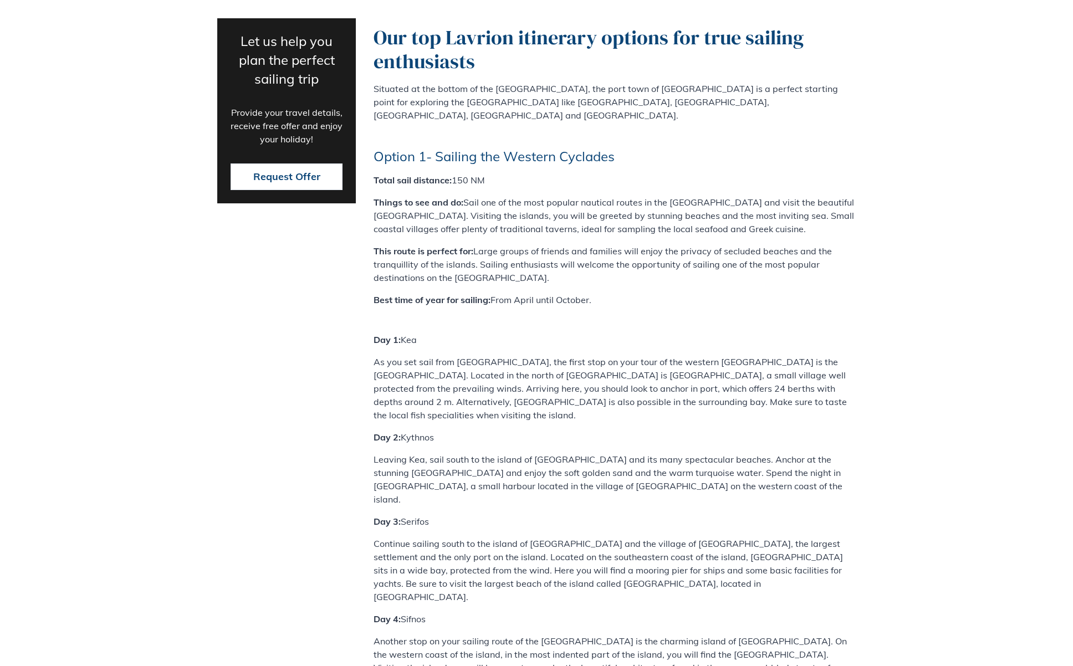
scroll to position [3257, 0]
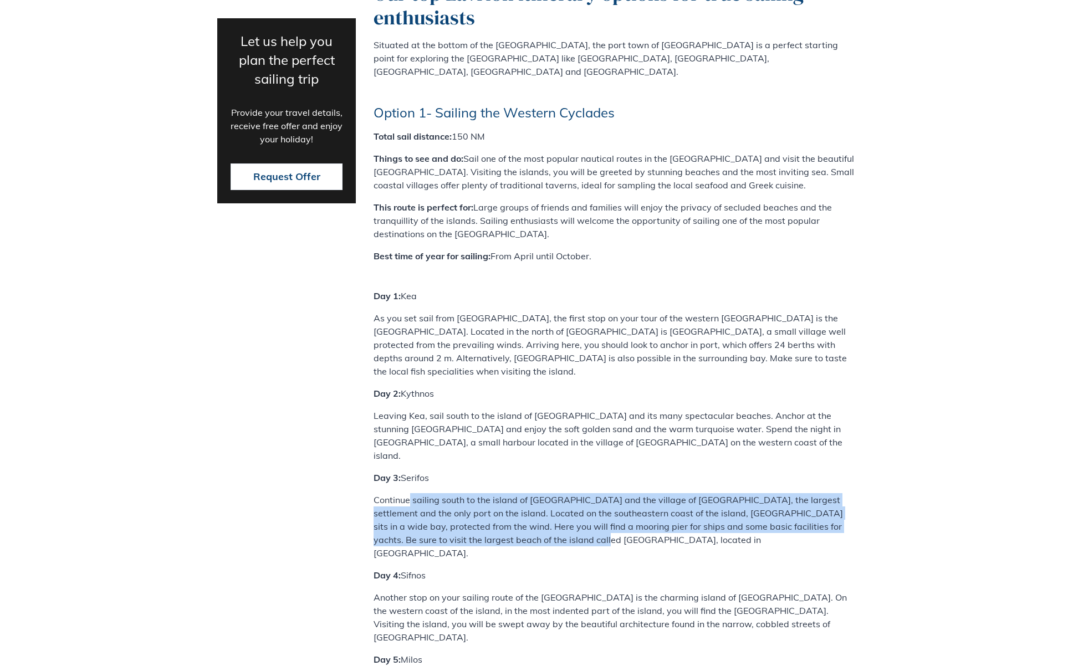
drag, startPoint x: 410, startPoint y: 293, endPoint x: 595, endPoint y: 335, distance: 189.9
click at [595, 493] on p "Continue sailing south to the island of [GEOGRAPHIC_DATA] and the village of [G…" at bounding box center [615, 526] width 482 height 67
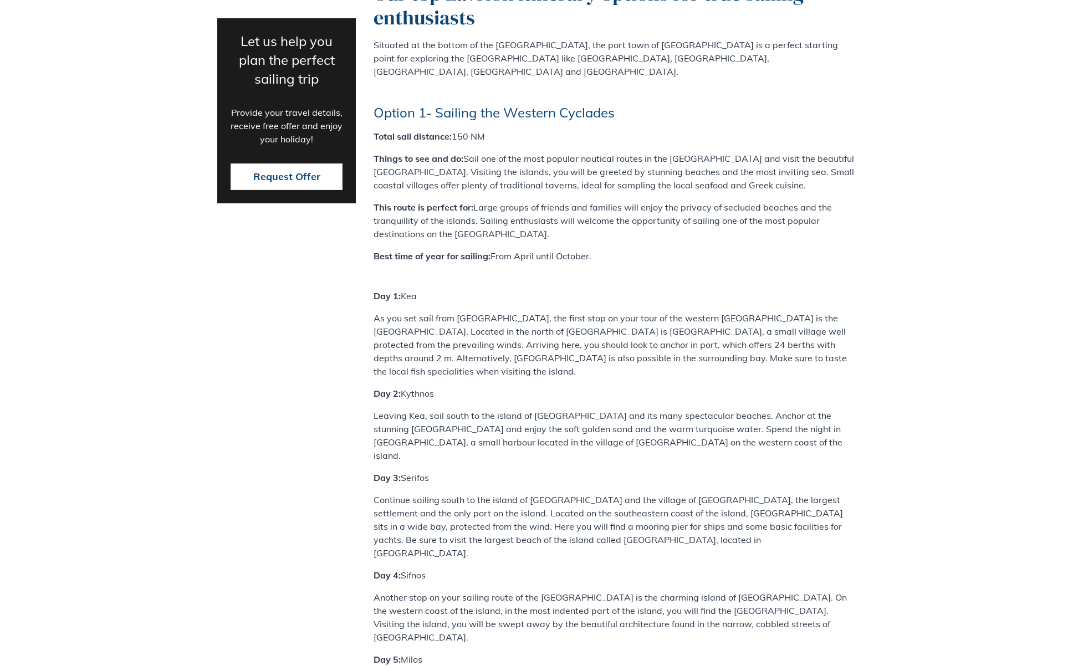
click at [599, 493] on p "Continue sailing south to the island of [GEOGRAPHIC_DATA] and the village of [G…" at bounding box center [615, 526] width 482 height 67
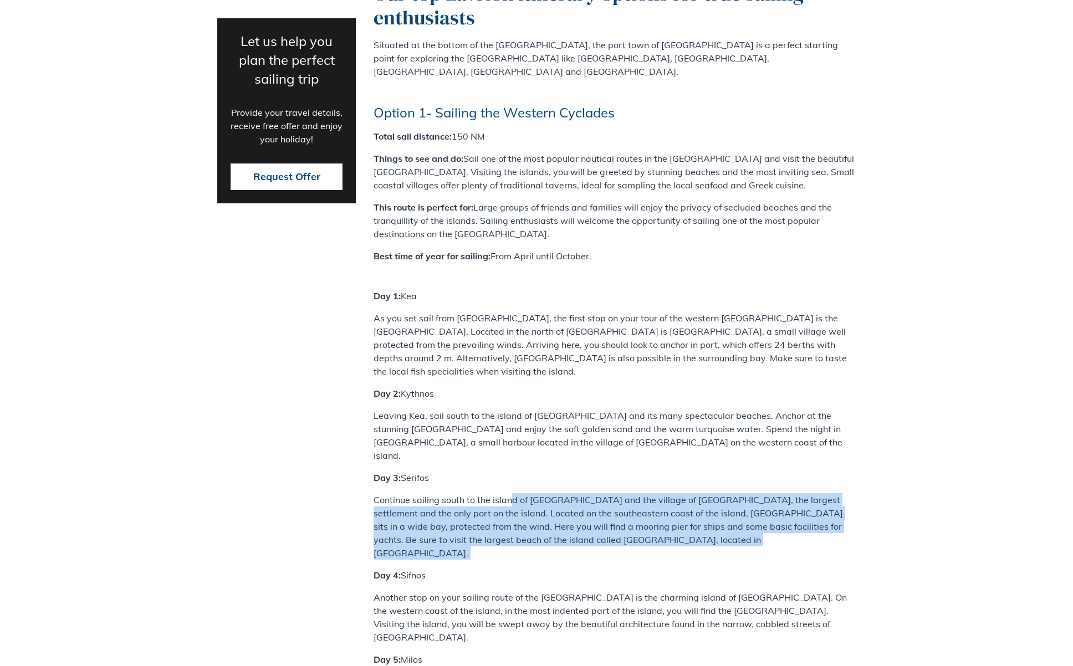
drag, startPoint x: 516, startPoint y: 302, endPoint x: 655, endPoint y: 350, distance: 147.6
click at [656, 351] on div "Our top Lavrion itinerary options for true sailing enthusiasts Situated at the …" at bounding box center [615, 428] width 482 height 893
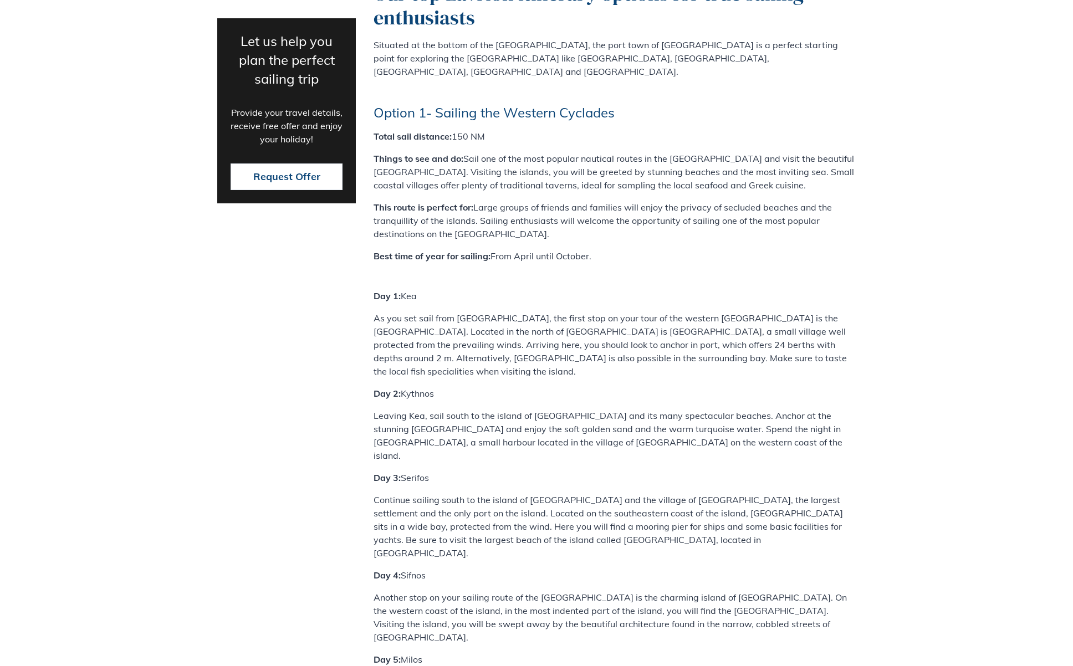
click at [655, 350] on div "Our top Lavrion itinerary options for true sailing enthusiasts Situated at the …" at bounding box center [615, 428] width 482 height 893
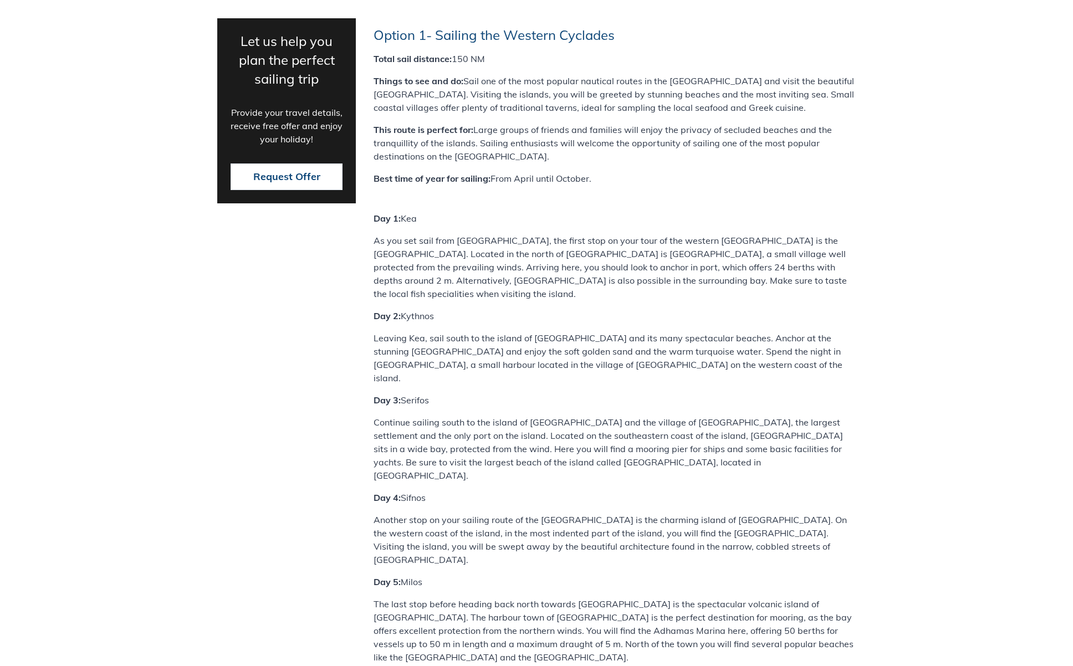
scroll to position [3384, 0]
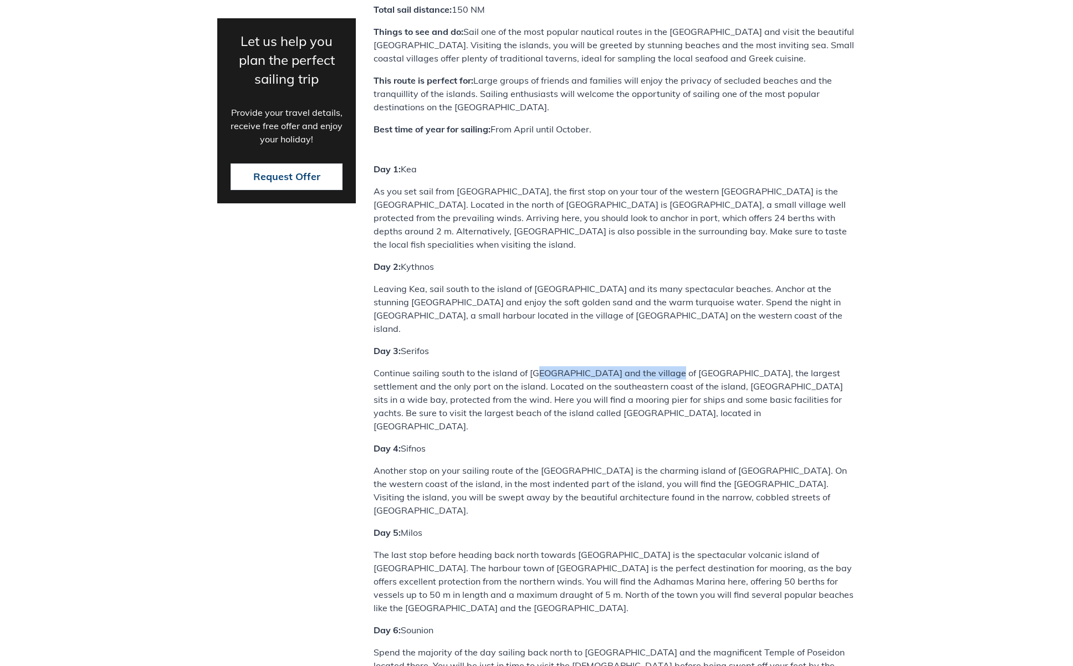
drag, startPoint x: 539, startPoint y: 175, endPoint x: 658, endPoint y: 174, distance: 119.2
click at [658, 366] on p "Continue sailing south to the island of [GEOGRAPHIC_DATA] and the village of [G…" at bounding box center [615, 399] width 482 height 67
click at [679, 366] on p "Continue sailing south to the island of [GEOGRAPHIC_DATA] and the village of [G…" at bounding box center [615, 399] width 482 height 67
drag, startPoint x: 493, startPoint y: 195, endPoint x: 578, endPoint y: 233, distance: 93.0
click at [578, 233] on div "Our top Lavrion itinerary options for true sailing enthusiasts Situated at the …" at bounding box center [615, 301] width 482 height 893
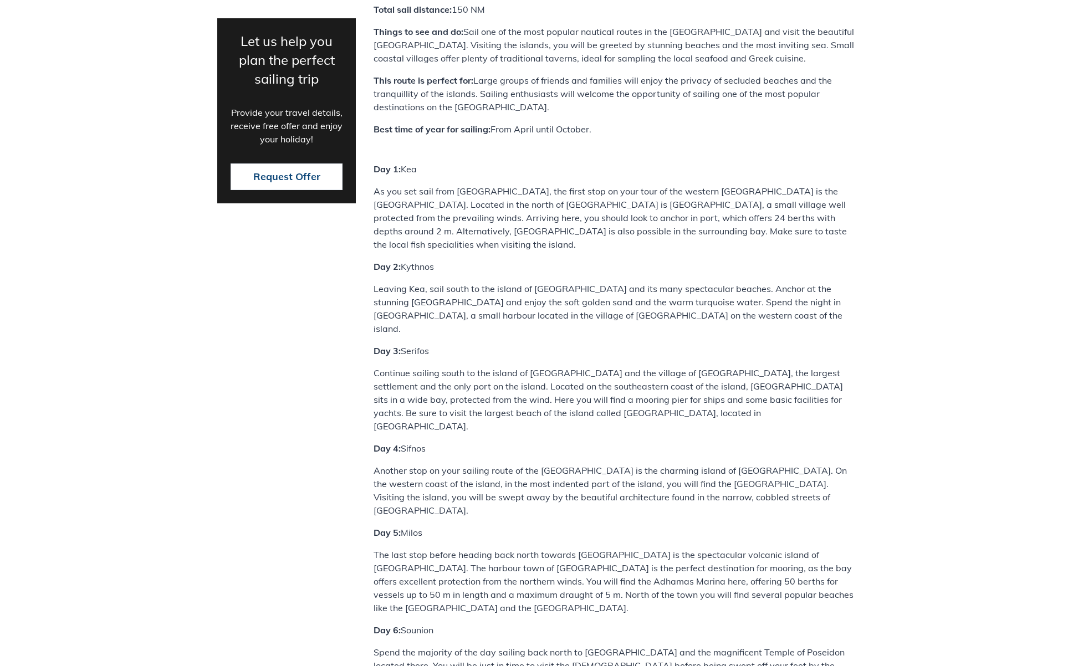
click at [578, 442] on p "Day 4: Sifnos" at bounding box center [615, 448] width 482 height 13
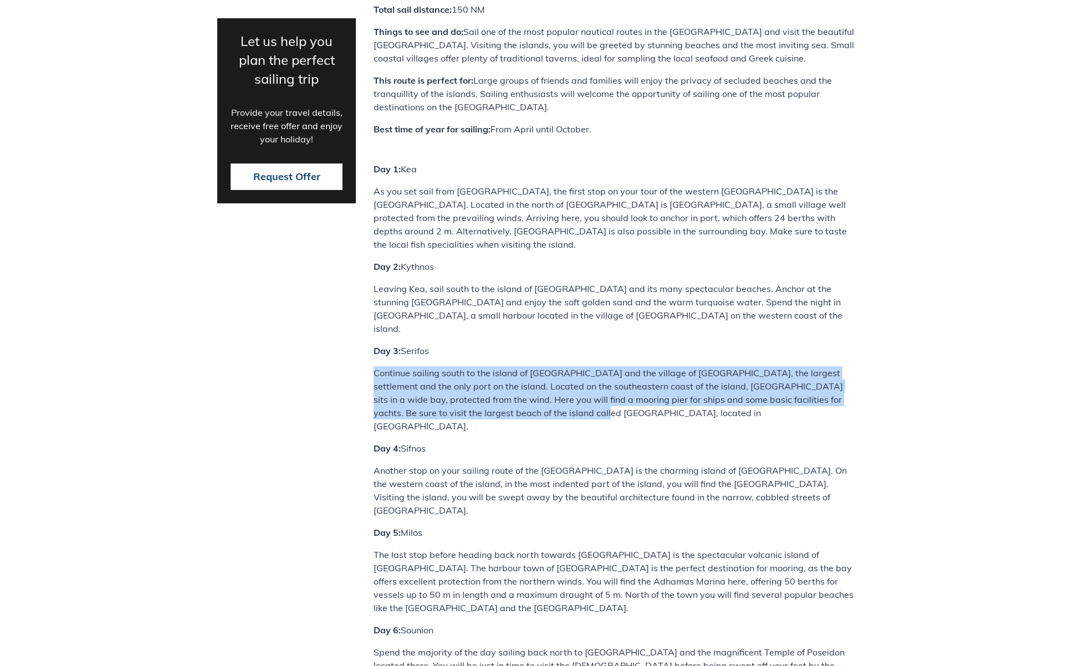
drag, startPoint x: 376, startPoint y: 171, endPoint x: 598, endPoint y: 203, distance: 224.1
click at [598, 366] on p "Continue sailing south to the island of [GEOGRAPHIC_DATA] and the village of [G…" at bounding box center [615, 399] width 482 height 67
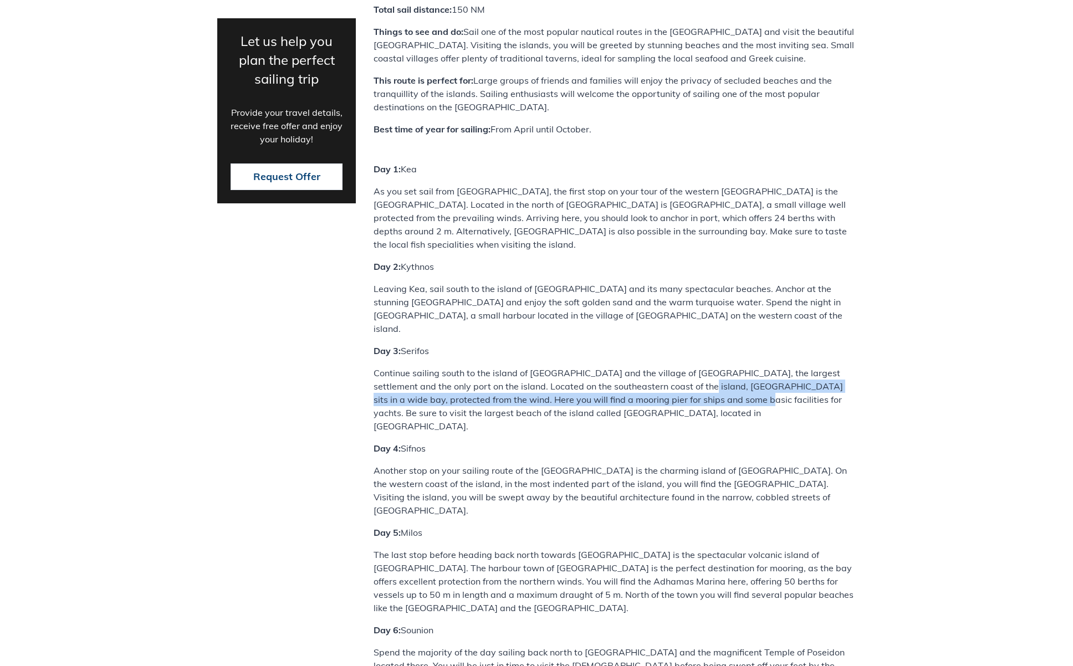
drag, startPoint x: 645, startPoint y: 178, endPoint x: 672, endPoint y: 197, distance: 33.8
click at [672, 366] on p "Continue sailing south to the island of [GEOGRAPHIC_DATA] and the village of [G…" at bounding box center [615, 399] width 482 height 67
click at [674, 366] on p "Continue sailing south to the island of [GEOGRAPHIC_DATA] and the village of [G…" at bounding box center [615, 399] width 482 height 67
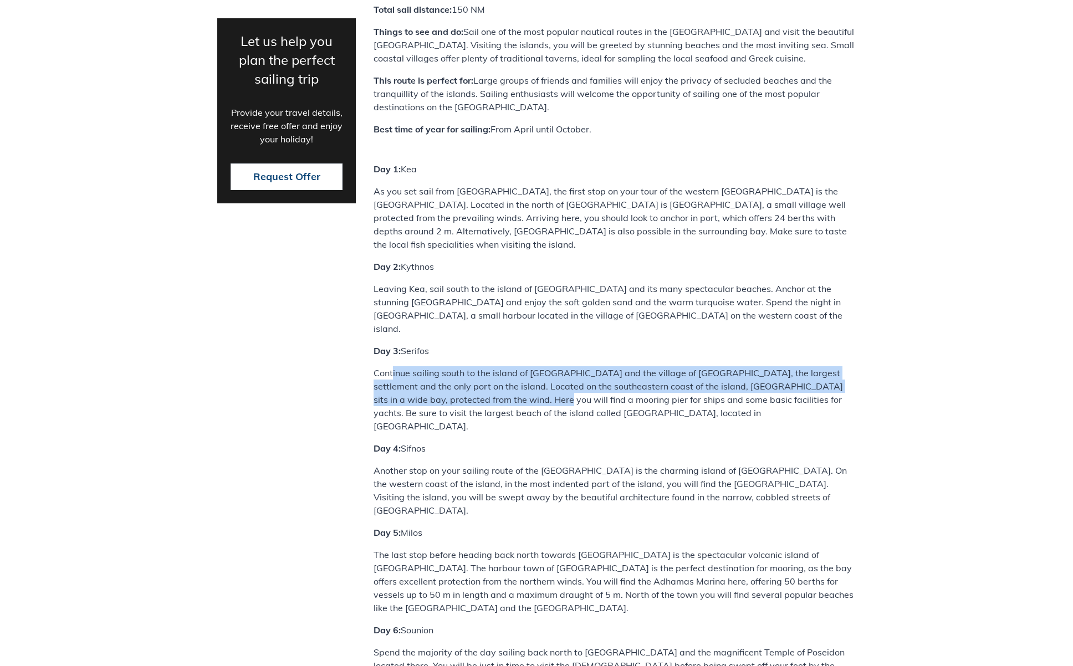
drag, startPoint x: 394, startPoint y: 175, endPoint x: 478, endPoint y: 202, distance: 88.7
click at [478, 366] on p "Continue sailing south to the island of [GEOGRAPHIC_DATA] and the village of [G…" at bounding box center [615, 399] width 482 height 67
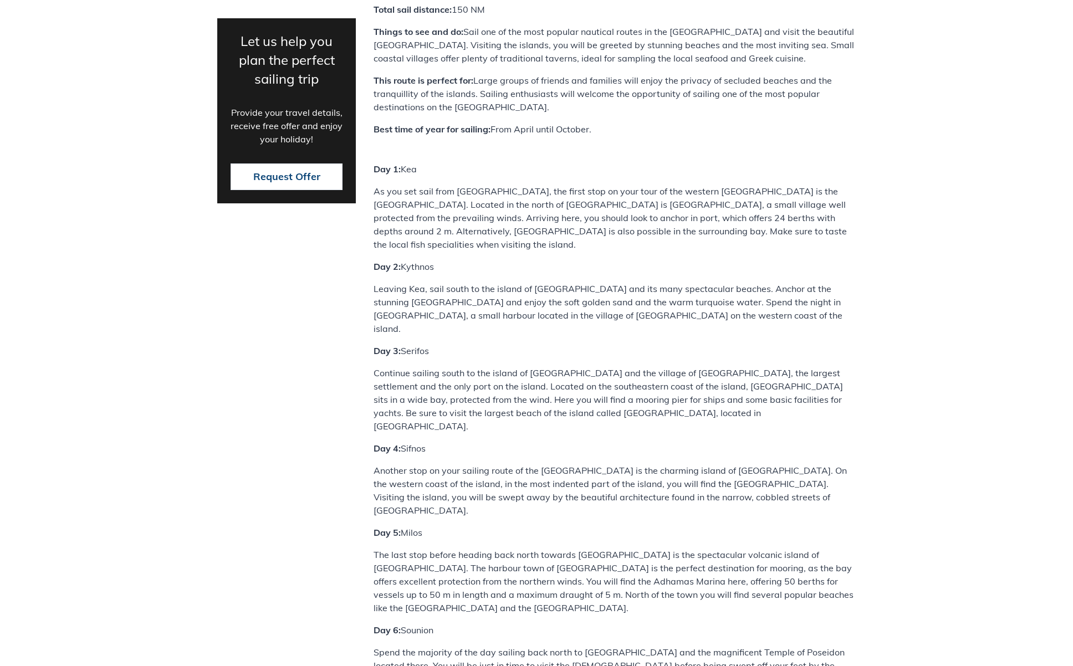
click at [493, 366] on p "Continue sailing south to the island of [GEOGRAPHIC_DATA] and the village of [G…" at bounding box center [615, 399] width 482 height 67
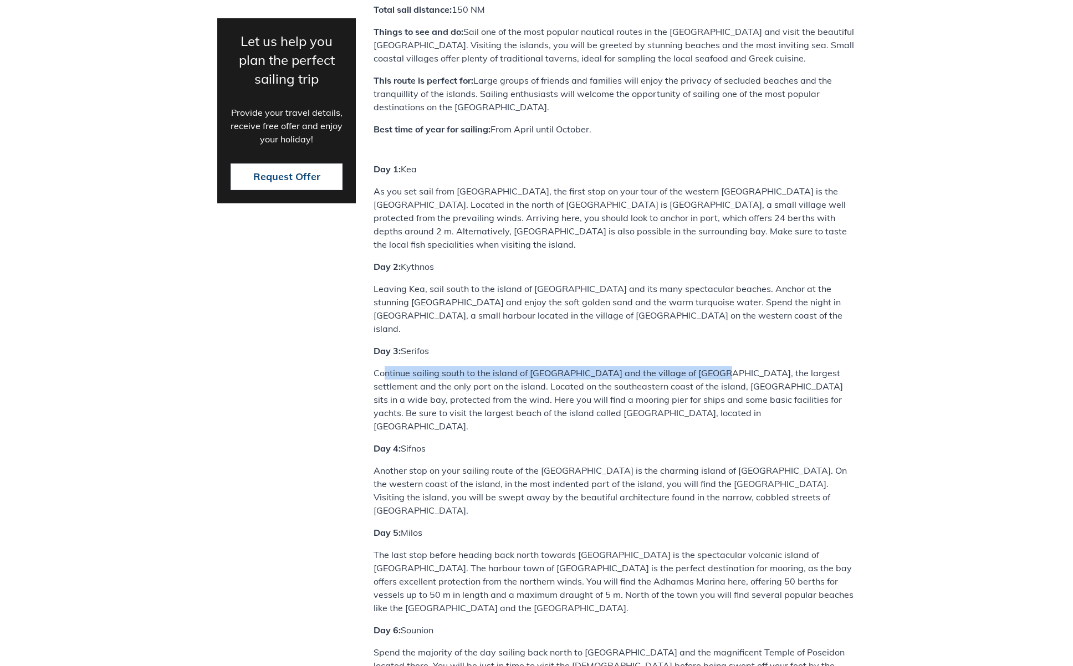
drag, startPoint x: 387, startPoint y: 174, endPoint x: 695, endPoint y: 168, distance: 307.7
click at [695, 366] on p "Continue sailing south to the island of [GEOGRAPHIC_DATA] and the village of [G…" at bounding box center [615, 399] width 482 height 67
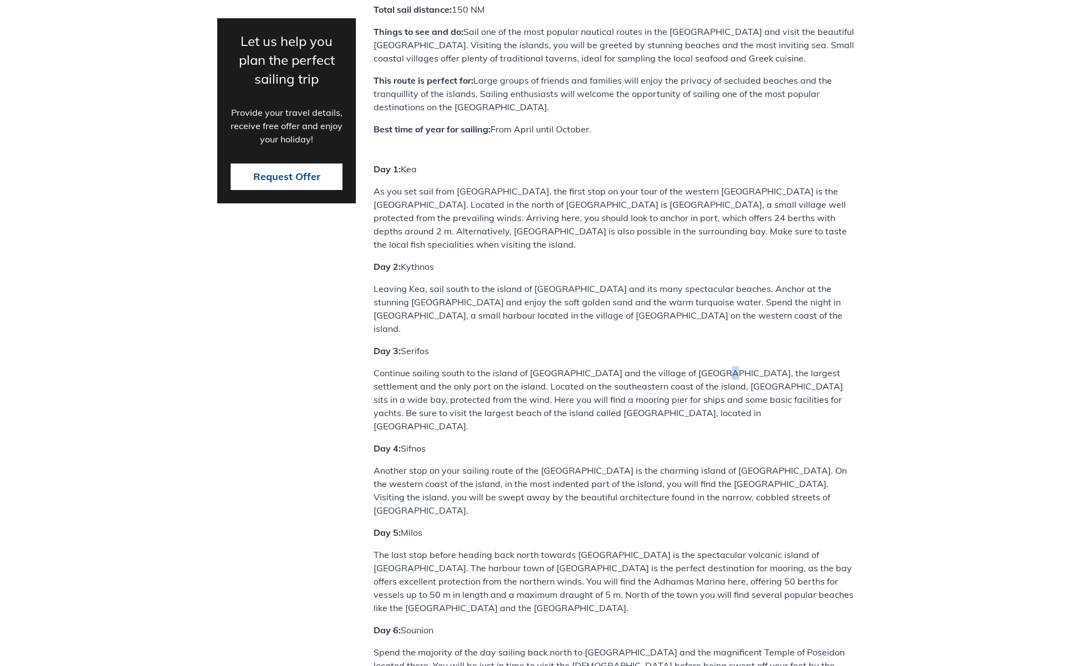
click at [696, 366] on p "Continue sailing south to the island of [GEOGRAPHIC_DATA] and the village of [G…" at bounding box center [615, 399] width 482 height 67
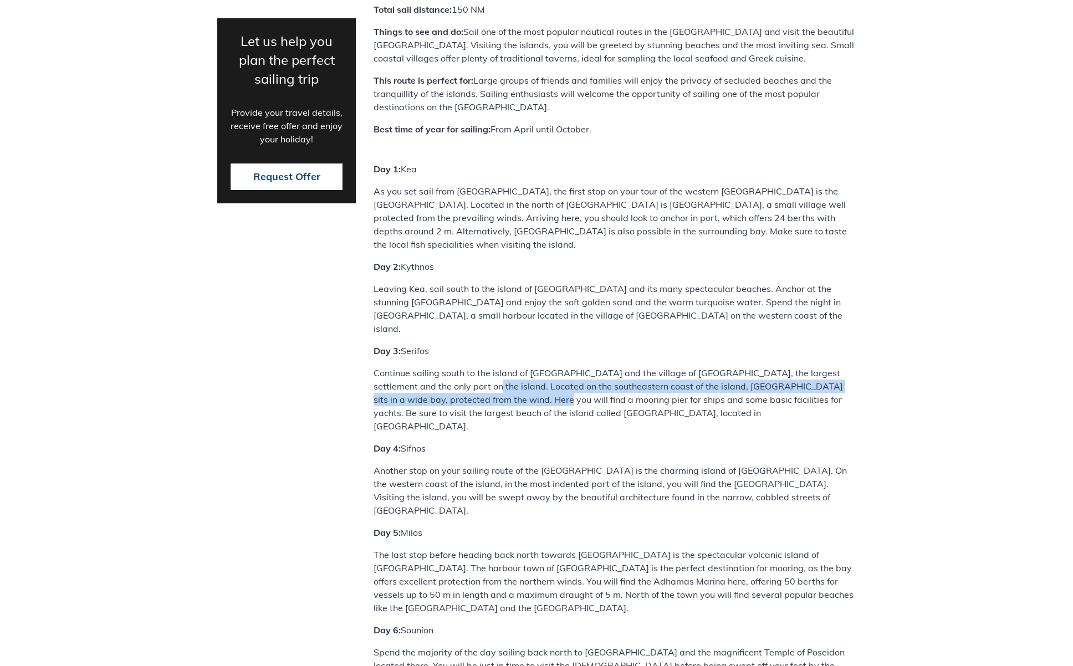
drag, startPoint x: 439, startPoint y: 182, endPoint x: 476, endPoint y: 195, distance: 38.7
click at [476, 366] on p "Continue sailing south to the island of [GEOGRAPHIC_DATA] and the village of [G…" at bounding box center [615, 399] width 482 height 67
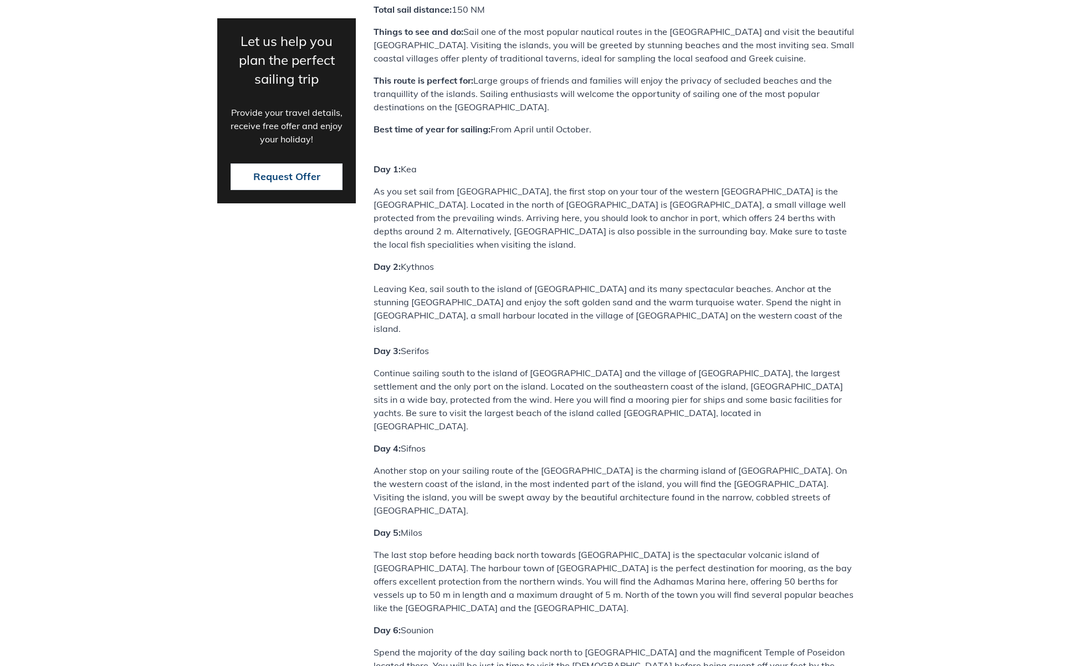
click at [477, 366] on p "Continue sailing south to the island of [GEOGRAPHIC_DATA] and the village of [G…" at bounding box center [615, 399] width 482 height 67
drag, startPoint x: 422, startPoint y: 186, endPoint x: 581, endPoint y: 185, distance: 159.1
click at [581, 366] on p "Continue sailing south to the island of [GEOGRAPHIC_DATA] and the village of [G…" at bounding box center [615, 399] width 482 height 67
click at [583, 366] on p "Continue sailing south to the island of [GEOGRAPHIC_DATA] and the village of [G…" at bounding box center [615, 399] width 482 height 67
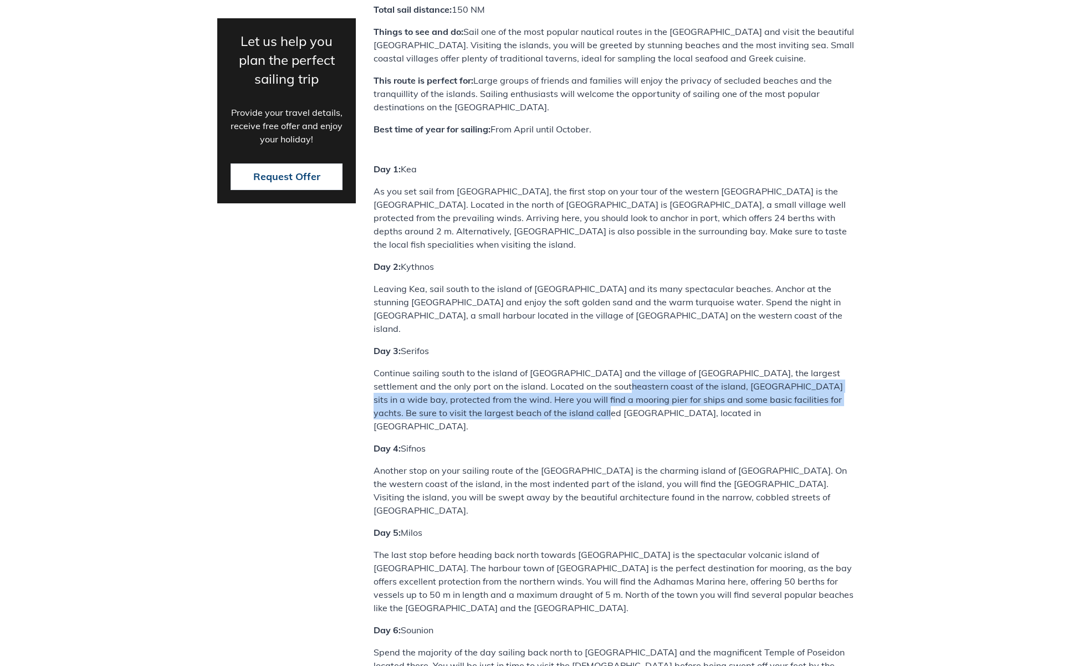
drag, startPoint x: 568, startPoint y: 187, endPoint x: 650, endPoint y: 208, distance: 84.7
click at [650, 366] on p "Continue sailing south to the island of [GEOGRAPHIC_DATA] and the village of [G…" at bounding box center [615, 399] width 482 height 67
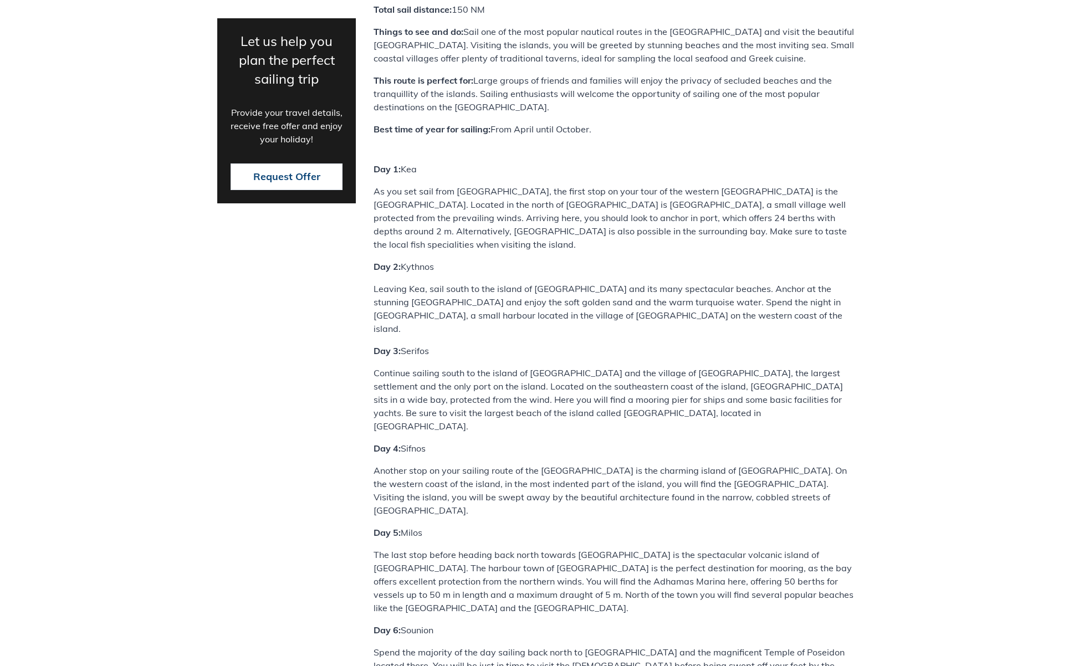
click at [653, 366] on p "Continue sailing south to the island of [GEOGRAPHIC_DATA] and the village of [G…" at bounding box center [615, 399] width 482 height 67
drag, startPoint x: 453, startPoint y: 201, endPoint x: 588, endPoint y: 198, distance: 134.2
click at [588, 366] on p "Continue sailing south to the island of [GEOGRAPHIC_DATA] and the village of [G…" at bounding box center [615, 399] width 482 height 67
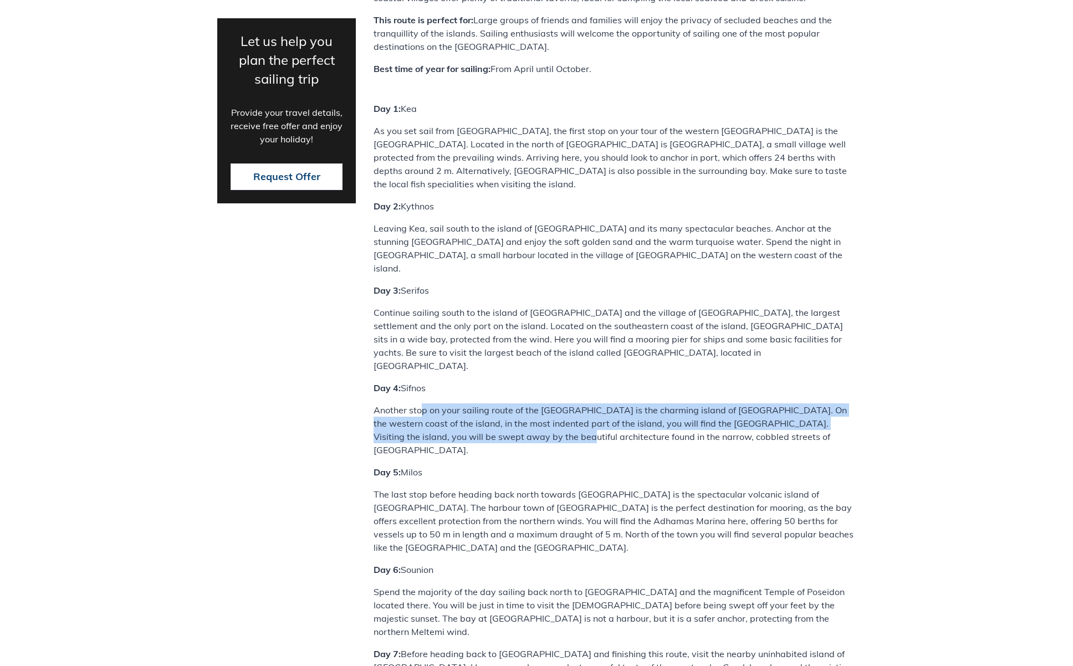
drag, startPoint x: 424, startPoint y: 197, endPoint x: 526, endPoint y: 216, distance: 103.7
click at [526, 404] on p "Another stop on your sailing route of the [GEOGRAPHIC_DATA] is the charming isl…" at bounding box center [615, 430] width 482 height 53
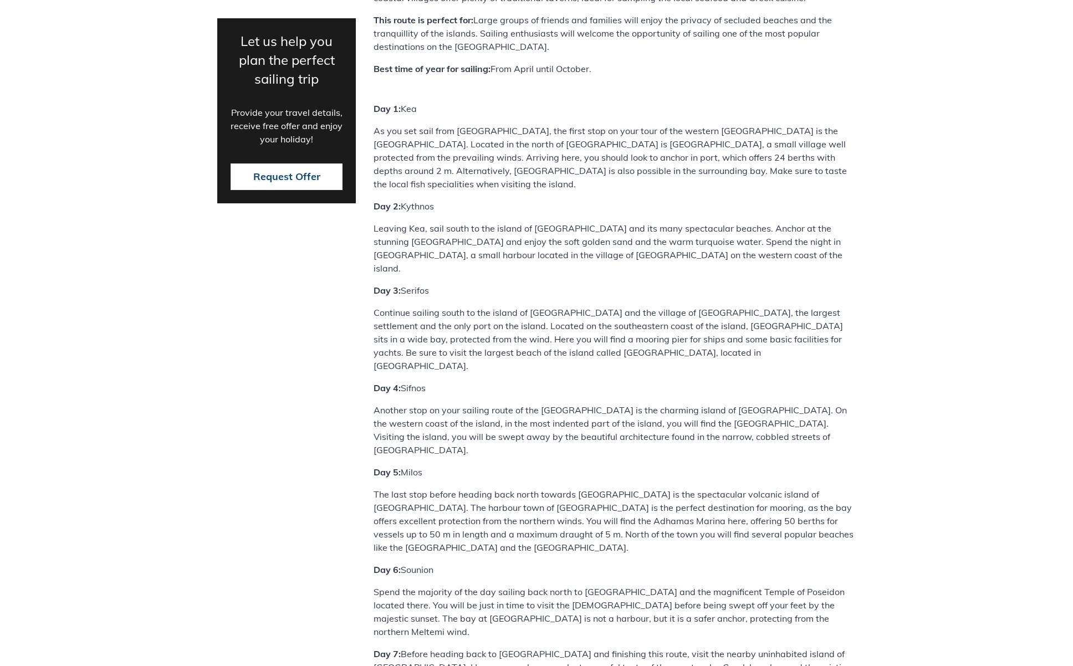
click at [536, 404] on p "Another stop on your sailing route of the [GEOGRAPHIC_DATA] is the charming isl…" at bounding box center [615, 430] width 482 height 53
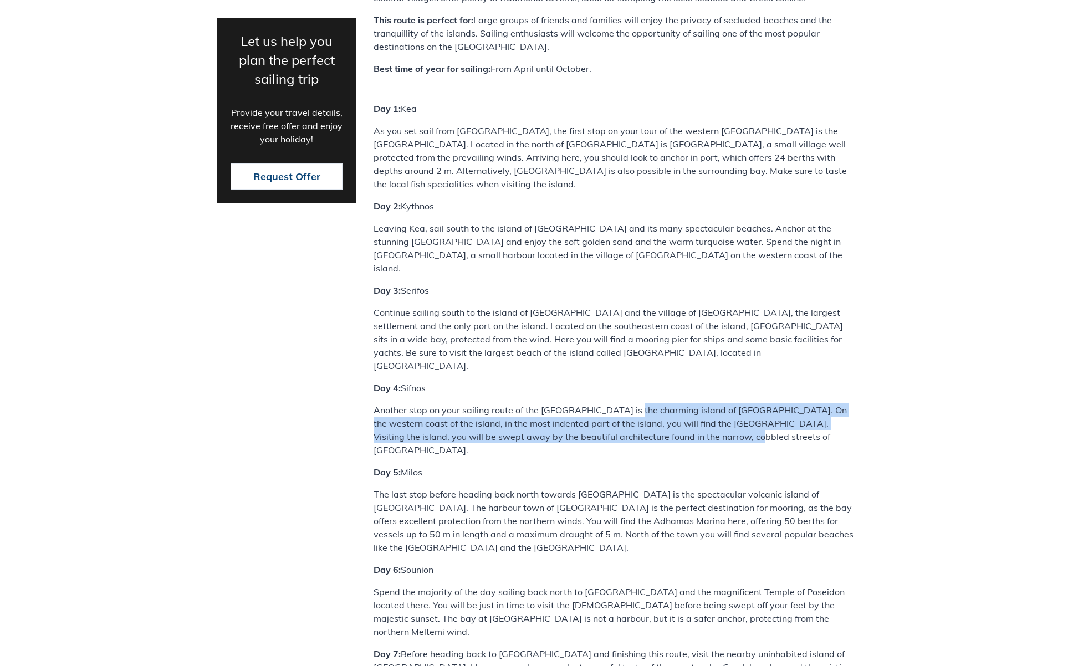
drag, startPoint x: 630, startPoint y: 198, endPoint x: 696, endPoint y: 218, distance: 69.5
click at [696, 404] on p "Another stop on your sailing route of the [GEOGRAPHIC_DATA] is the charming isl…" at bounding box center [615, 430] width 482 height 53
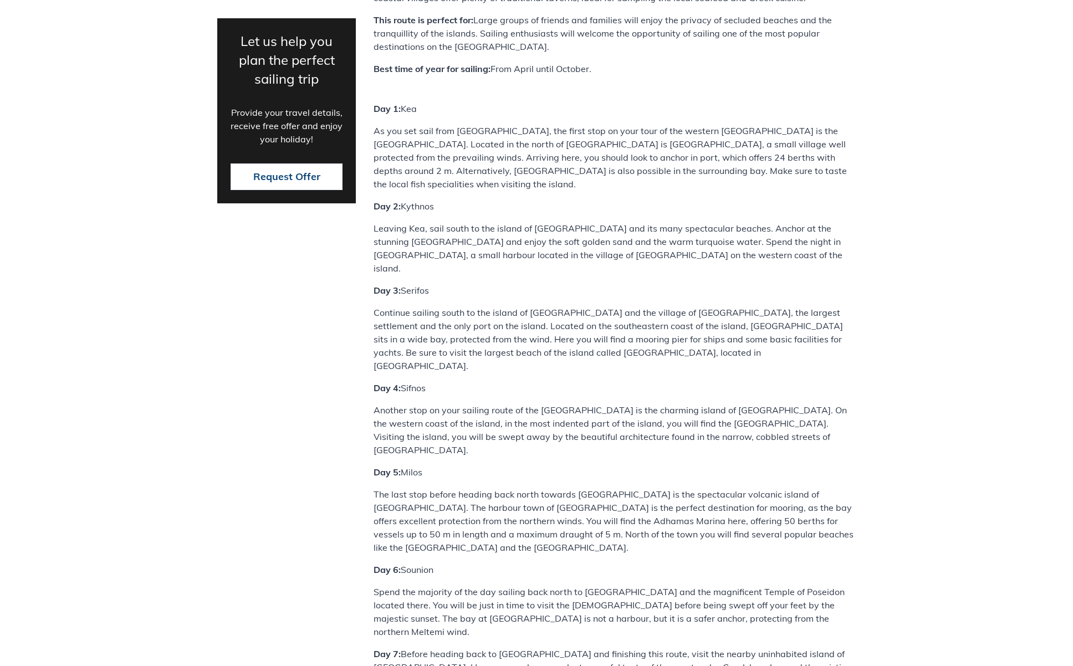
click at [699, 404] on p "Another stop on your sailing route of the [GEOGRAPHIC_DATA] is the charming isl…" at bounding box center [615, 430] width 482 height 53
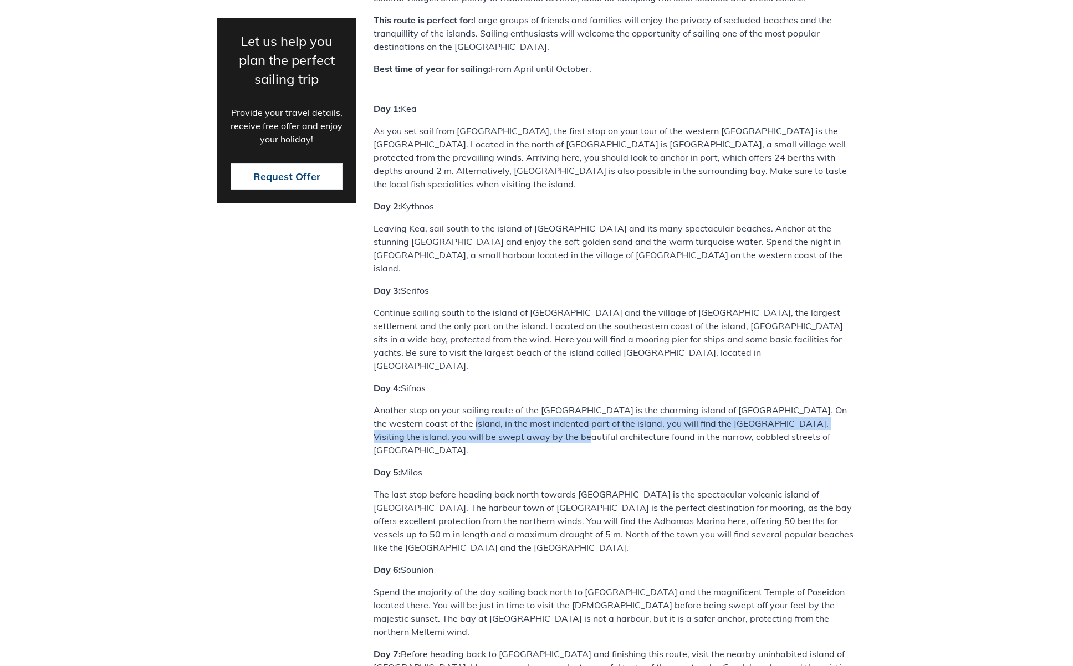
drag, startPoint x: 433, startPoint y: 207, endPoint x: 523, endPoint y: 221, distance: 91.0
click at [522, 404] on p "Another stop on your sailing route of the [GEOGRAPHIC_DATA] is the charming isl…" at bounding box center [615, 430] width 482 height 53
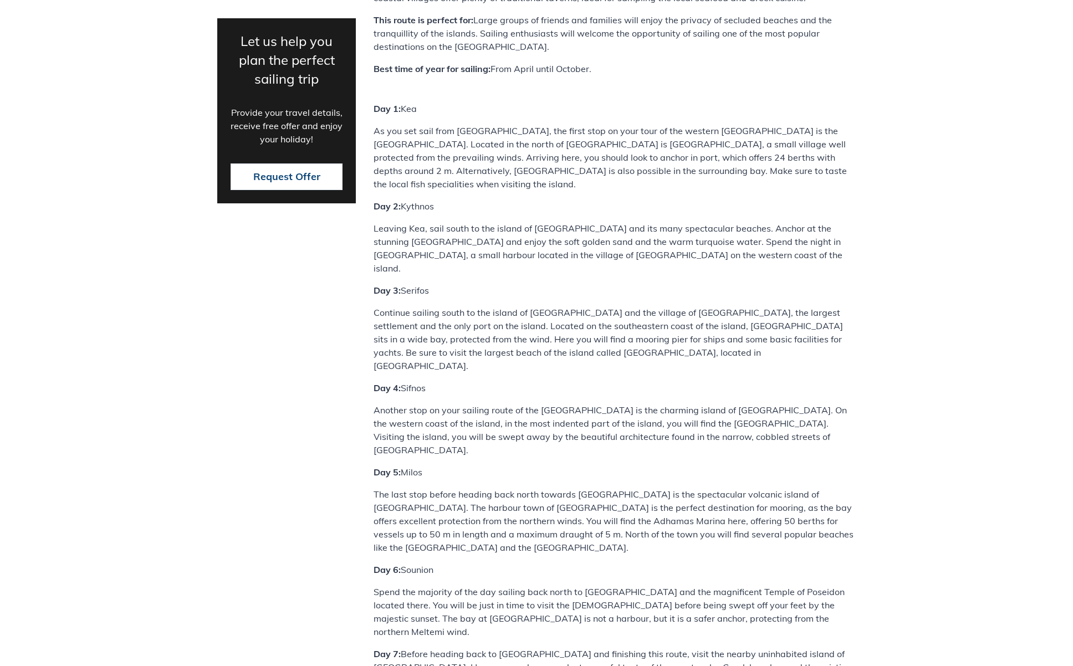
click at [532, 404] on p "Another stop on your sailing route of the [GEOGRAPHIC_DATA] is the charming isl…" at bounding box center [615, 430] width 482 height 53
drag, startPoint x: 608, startPoint y: 223, endPoint x: 571, endPoint y: 219, distance: 36.9
click at [571, 404] on p "Another stop on your sailing route of the [GEOGRAPHIC_DATA] is the charming isl…" at bounding box center [615, 430] width 482 height 53
click at [589, 404] on p "Another stop on your sailing route of the [GEOGRAPHIC_DATA] is the charming isl…" at bounding box center [615, 430] width 482 height 53
drag, startPoint x: 711, startPoint y: 222, endPoint x: 671, endPoint y: 220, distance: 39.9
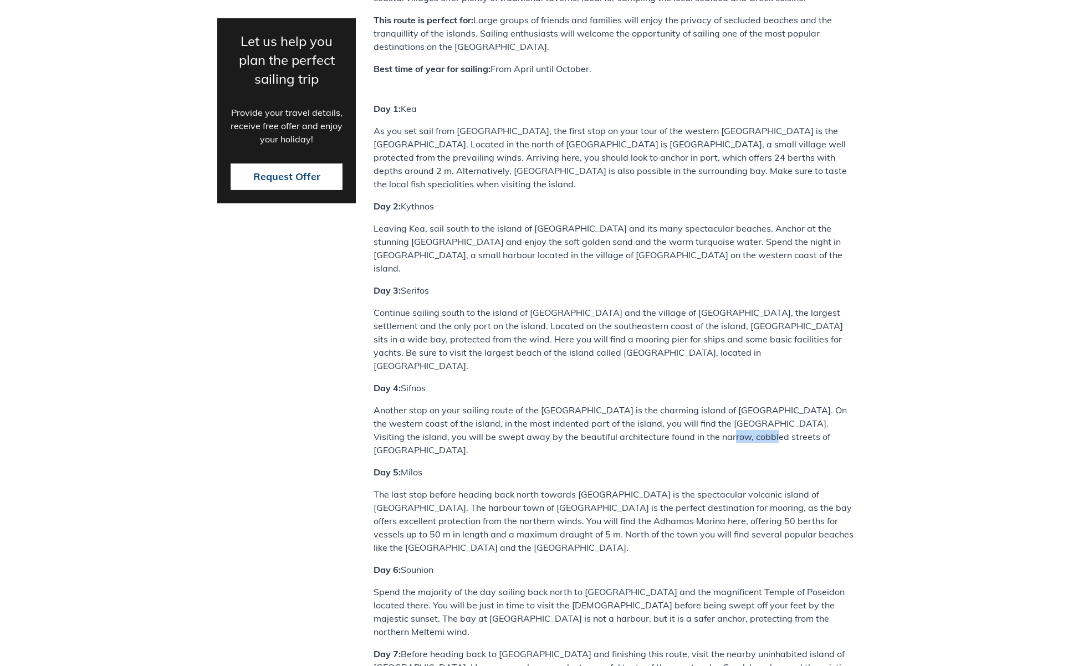
click at [671, 404] on p "Another stop on your sailing route of the [GEOGRAPHIC_DATA] is the charming isl…" at bounding box center [615, 430] width 482 height 53
click at [712, 404] on p "Another stop on your sailing route of the [GEOGRAPHIC_DATA] is the charming isl…" at bounding box center [615, 430] width 482 height 53
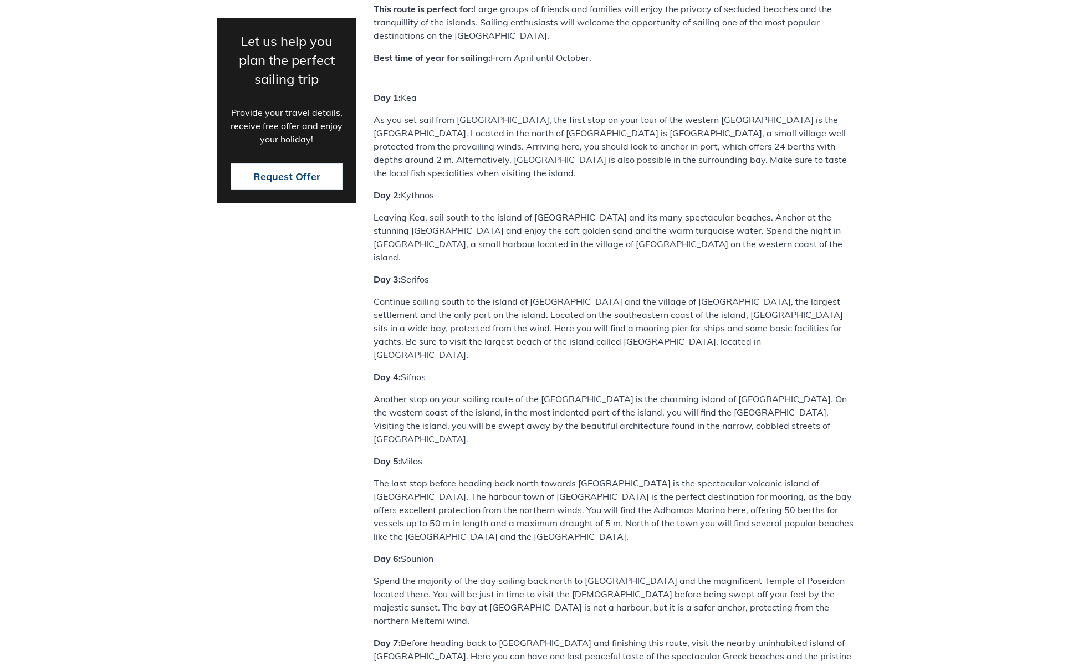
scroll to position [3458, 0]
drag, startPoint x: 499, startPoint y: 117, endPoint x: 599, endPoint y: 119, distance: 100.4
click at [599, 293] on p "Continue sailing south to the island of [GEOGRAPHIC_DATA] and the village of [G…" at bounding box center [615, 326] width 482 height 67
click at [639, 293] on p "Continue sailing south to the island of [GEOGRAPHIC_DATA] and the village of [G…" at bounding box center [615, 326] width 482 height 67
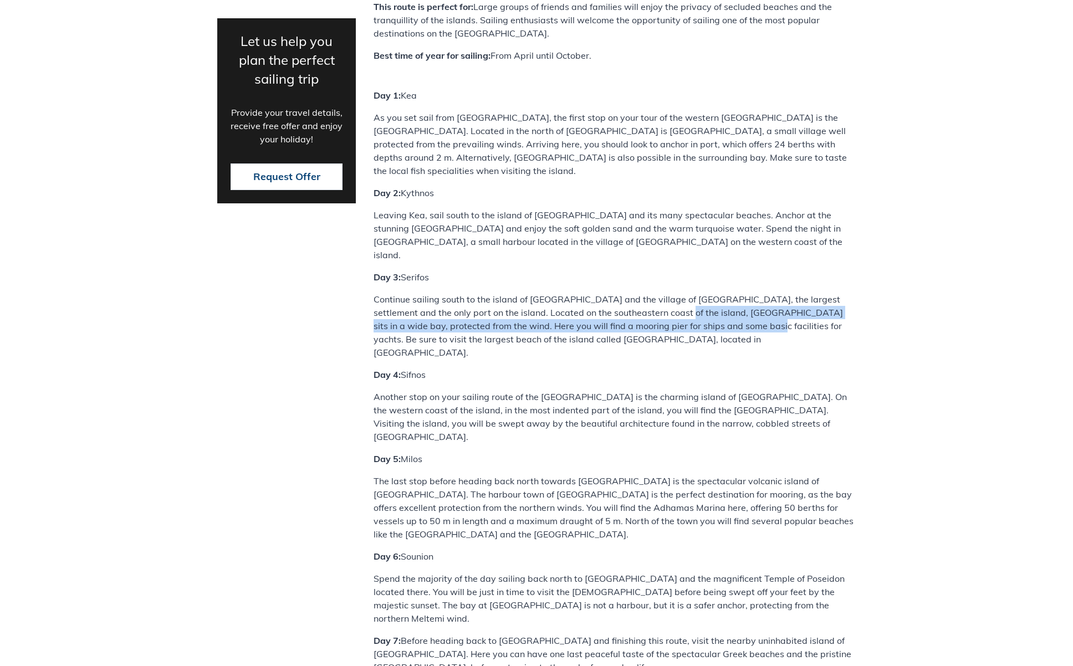
drag, startPoint x: 626, startPoint y: 105, endPoint x: 686, endPoint y: 122, distance: 62.3
click at [686, 293] on p "Continue sailing south to the island of [GEOGRAPHIC_DATA] and the village of [G…" at bounding box center [615, 326] width 482 height 67
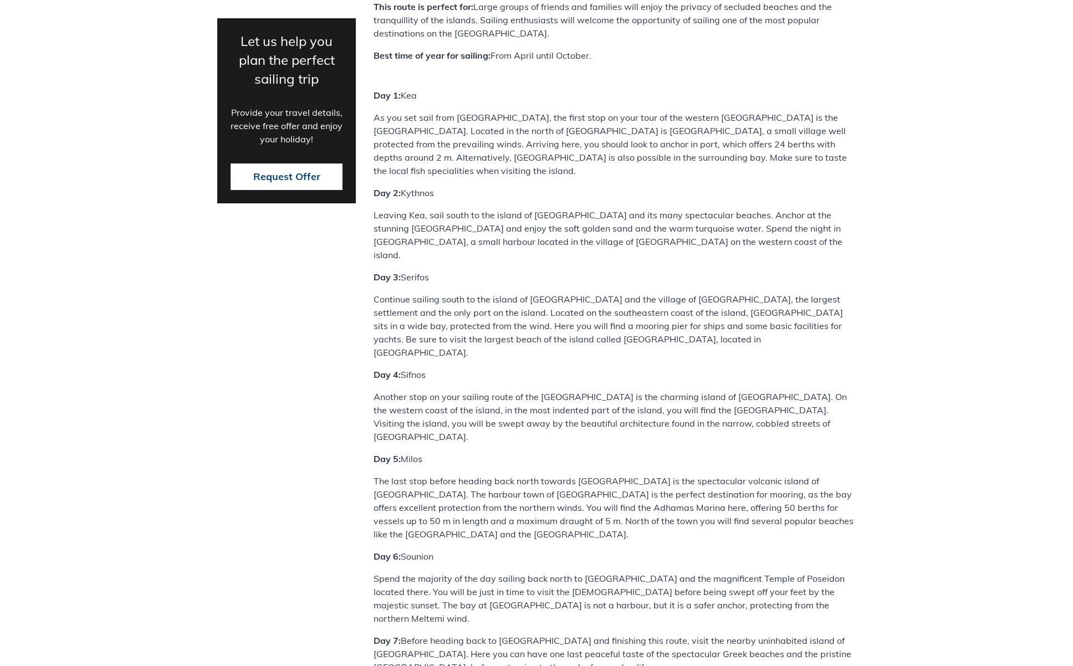
click at [696, 293] on p "Continue sailing south to the island of [GEOGRAPHIC_DATA] and the village of [G…" at bounding box center [615, 326] width 482 height 67
drag, startPoint x: 666, startPoint y: 122, endPoint x: 703, endPoint y: 124, distance: 37.2
click at [703, 293] on p "Continue sailing south to the island of [GEOGRAPHIC_DATA] and the village of [G…" at bounding box center [615, 326] width 482 height 67
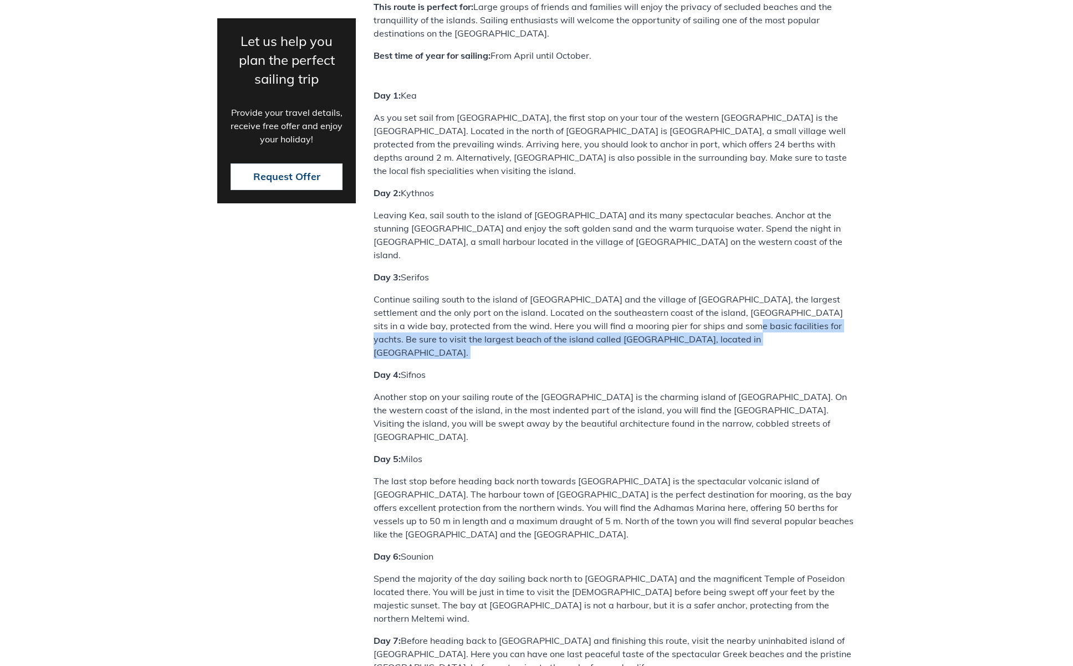
drag, startPoint x: 756, startPoint y: 149, endPoint x: 658, endPoint y: 129, distance: 99.7
click at [658, 129] on div "Our top Lavrion itinerary options for true sailing enthusiasts Situated at the …" at bounding box center [615, 227] width 482 height 893
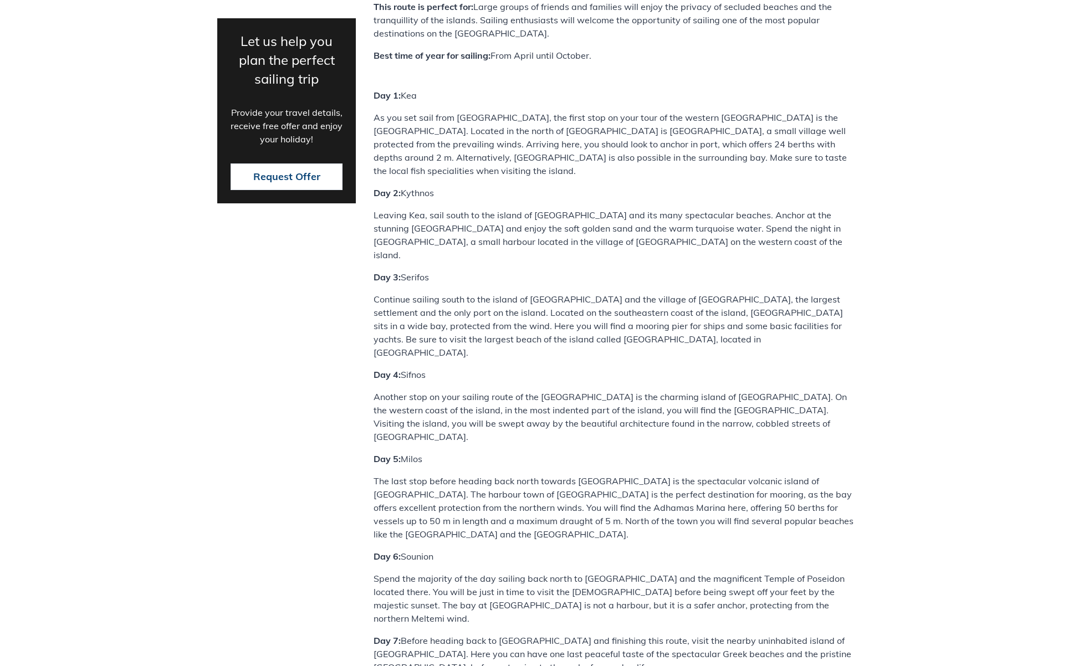
click at [620, 293] on p "Continue sailing south to the island of [GEOGRAPHIC_DATA] and the village of [G…" at bounding box center [615, 326] width 482 height 67
drag, startPoint x: 421, startPoint y: 136, endPoint x: 456, endPoint y: 139, distance: 35.6
click at [456, 293] on p "Continue sailing south to the island of [GEOGRAPHIC_DATA] and the village of [G…" at bounding box center [615, 326] width 482 height 67
drag, startPoint x: 613, startPoint y: 139, endPoint x: 627, endPoint y: 133, distance: 15.4
click at [613, 293] on p "Continue sailing south to the island of [GEOGRAPHIC_DATA] and the village of [G…" at bounding box center [615, 326] width 482 height 67
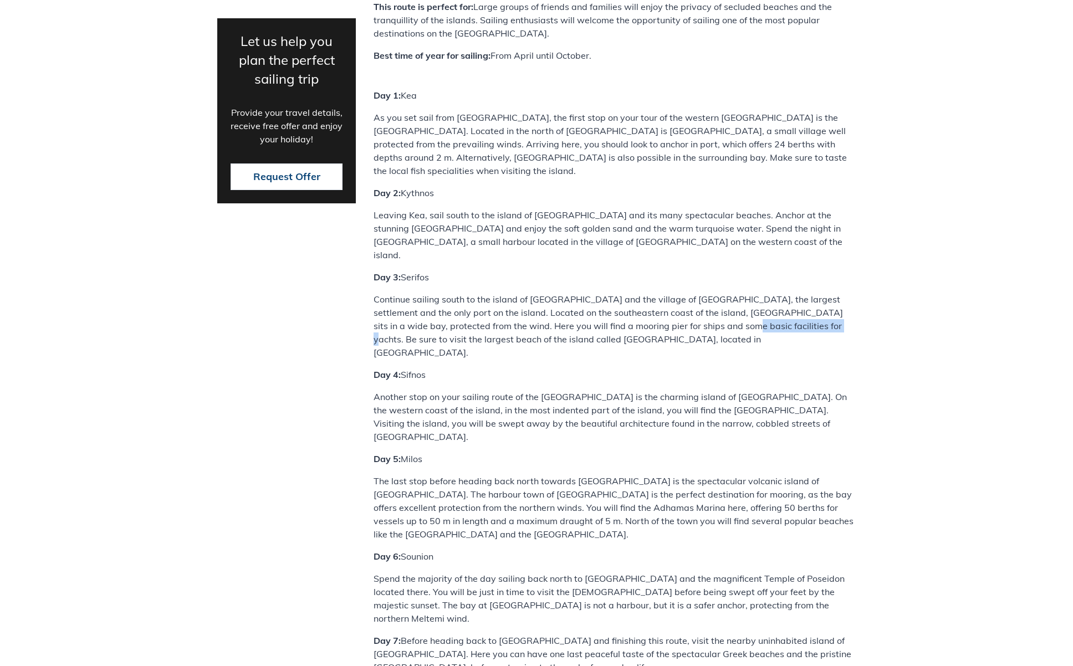
drag, startPoint x: 657, startPoint y: 123, endPoint x: 746, endPoint y: 126, distance: 88.2
click at [746, 293] on p "Continue sailing south to the island of [GEOGRAPHIC_DATA] and the village of [G…" at bounding box center [615, 326] width 482 height 67
click at [758, 293] on p "Continue sailing south to the island of [GEOGRAPHIC_DATA] and the village of [G…" at bounding box center [615, 326] width 482 height 67
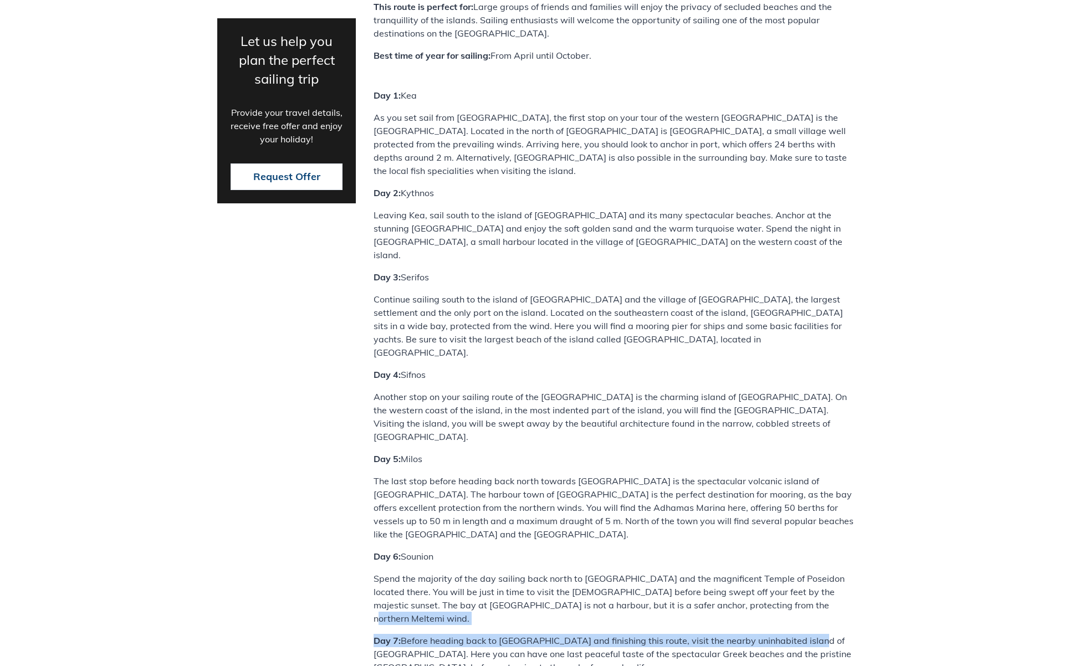
drag, startPoint x: 807, startPoint y: 383, endPoint x: 818, endPoint y: 368, distance: 18.2
click at [818, 368] on div "Our top Lavrion itinerary options for true sailing enthusiasts Situated at the …" at bounding box center [615, 227] width 482 height 893
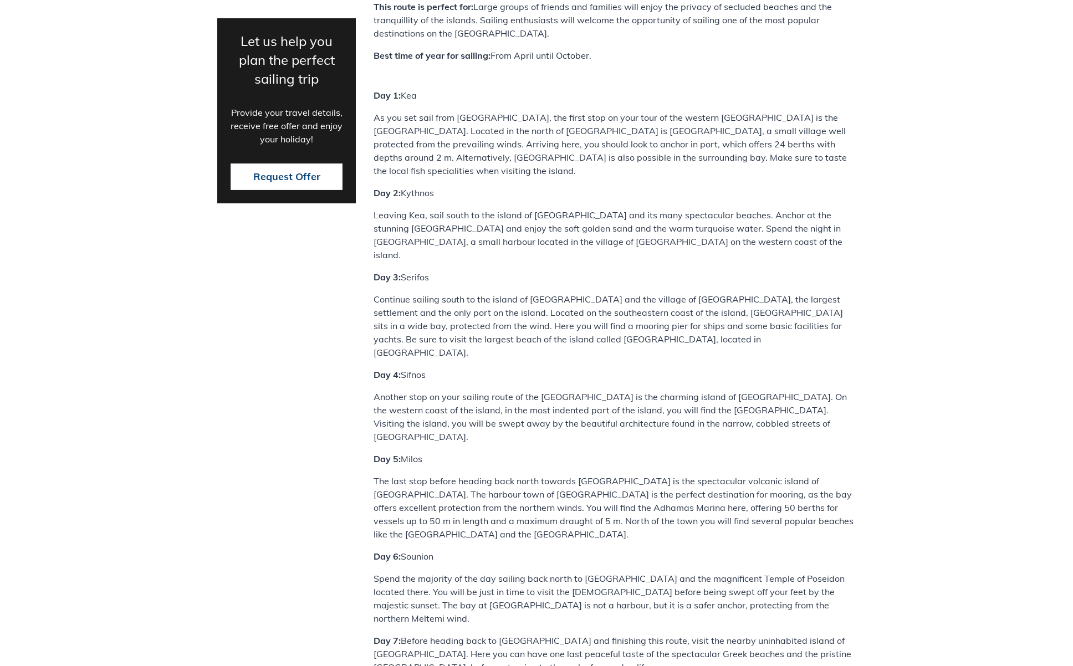
click at [723, 572] on p "Spend the majority of the day sailing back north to [GEOGRAPHIC_DATA] and the m…" at bounding box center [615, 598] width 482 height 53
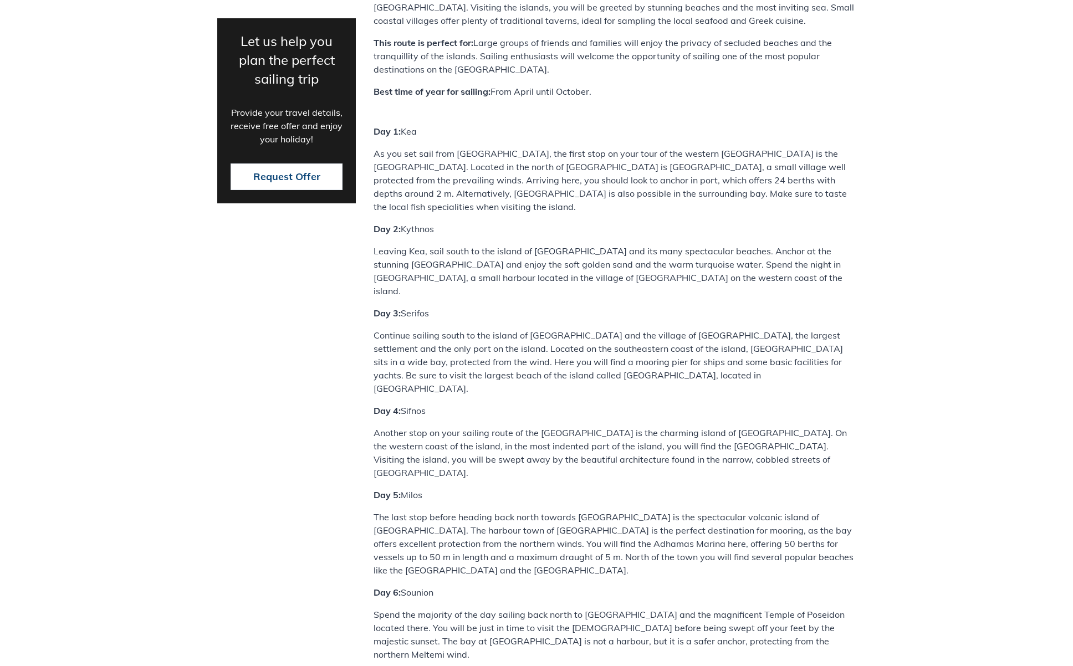
scroll to position [3412, 0]
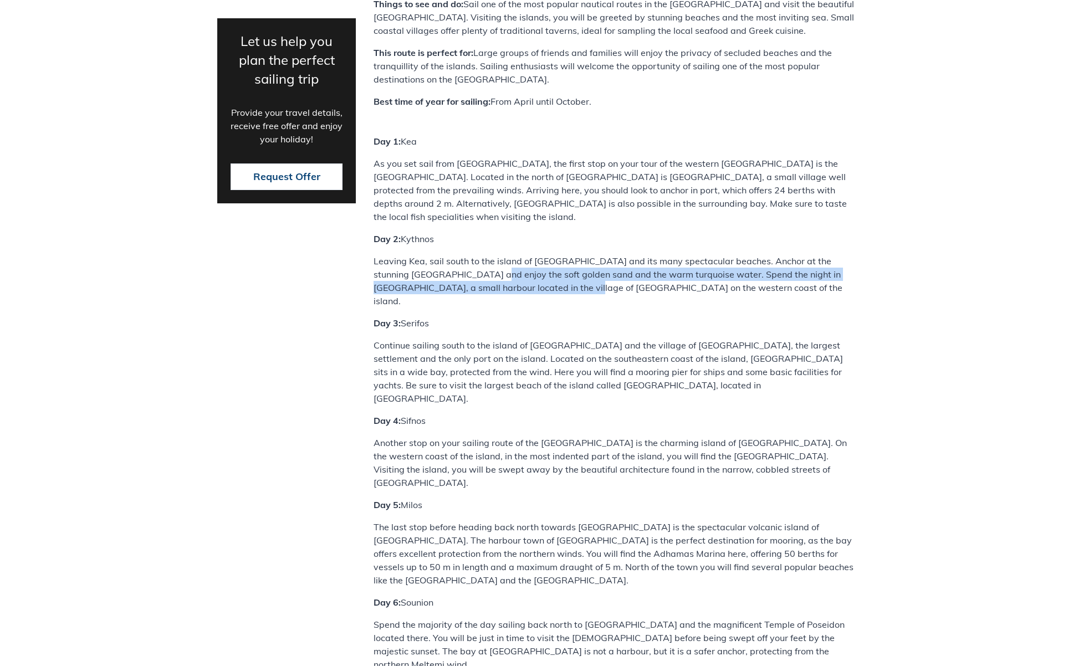
drag, startPoint x: 471, startPoint y: 85, endPoint x: 550, endPoint y: 96, distance: 80.0
click at [550, 254] on p "Leaving Kea, sail south to the island of [GEOGRAPHIC_DATA] and its many spectac…" at bounding box center [615, 280] width 482 height 53
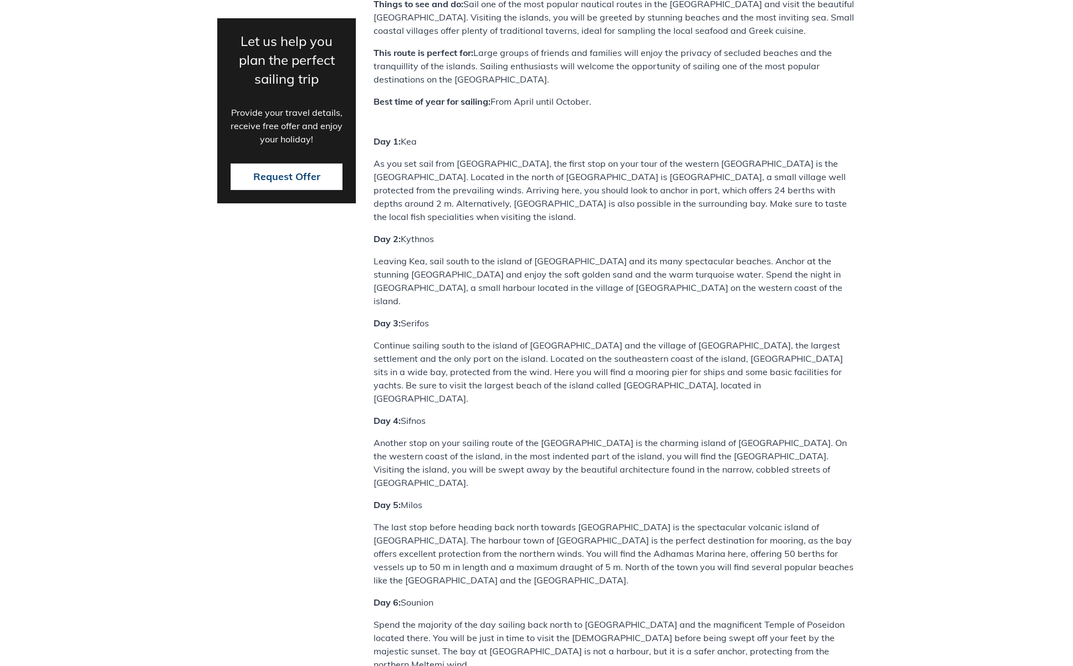
click at [563, 254] on p "Leaving Kea, sail south to the island of [GEOGRAPHIC_DATA] and its many spectac…" at bounding box center [615, 280] width 482 height 53
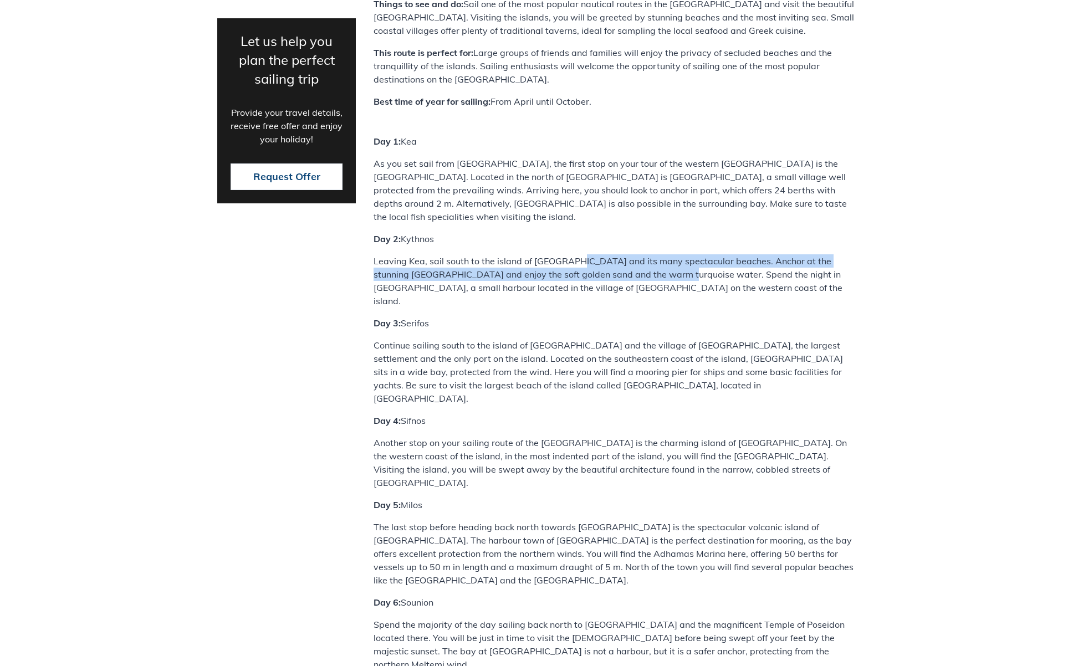
drag, startPoint x: 574, startPoint y: 73, endPoint x: 656, endPoint y: 86, distance: 83.0
click at [656, 254] on p "Leaving Kea, sail south to the island of [GEOGRAPHIC_DATA] and its many spectac…" at bounding box center [615, 280] width 482 height 53
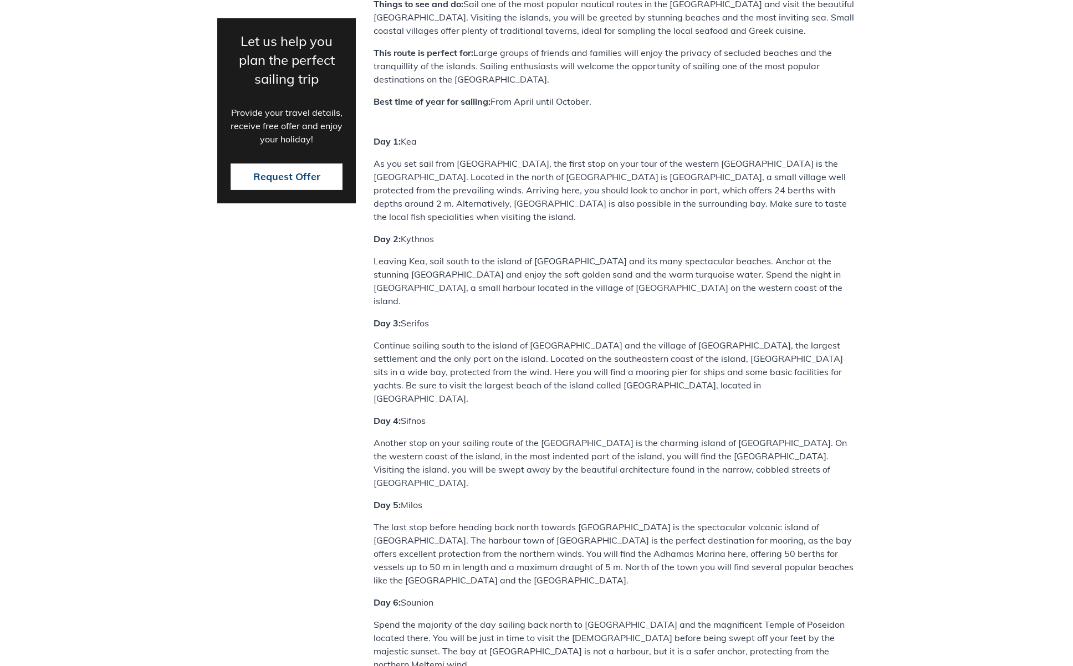
click at [678, 254] on p "Leaving Kea, sail south to the island of [GEOGRAPHIC_DATA] and its many spectac…" at bounding box center [615, 280] width 482 height 53
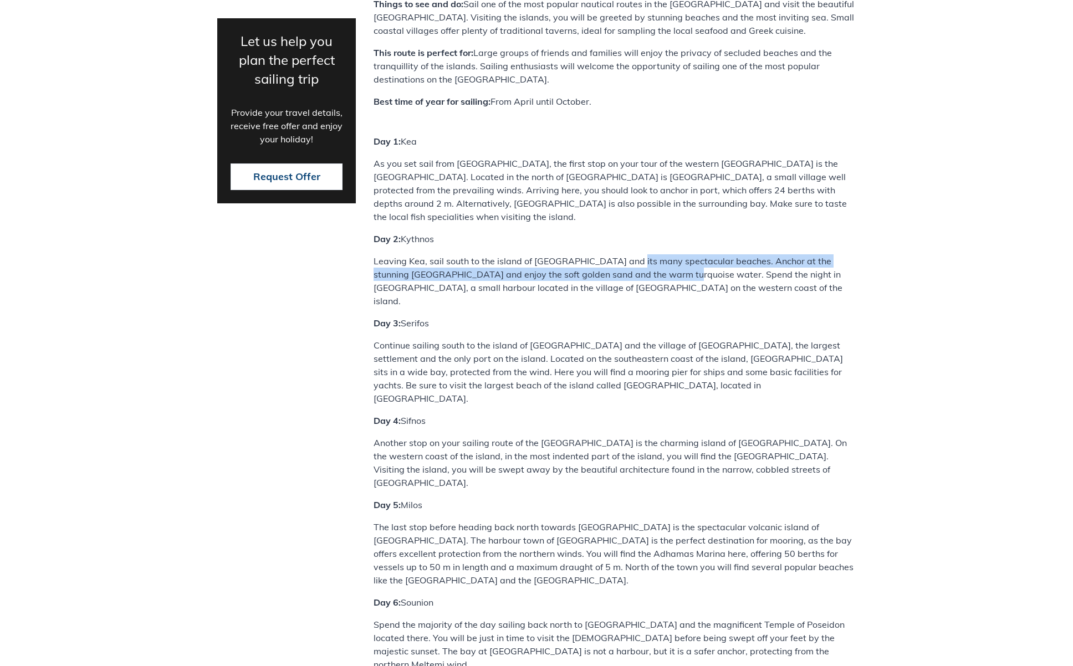
drag, startPoint x: 628, startPoint y: 67, endPoint x: 660, endPoint y: 84, distance: 35.7
click at [659, 254] on p "Leaving Kea, sail south to the island of [GEOGRAPHIC_DATA] and its many spectac…" at bounding box center [615, 280] width 482 height 53
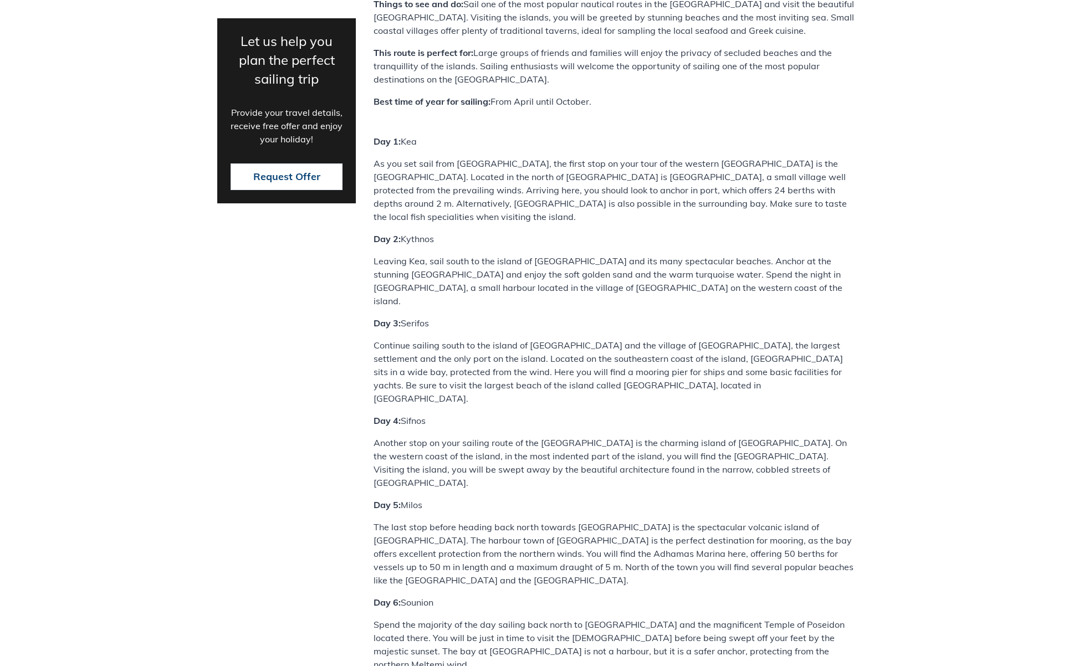
drag, startPoint x: 662, startPoint y: 84, endPoint x: 675, endPoint y: 78, distance: 14.1
click at [662, 254] on p "Leaving Kea, sail south to the island of [GEOGRAPHIC_DATA] and its many spectac…" at bounding box center [615, 280] width 482 height 53
